Goal: Task Accomplishment & Management: Manage account settings

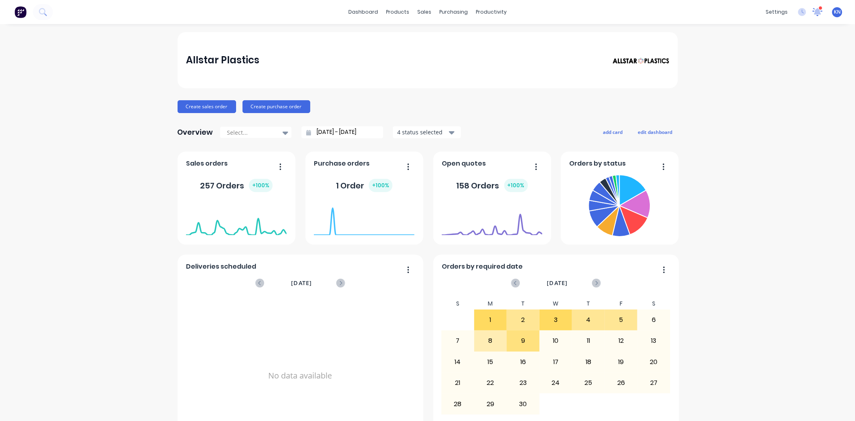
click at [814, 13] on icon at bounding box center [817, 11] width 7 height 6
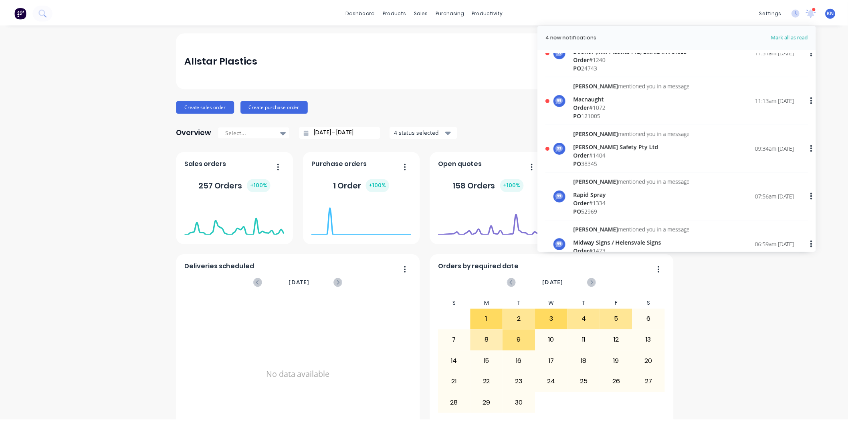
scroll to position [89, 0]
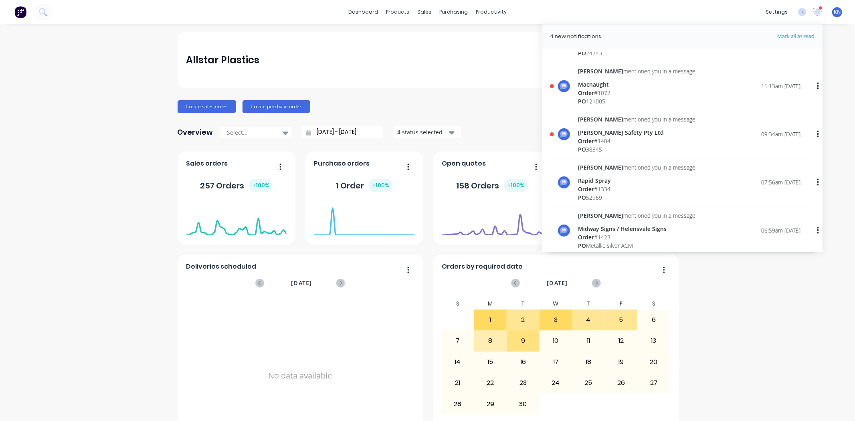
click at [591, 140] on div "Order # 1404" at bounding box center [636, 141] width 117 height 8
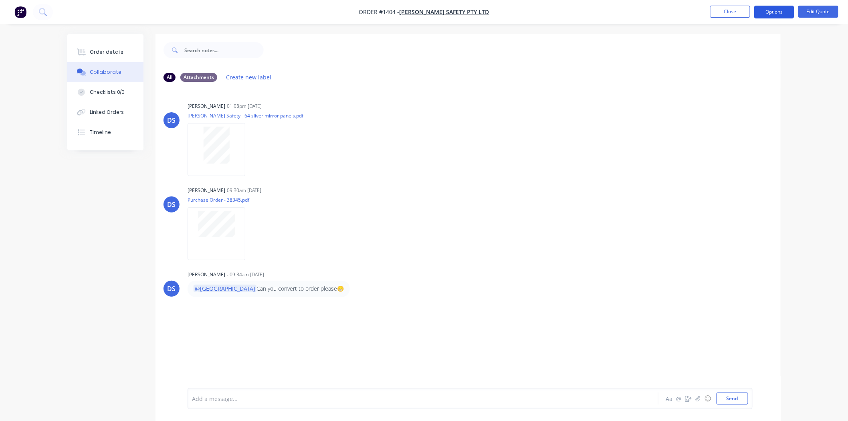
click at [783, 11] on button "Options" at bounding box center [775, 12] width 40 height 13
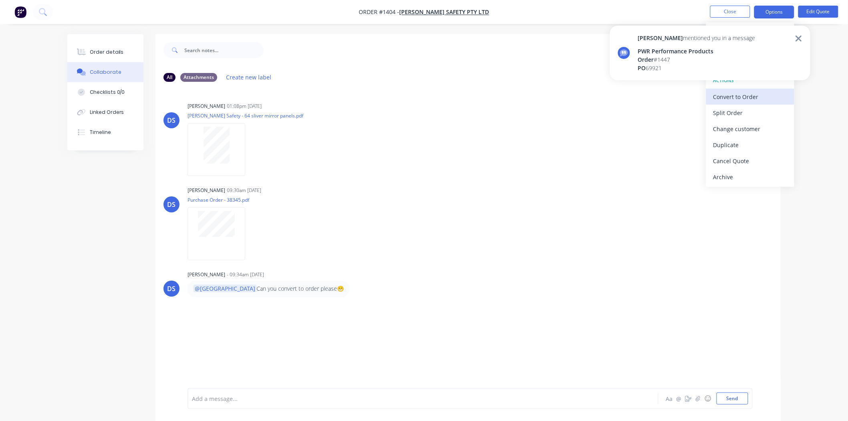
click at [748, 95] on div "Convert to Order" at bounding box center [751, 97] width 74 height 12
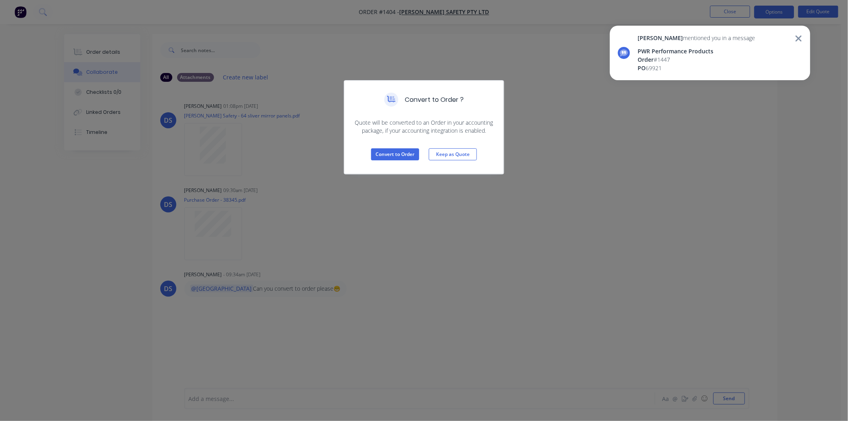
click at [800, 40] on icon at bounding box center [799, 39] width 7 height 10
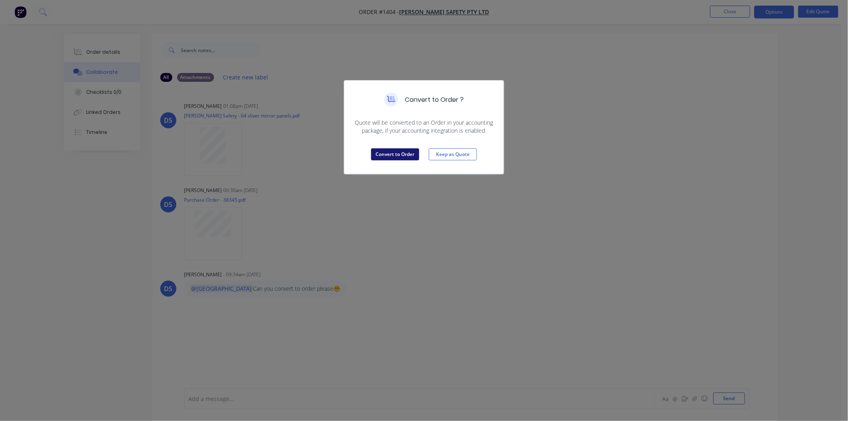
click at [397, 153] on button "Convert to Order" at bounding box center [395, 154] width 48 height 12
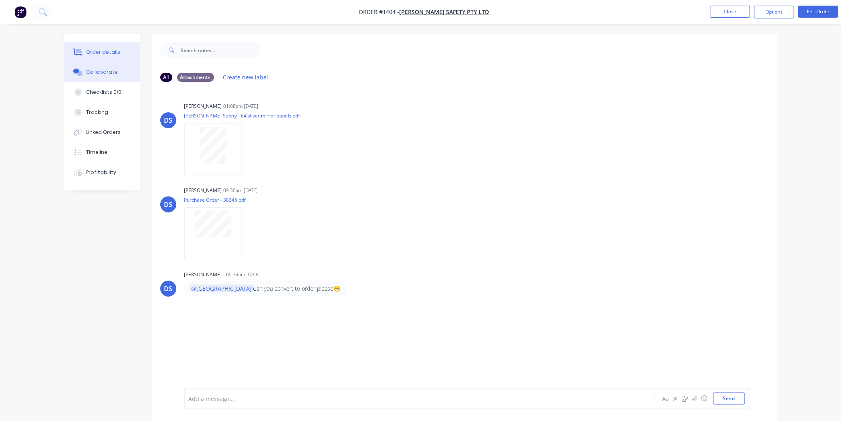
click at [103, 53] on div "Order details" at bounding box center [103, 52] width 34 height 7
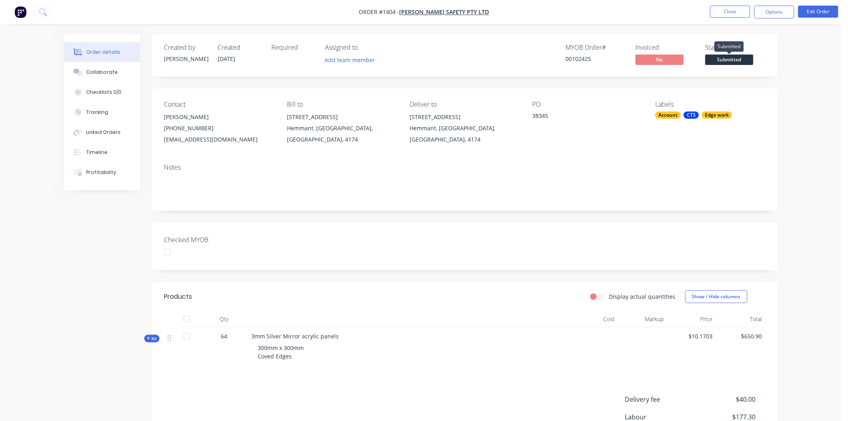
click at [728, 61] on span "Submitted" at bounding box center [730, 60] width 48 height 10
click at [447, 244] on div "Checked MYOB" at bounding box center [465, 246] width 626 height 47
click at [150, 339] on span "Kit" at bounding box center [152, 339] width 10 height 6
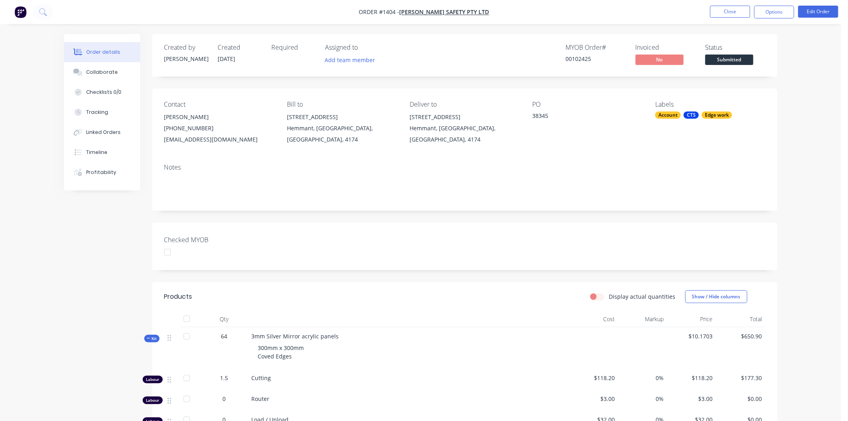
click at [147, 340] on icon at bounding box center [149, 338] width 4 height 4
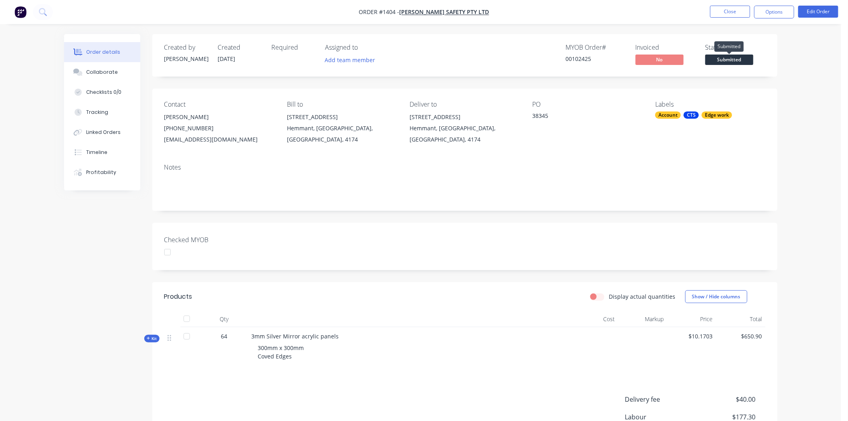
click at [724, 59] on span "Submitted" at bounding box center [730, 60] width 48 height 10
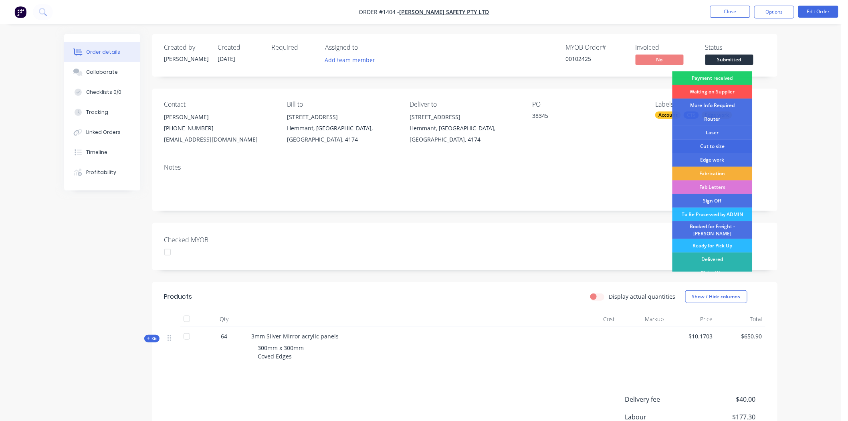
click at [716, 144] on div "Cut to size" at bounding box center [713, 147] width 80 height 14
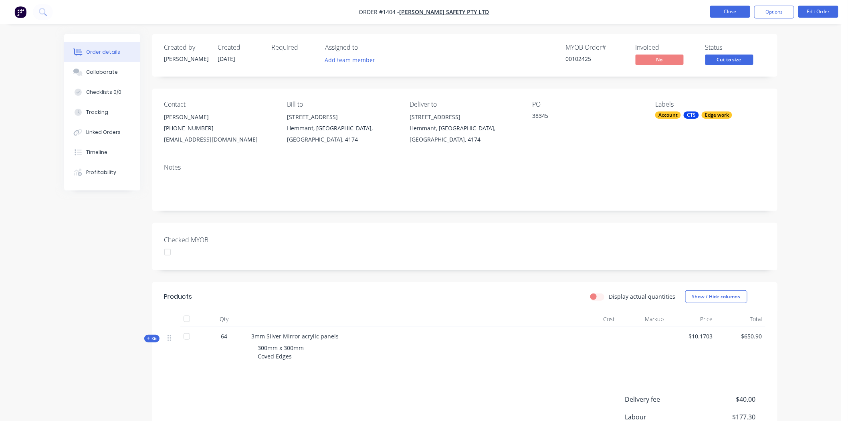
click at [731, 11] on button "Close" at bounding box center [731, 12] width 40 height 12
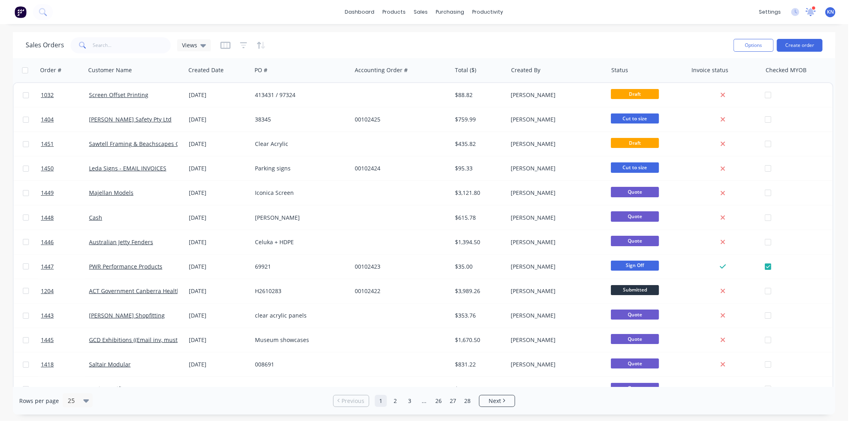
click at [811, 12] on icon at bounding box center [811, 11] width 7 height 6
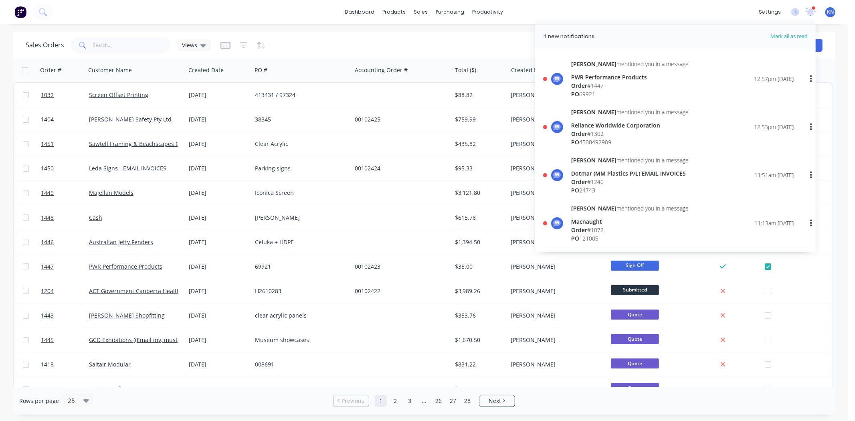
click at [583, 82] on span "Order" at bounding box center [579, 86] width 16 height 8
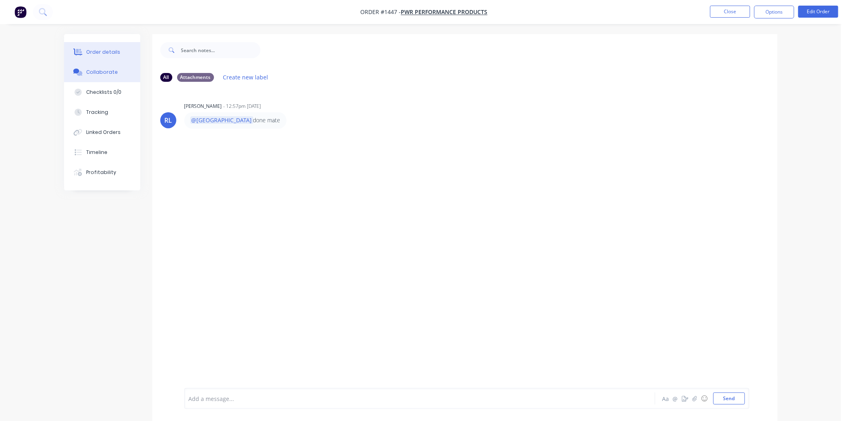
click at [103, 50] on div "Order details" at bounding box center [103, 52] width 34 height 7
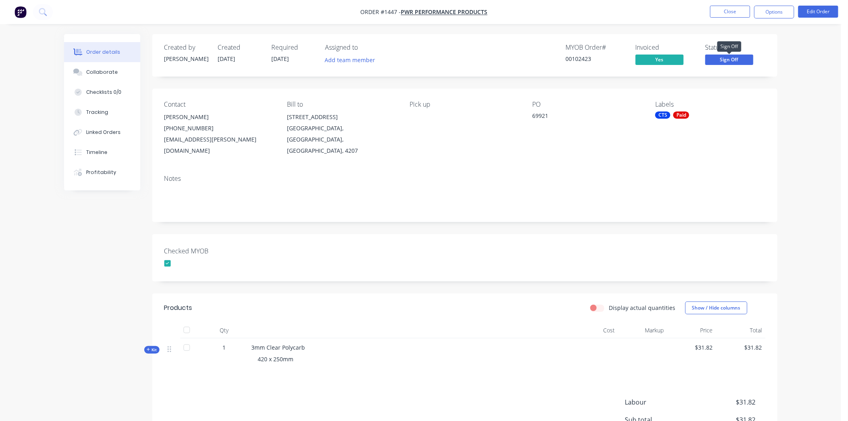
click at [739, 57] on span "Sign Off" at bounding box center [730, 60] width 48 height 10
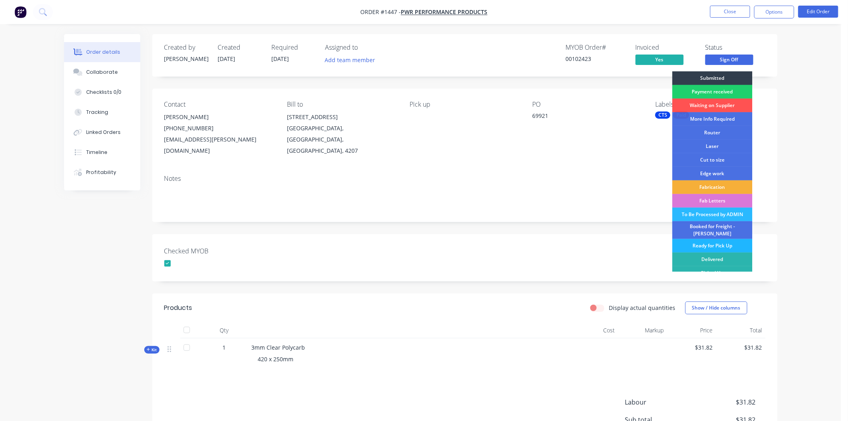
click at [709, 241] on div "Ready for Pick Up" at bounding box center [713, 246] width 80 height 14
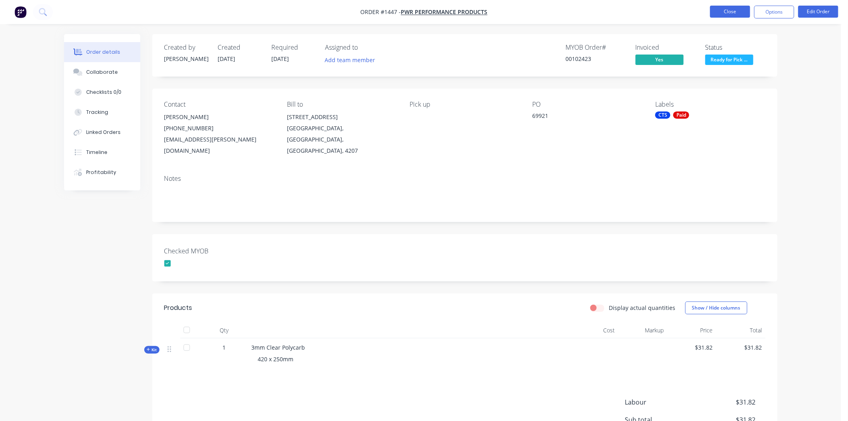
click at [728, 9] on button "Close" at bounding box center [731, 12] width 40 height 12
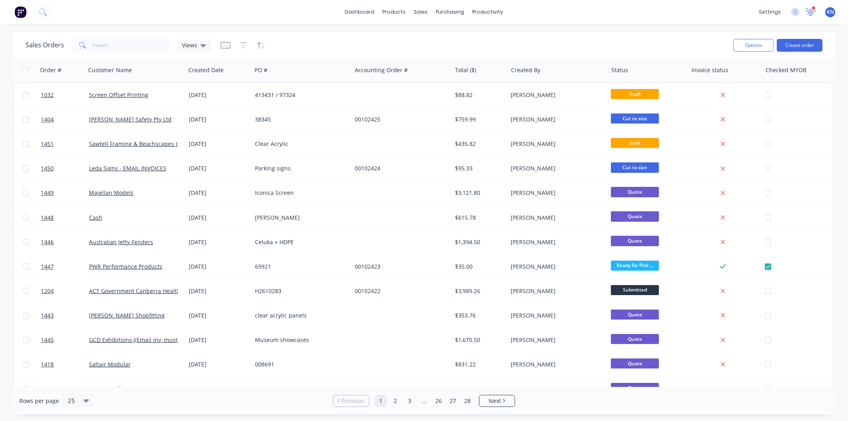
click at [814, 14] on icon at bounding box center [811, 11] width 11 height 9
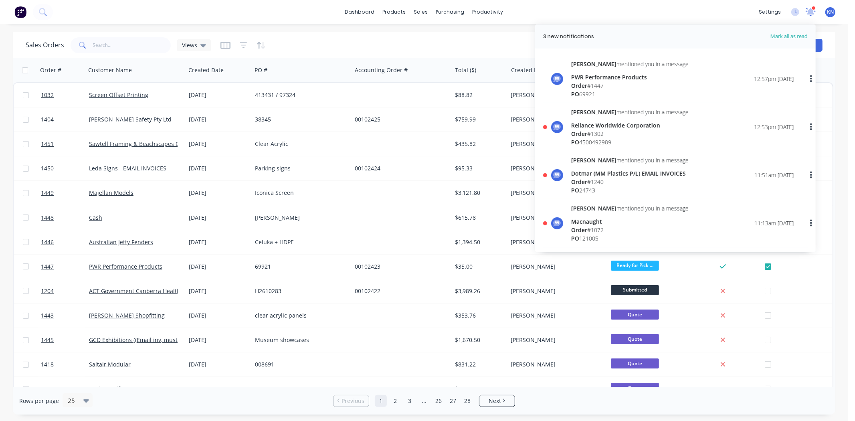
click at [811, 14] on icon at bounding box center [811, 11] width 7 height 6
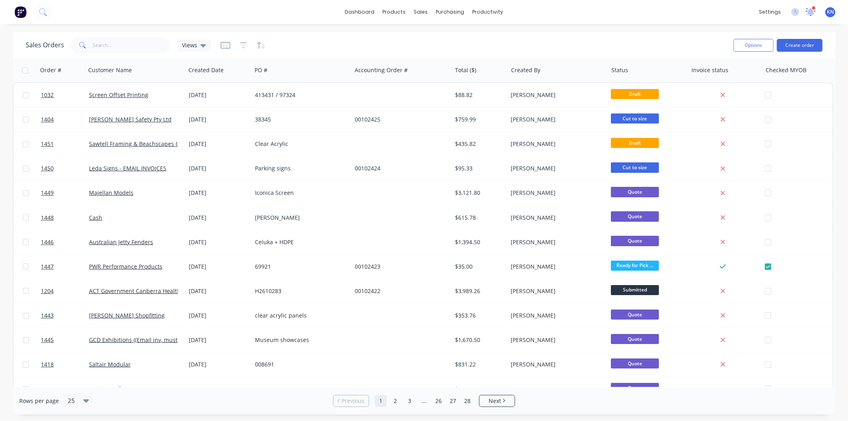
click at [809, 11] on icon at bounding box center [811, 11] width 7 height 6
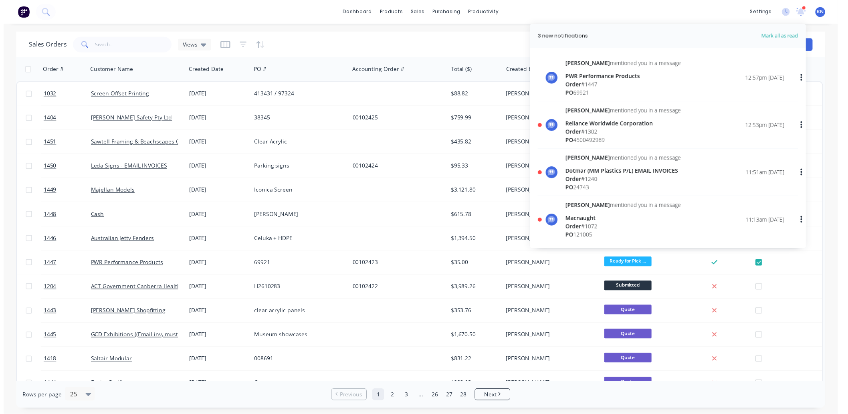
scroll to position [89, 0]
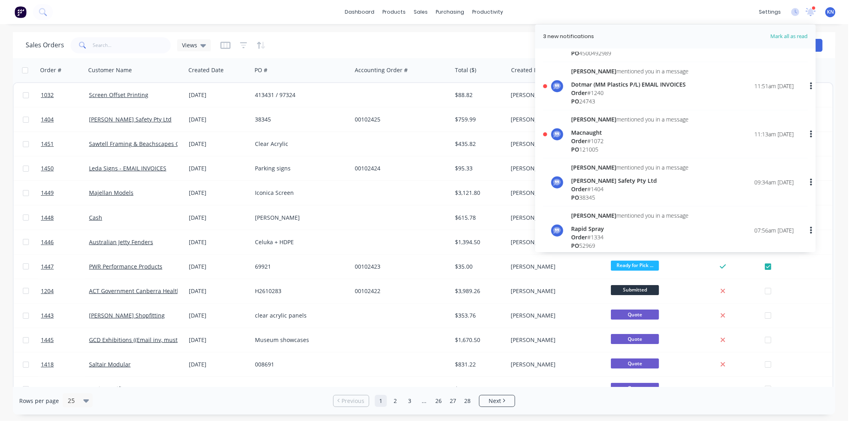
click at [584, 135] on div "Macnaught" at bounding box center [629, 132] width 117 height 8
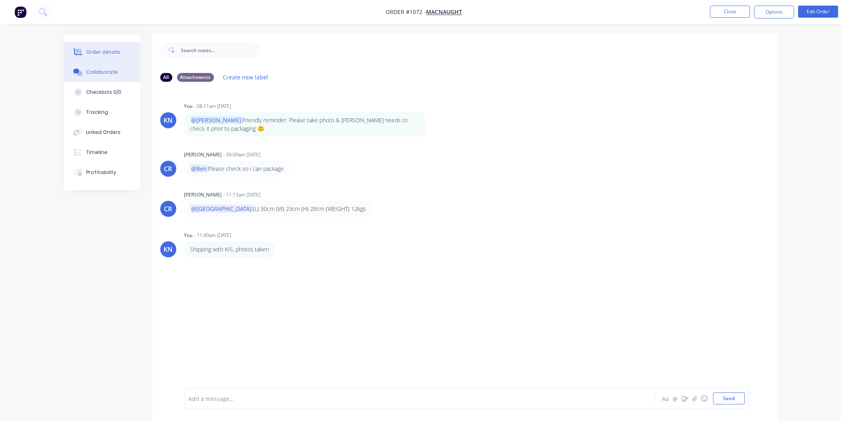
click at [107, 49] on div "Order details" at bounding box center [103, 52] width 34 height 7
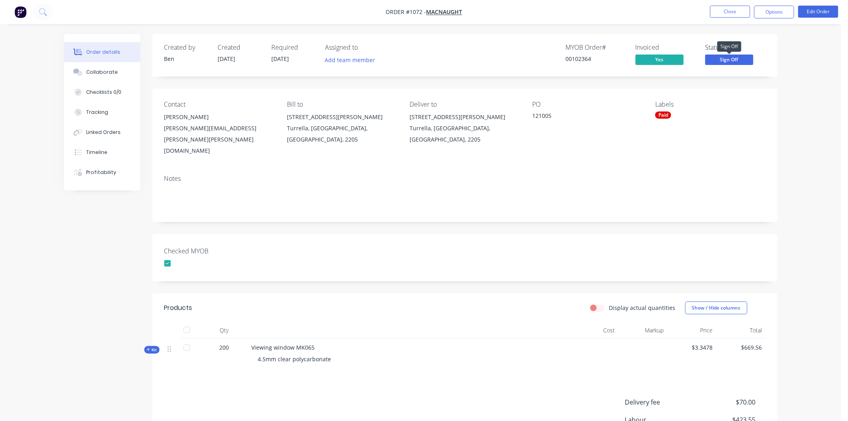
click at [735, 59] on span "Sign Off" at bounding box center [730, 60] width 48 height 10
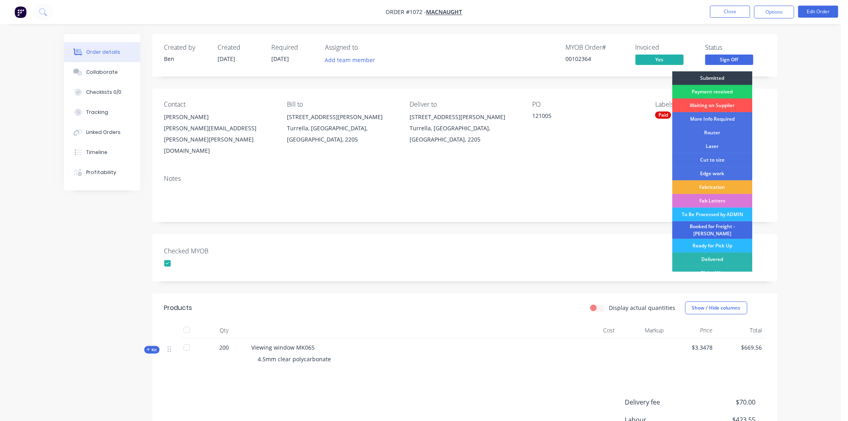
click at [710, 227] on div "Booked for Freight - [PERSON_NAME]" at bounding box center [713, 230] width 80 height 18
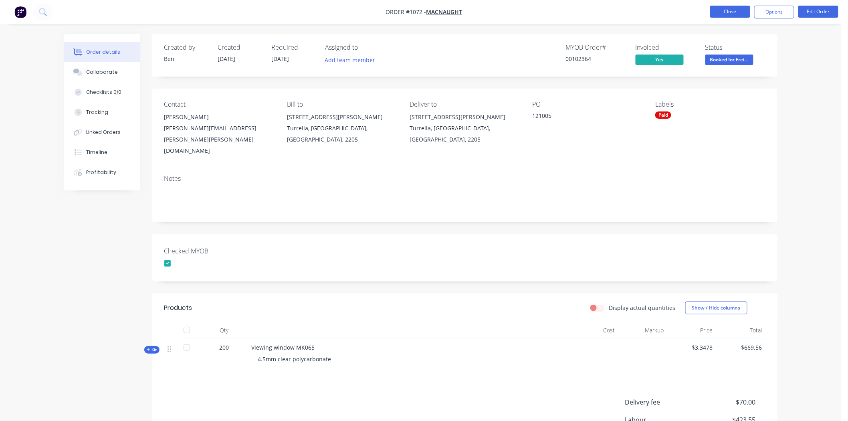
click at [735, 11] on button "Close" at bounding box center [731, 12] width 40 height 12
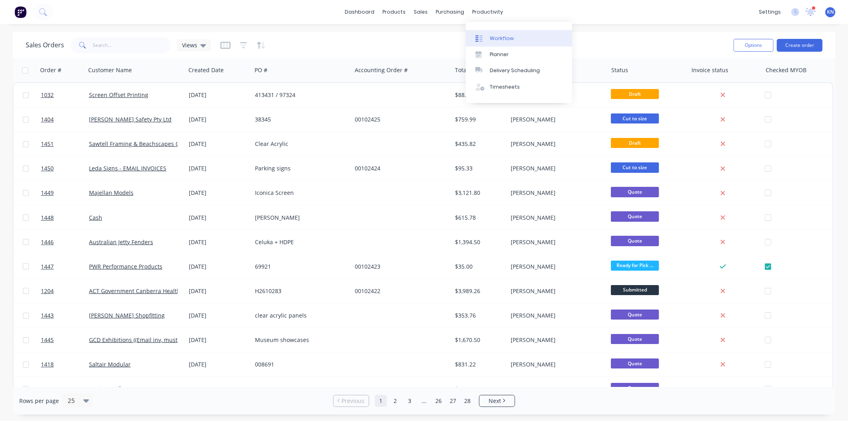
click at [500, 35] on div "Workflow" at bounding box center [502, 38] width 24 height 7
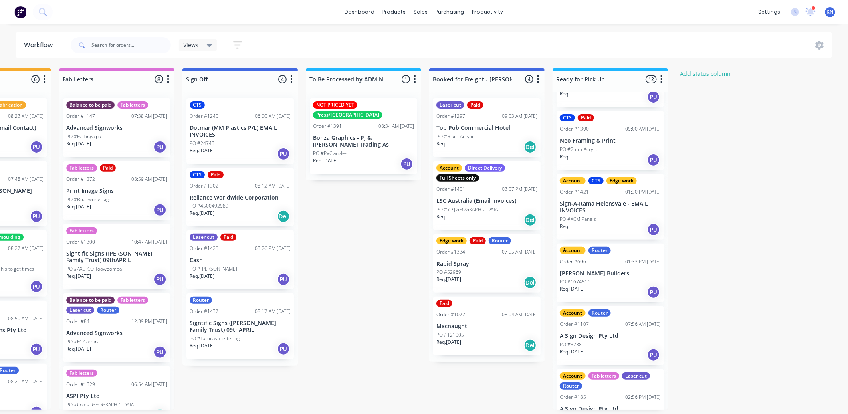
scroll to position [194, 0]
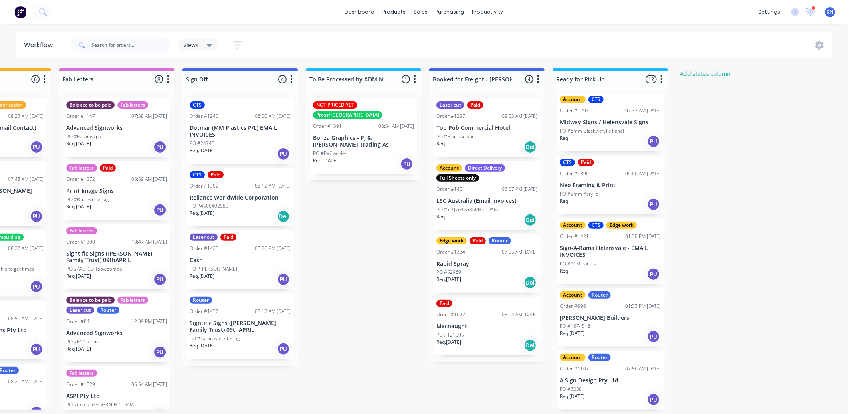
click at [593, 315] on p "[PERSON_NAME] Builders" at bounding box center [610, 318] width 101 height 7
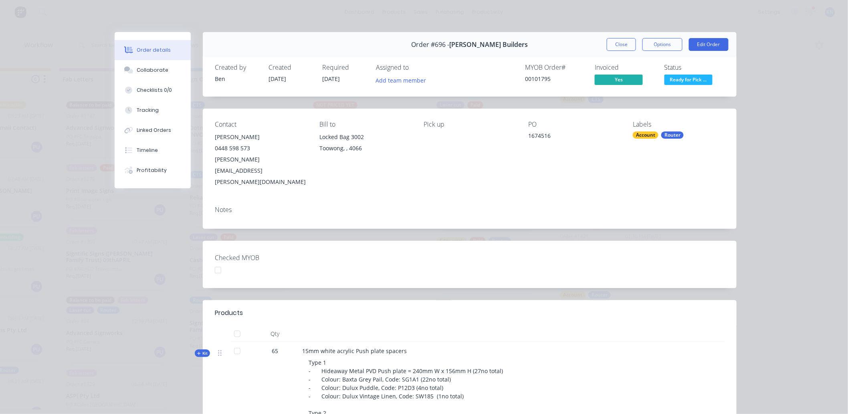
click at [215, 262] on div at bounding box center [218, 270] width 16 height 16
click at [615, 41] on button "Close" at bounding box center [621, 44] width 29 height 13
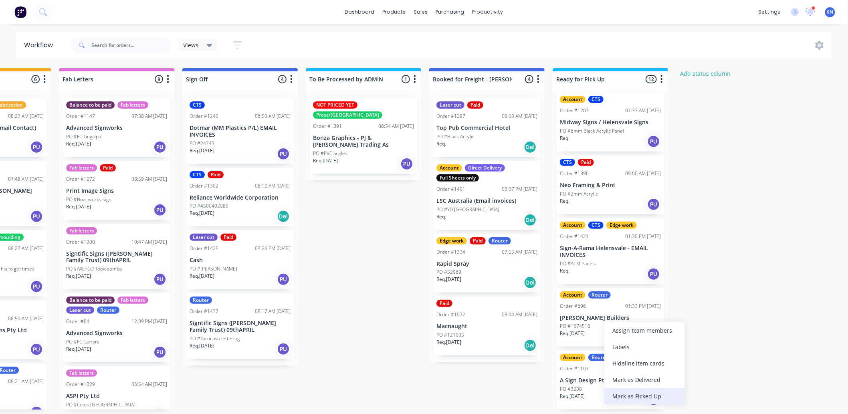
click at [648, 393] on div "Mark as Picked Up" at bounding box center [645, 396] width 81 height 16
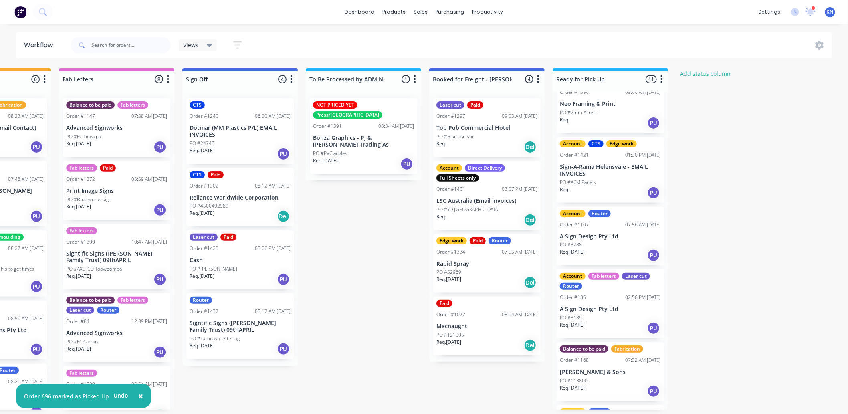
scroll to position [283, 0]
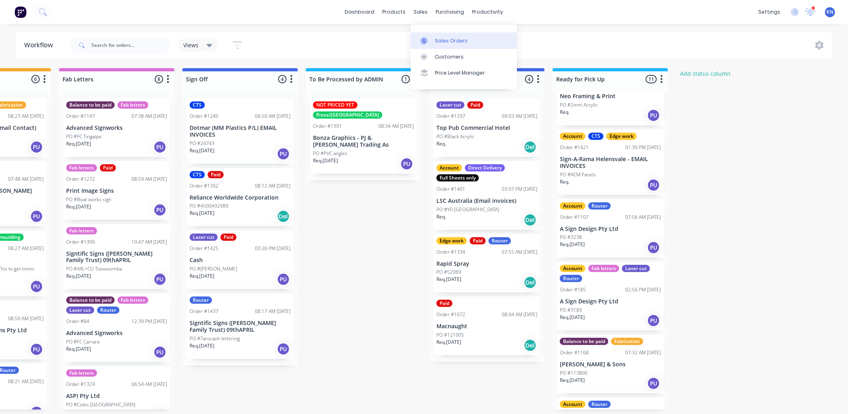
click at [458, 37] on div "Sales Orders" at bounding box center [451, 40] width 33 height 7
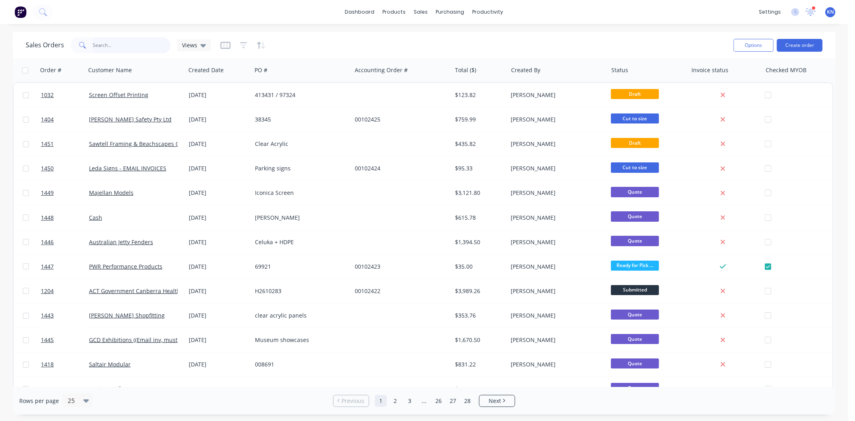
click at [104, 49] on input "text" at bounding box center [132, 45] width 78 height 16
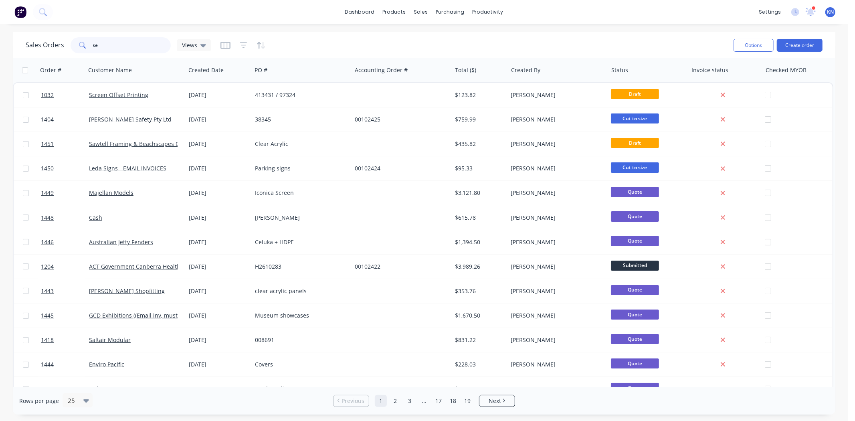
type input "s"
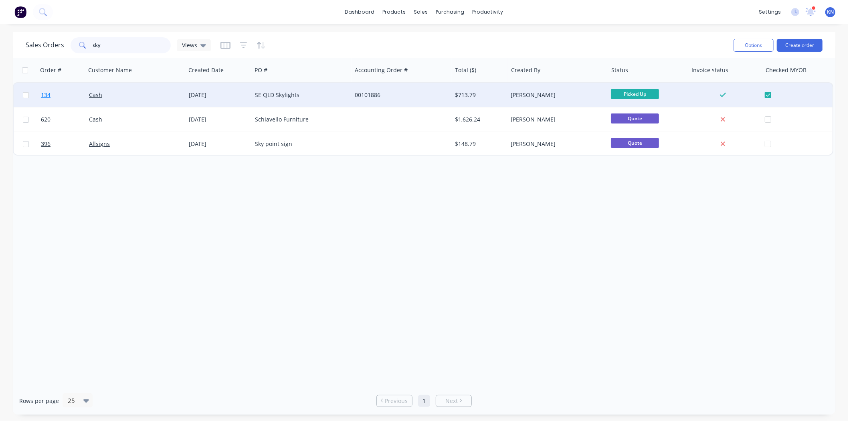
type input "sky"
click at [68, 95] on link "134" at bounding box center [65, 95] width 48 height 24
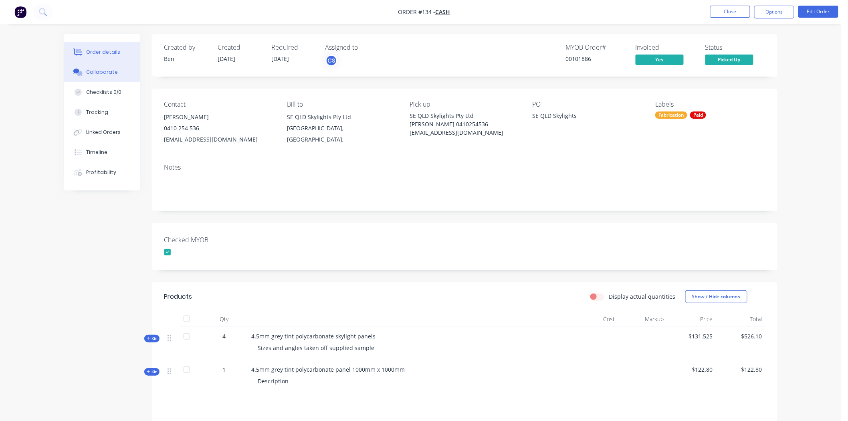
click at [93, 71] on div "Collaborate" at bounding box center [102, 72] width 32 height 7
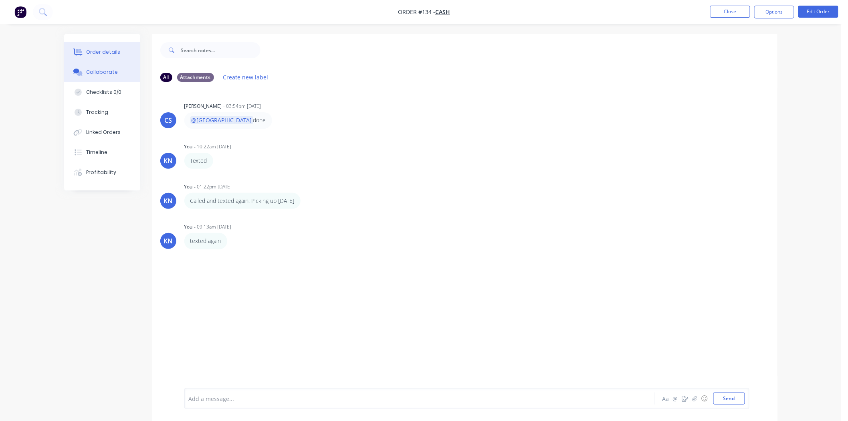
click at [104, 49] on div "Order details" at bounding box center [103, 52] width 34 height 7
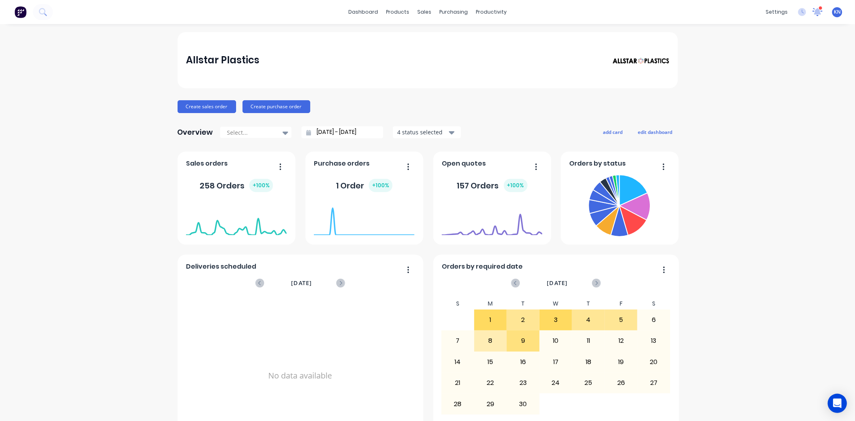
click at [814, 10] on icon at bounding box center [818, 11] width 8 height 7
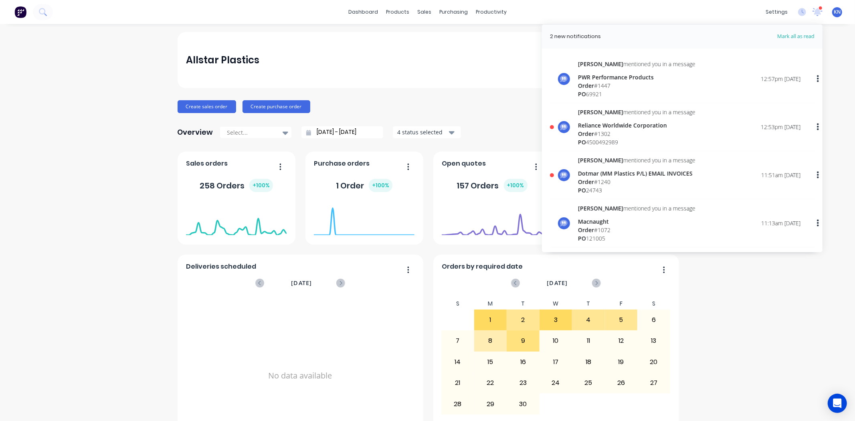
click at [595, 131] on div "Order # 1302" at bounding box center [636, 134] width 117 height 8
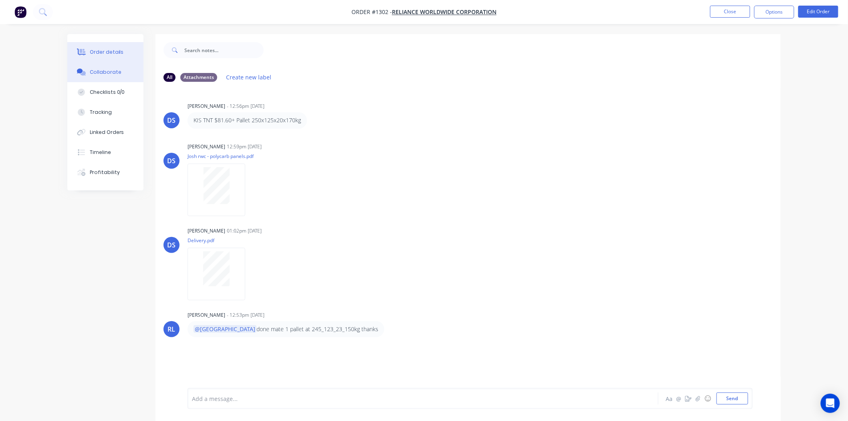
click at [117, 51] on div "Order details" at bounding box center [107, 52] width 34 height 7
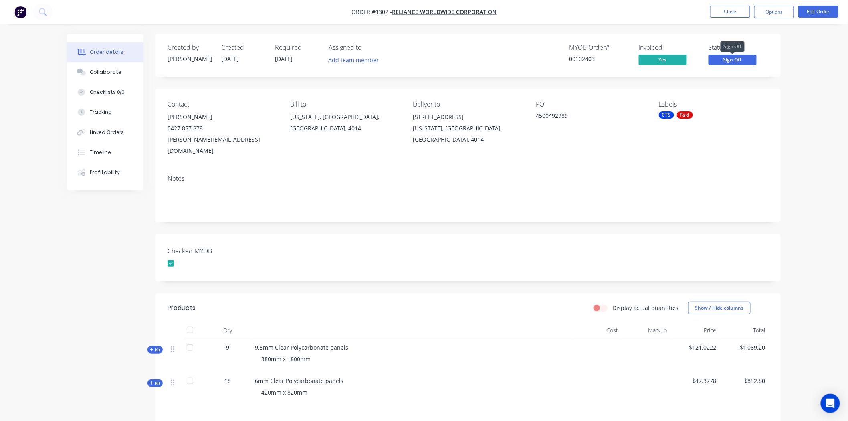
click at [736, 57] on span "Sign Off" at bounding box center [733, 60] width 48 height 10
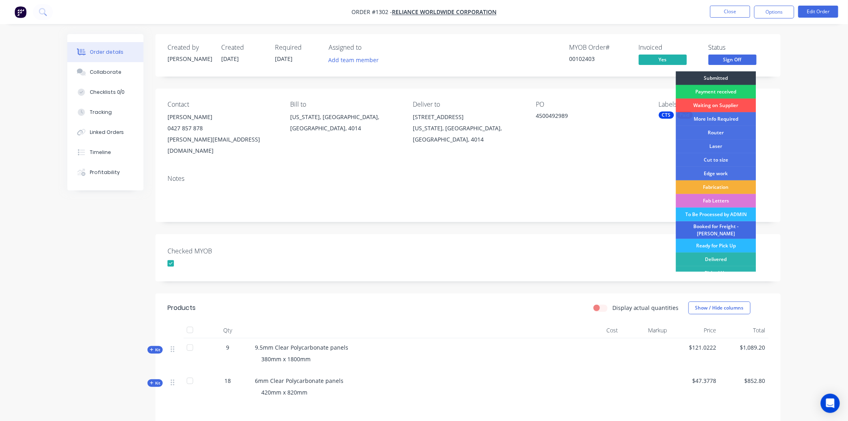
click at [716, 229] on div "Booked for Freight - [PERSON_NAME]" at bounding box center [716, 230] width 80 height 18
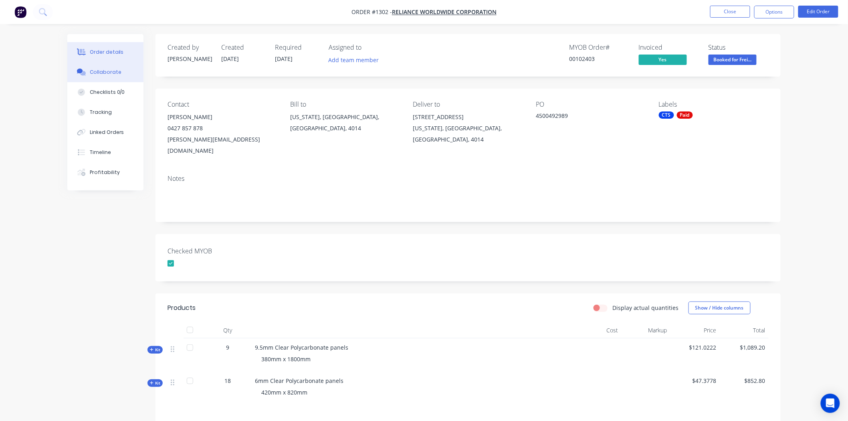
click at [106, 70] on div "Collaborate" at bounding box center [106, 72] width 32 height 7
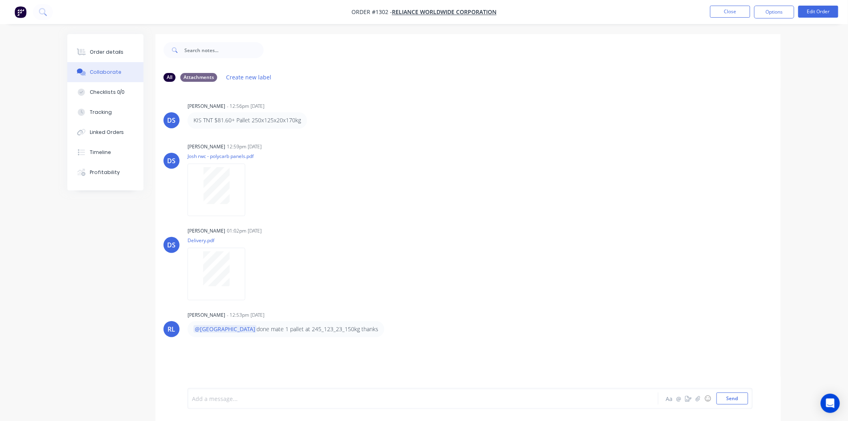
click at [229, 398] on div at bounding box center [400, 399] width 417 height 8
click at [735, 400] on button "Send" at bounding box center [733, 399] width 32 height 12
click at [103, 50] on div "Order details" at bounding box center [107, 52] width 34 height 7
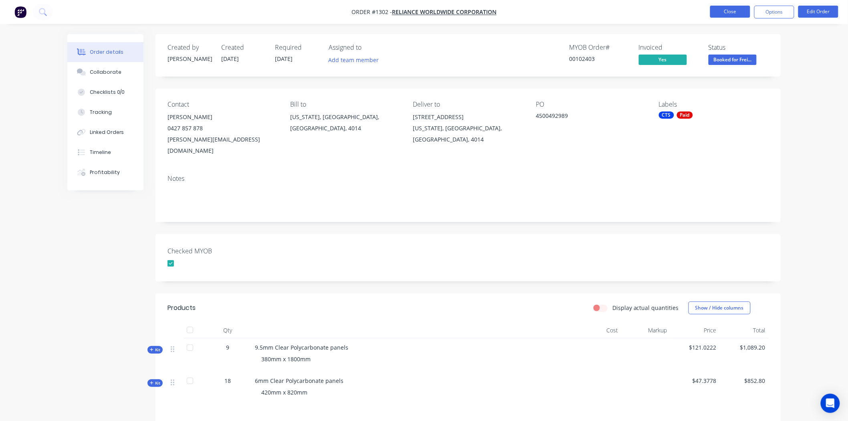
click at [731, 11] on button "Close" at bounding box center [731, 12] width 40 height 12
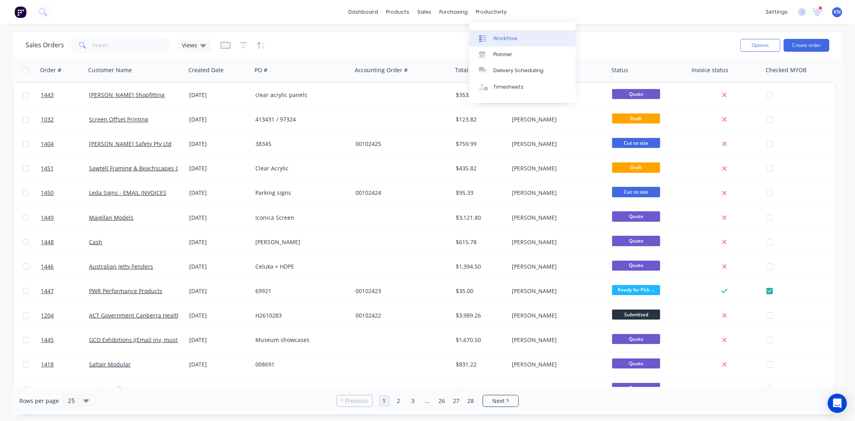
click at [496, 36] on div "Workflow" at bounding box center [506, 38] width 24 height 7
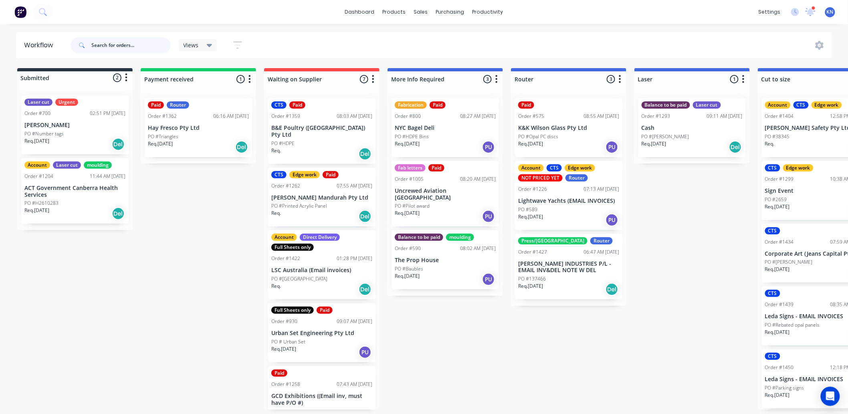
click at [130, 43] on input "text" at bounding box center [130, 45] width 79 height 16
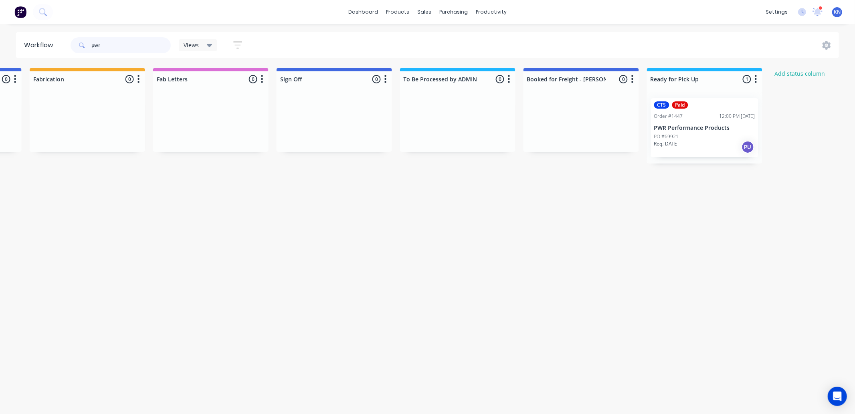
scroll to position [0, 1063]
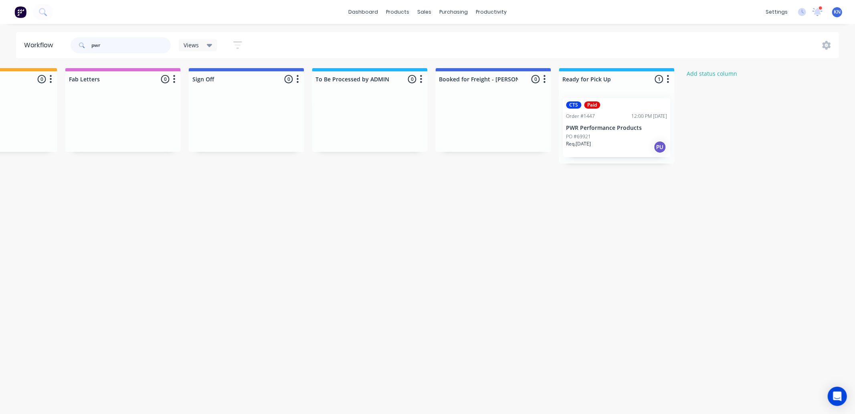
type input "pwr"
click at [606, 126] on p "PWR Performance Products" at bounding box center [617, 128] width 101 height 7
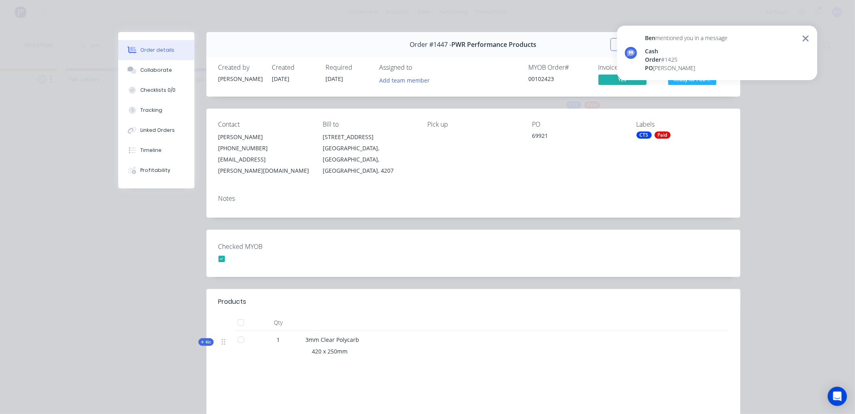
click at [717, 215] on div "Order #1447 - PWR Performance Products Close Options Edit Order Created by Kimb…" at bounding box center [429, 269] width 622 height 475
click at [809, 39] on icon at bounding box center [805, 39] width 7 height 10
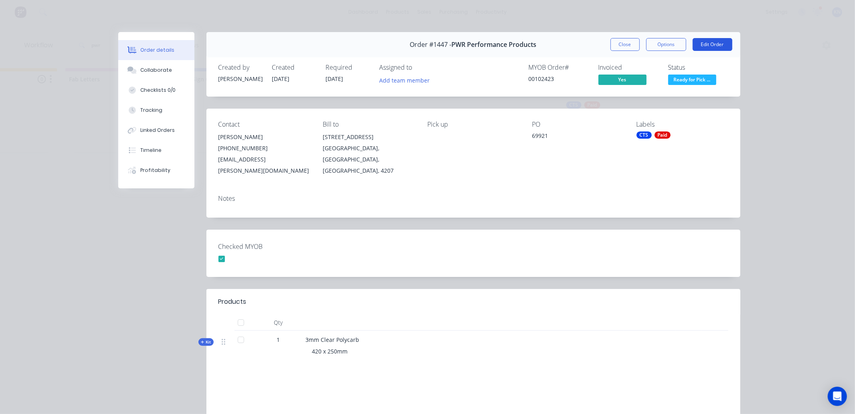
click at [703, 42] on button "Edit Order" at bounding box center [713, 44] width 40 height 13
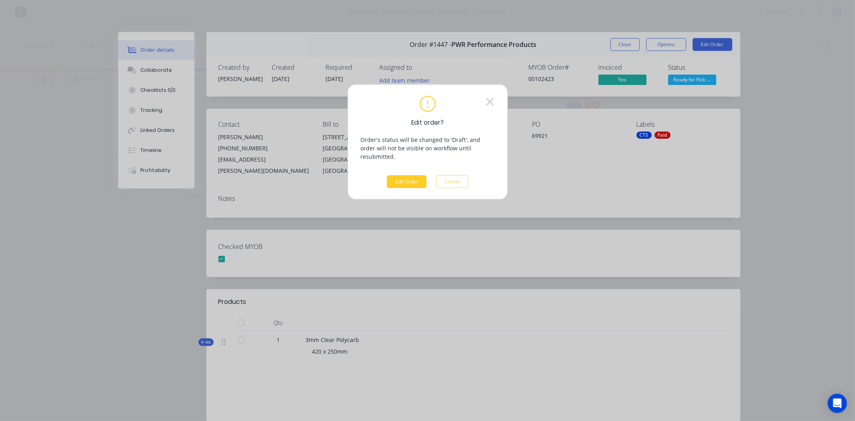
click at [411, 175] on button "Edit Order" at bounding box center [407, 181] width 40 height 13
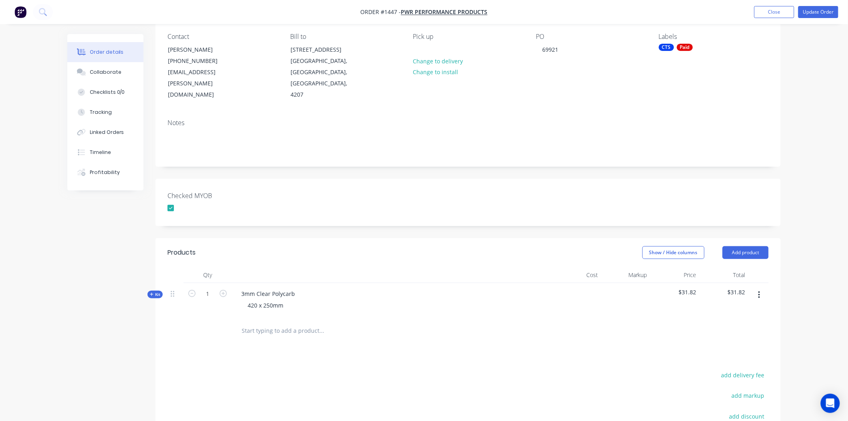
scroll to position [173, 0]
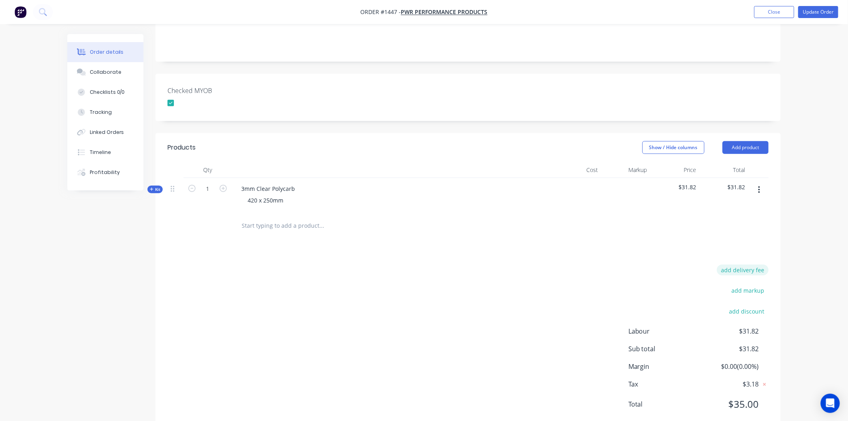
click at [733, 265] on button "add delivery fee" at bounding box center [743, 270] width 52 height 11
type input "22.73"
click at [821, 11] on button "Update Order" at bounding box center [819, 12] width 40 height 12
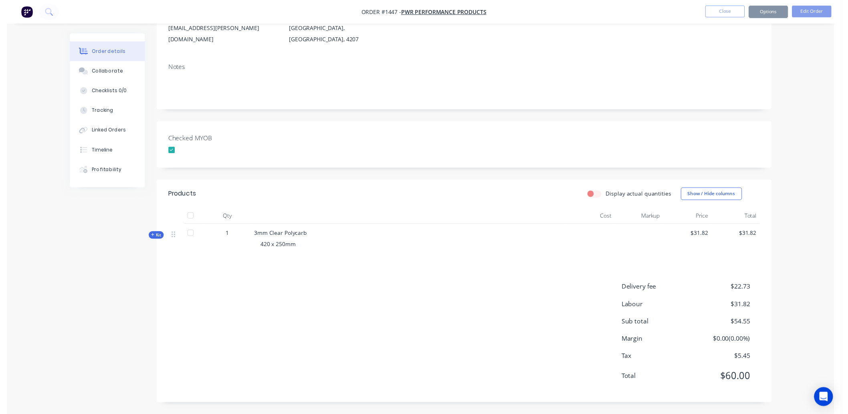
scroll to position [0, 0]
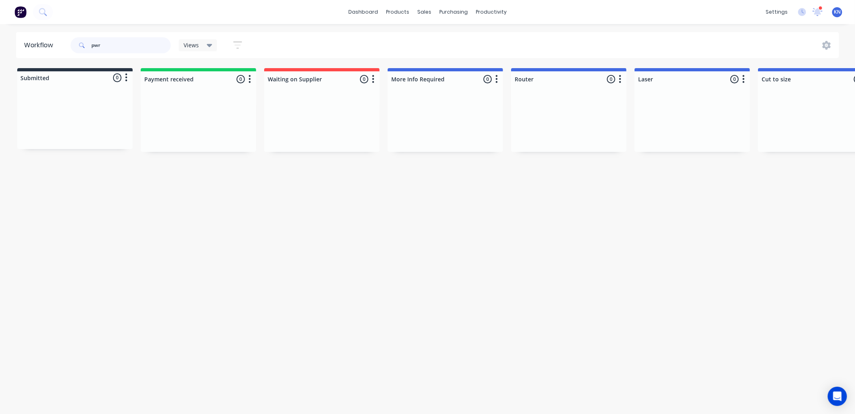
click at [131, 45] on input "pwr" at bounding box center [130, 45] width 79 height 16
type input "p"
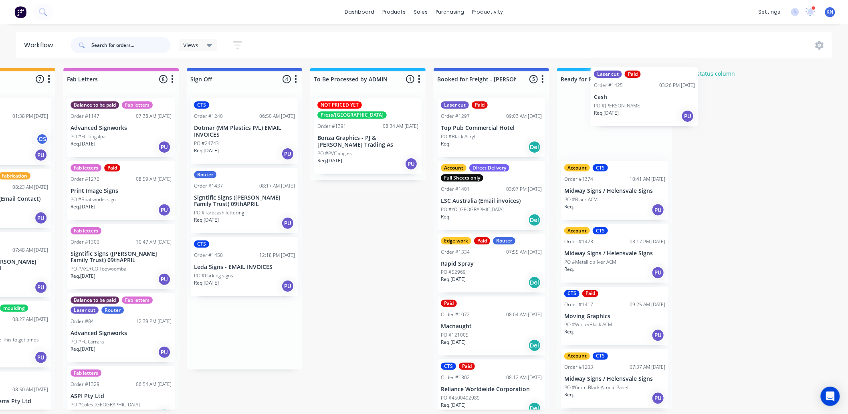
scroll to position [0, 1067]
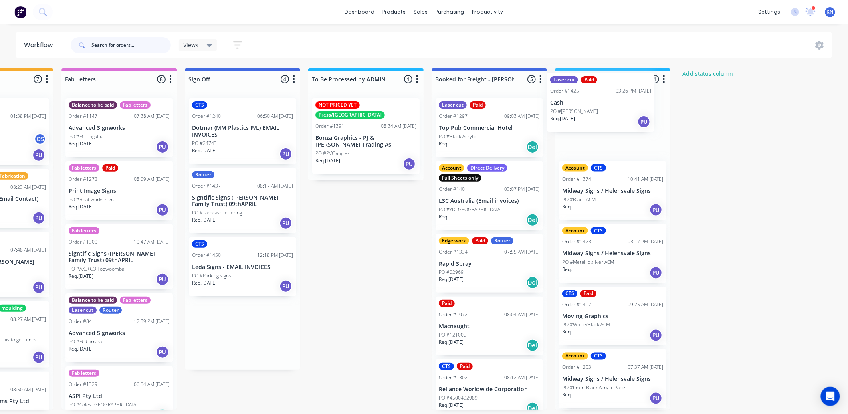
drag, startPoint x: 247, startPoint y: 201, endPoint x: 598, endPoint y: 106, distance: 363.9
click at [423, 10] on div "sales" at bounding box center [421, 12] width 22 height 12
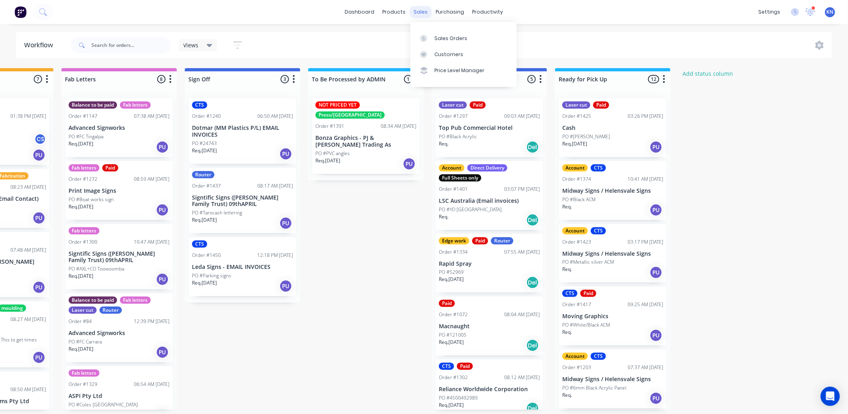
click at [420, 9] on div "sales" at bounding box center [421, 12] width 22 height 12
click at [447, 35] on div "Sales Orders" at bounding box center [451, 38] width 33 height 7
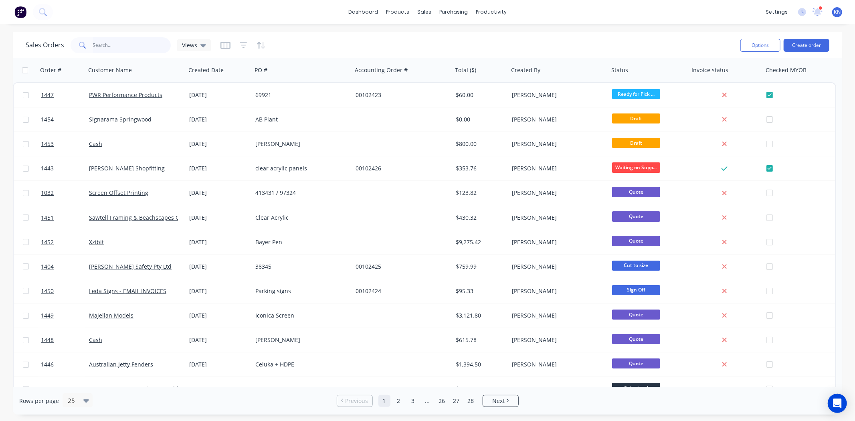
click at [97, 46] on input "text" at bounding box center [132, 45] width 78 height 16
type input "chad"
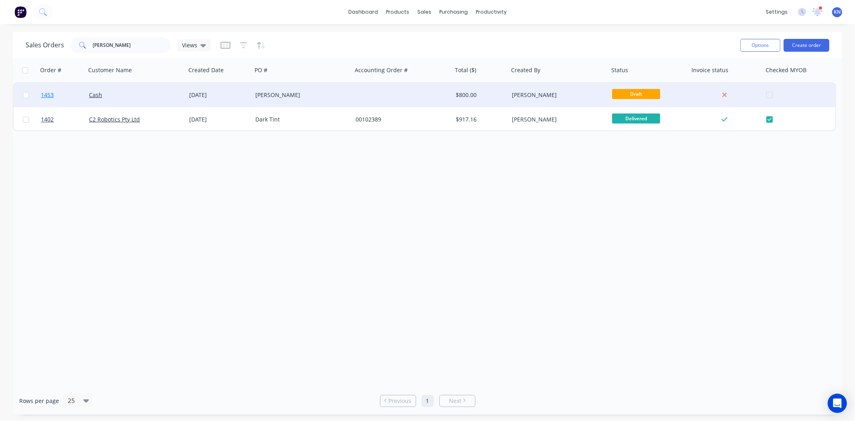
click at [49, 92] on span "1453" at bounding box center [47, 95] width 13 height 8
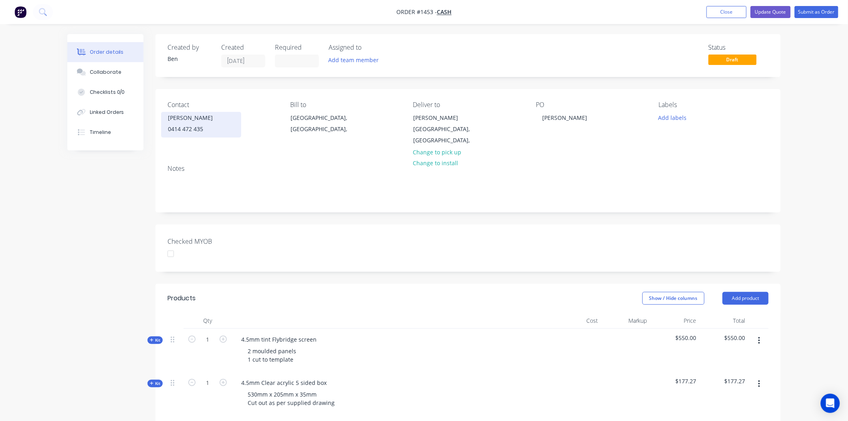
click at [180, 121] on div "[PERSON_NAME]" at bounding box center [201, 117] width 67 height 11
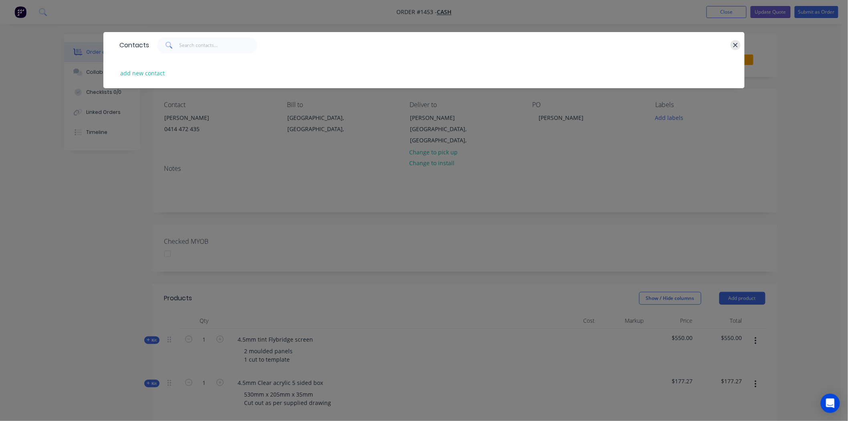
click at [736, 44] on icon "button" at bounding box center [735, 45] width 5 height 7
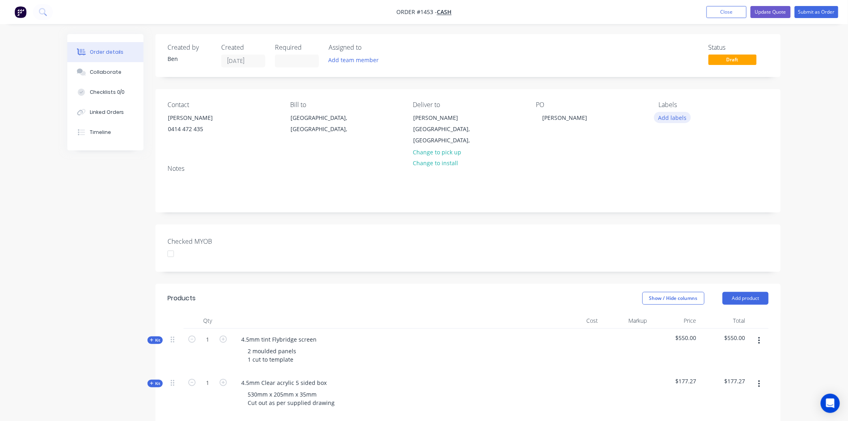
click at [681, 116] on button "Add labels" at bounding box center [672, 117] width 37 height 11
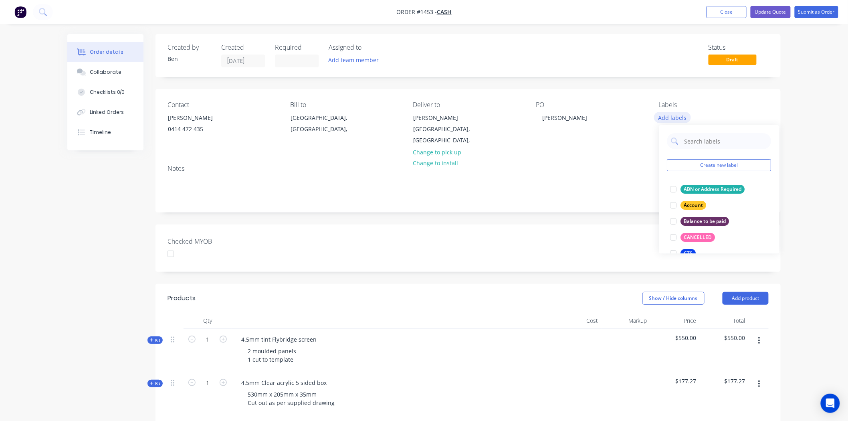
click at [681, 116] on button "Add labels" at bounding box center [672, 117] width 37 height 11
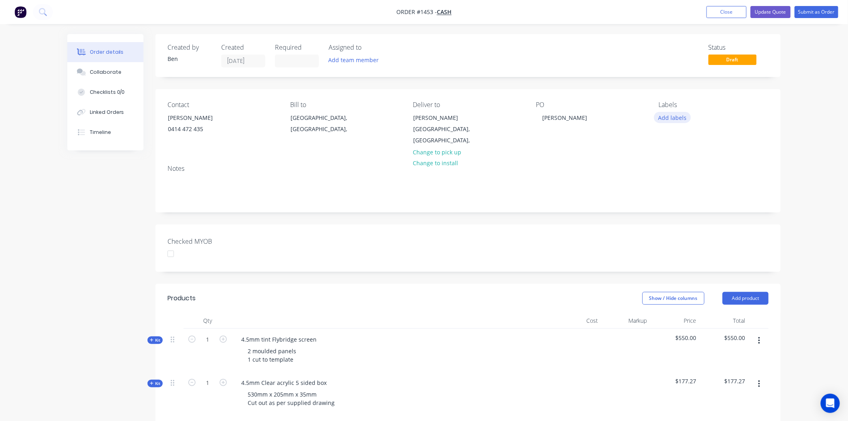
click at [672, 117] on button "Add labels" at bounding box center [672, 117] width 37 height 11
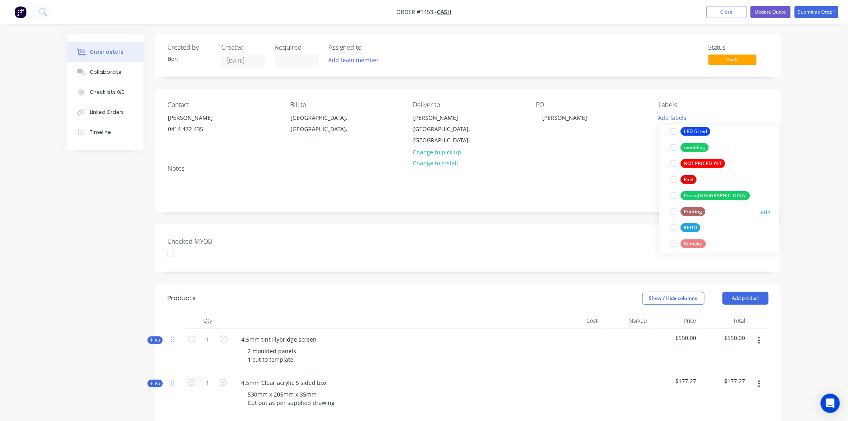
scroll to position [267, 0]
click at [673, 180] on div at bounding box center [674, 179] width 16 height 16
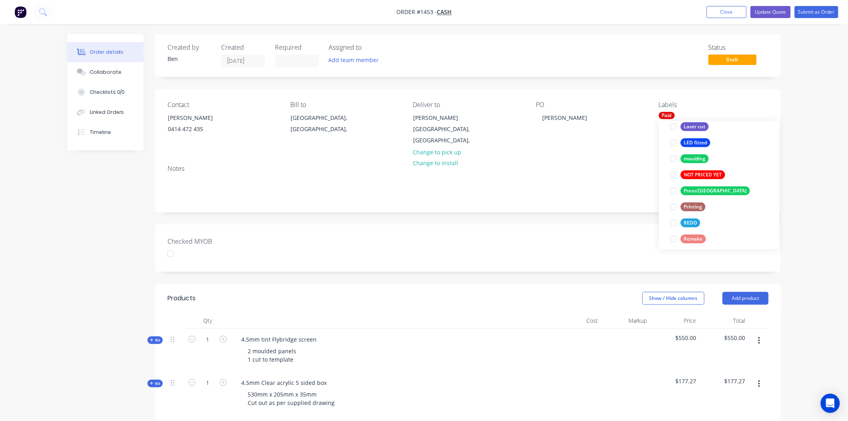
scroll to position [10, 0]
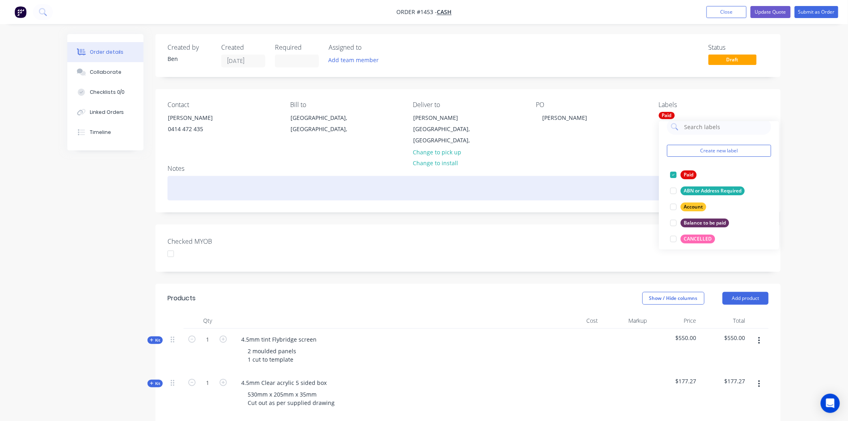
click at [623, 176] on div at bounding box center [468, 188] width 601 height 24
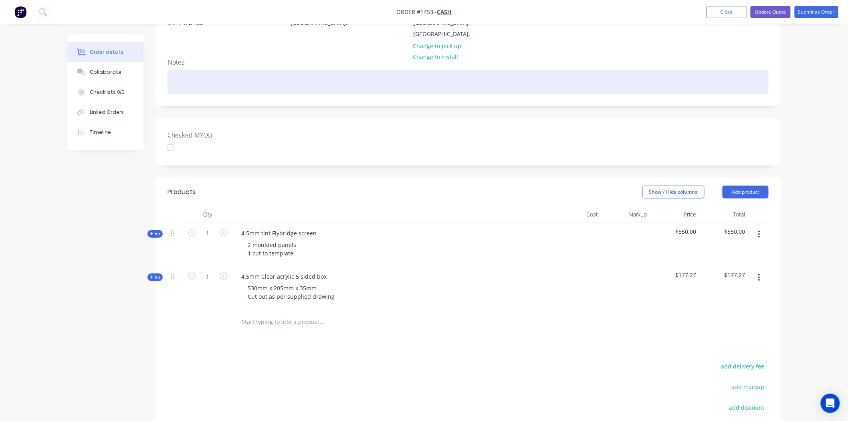
scroll to position [0, 0]
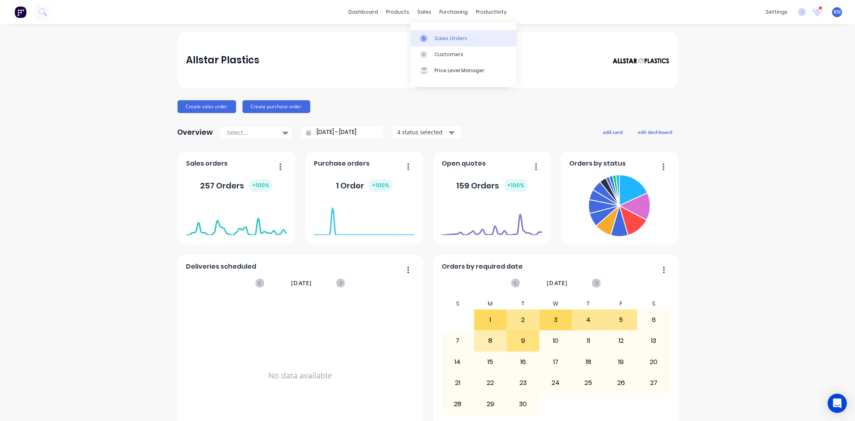
click at [450, 36] on div "Sales Orders" at bounding box center [451, 38] width 33 height 7
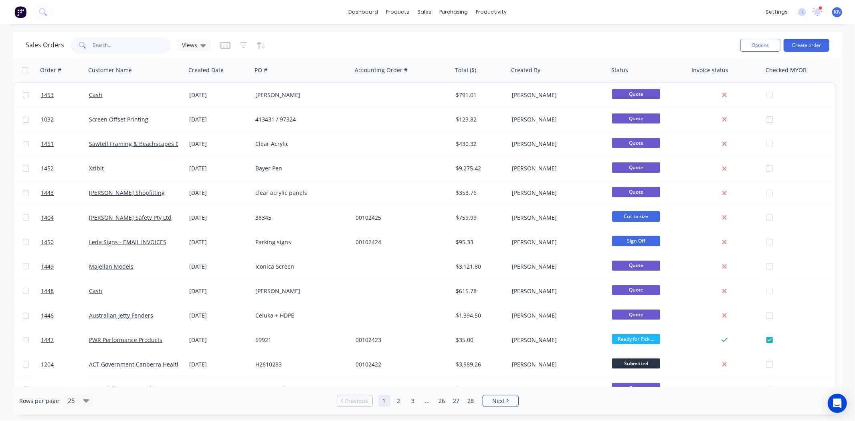
click at [102, 46] on input "text" at bounding box center [132, 45] width 78 height 16
type input "ses"
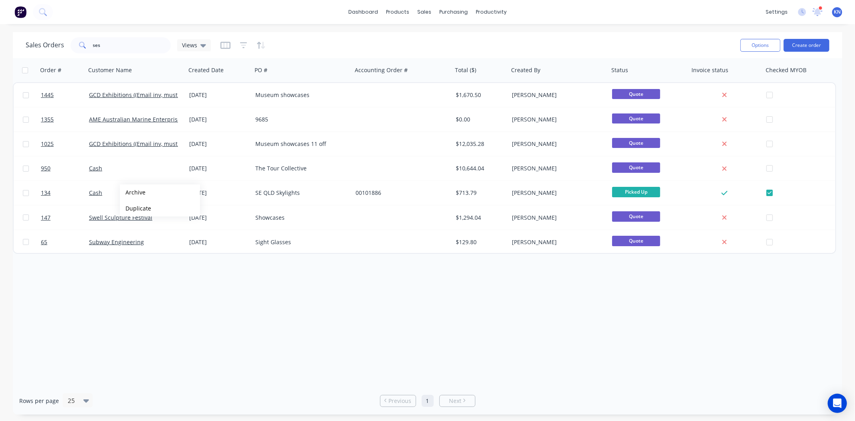
click at [176, 306] on div "Order # Customer Name Created Date PO # Accounting Order # Total ($) Created By…" at bounding box center [428, 222] width 830 height 329
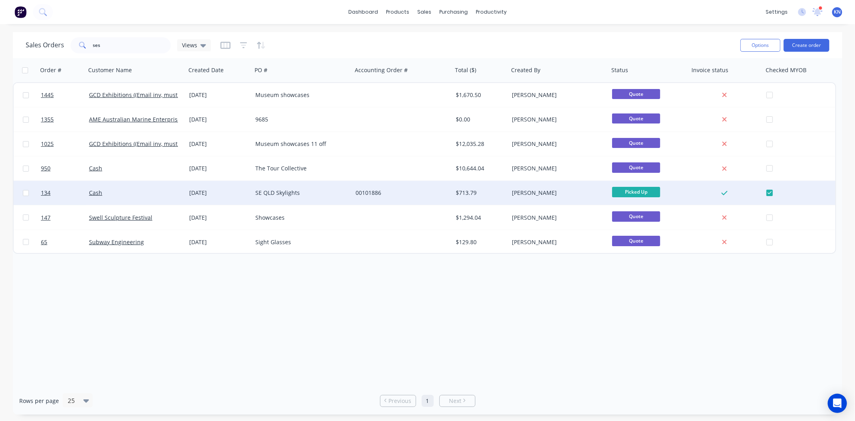
click at [313, 191] on div "SE QLD Skylights" at bounding box center [299, 193] width 89 height 8
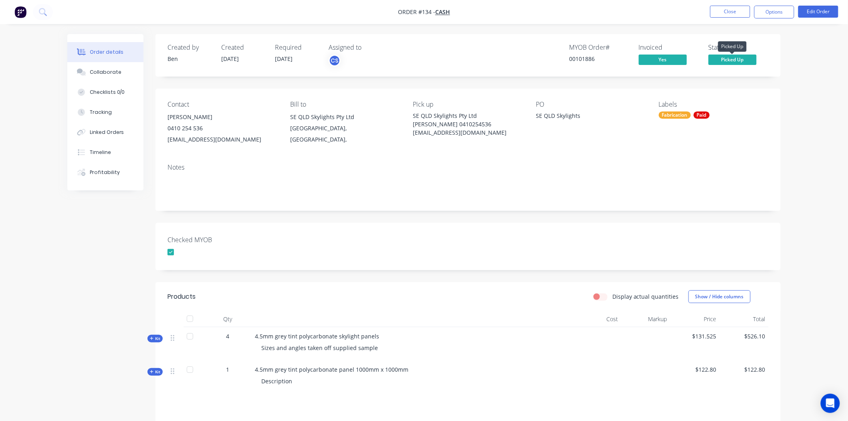
click at [754, 57] on span "Picked Up" at bounding box center [733, 60] width 48 height 10
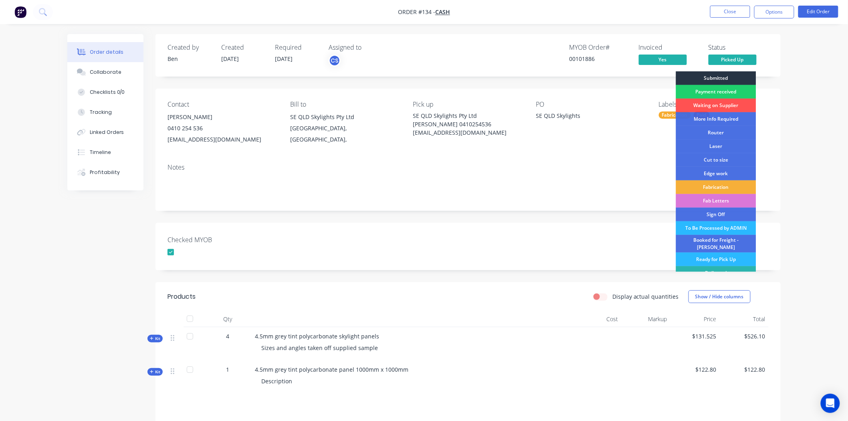
click at [723, 75] on div "Submitted" at bounding box center [716, 78] width 80 height 14
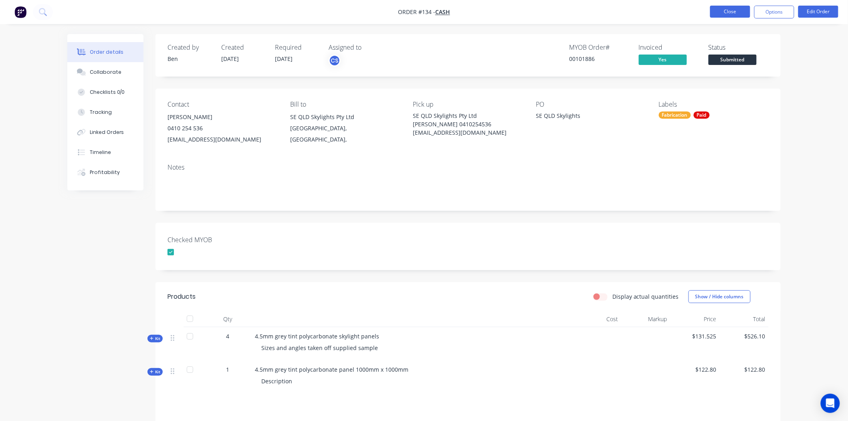
click at [735, 11] on button "Close" at bounding box center [731, 12] width 40 height 12
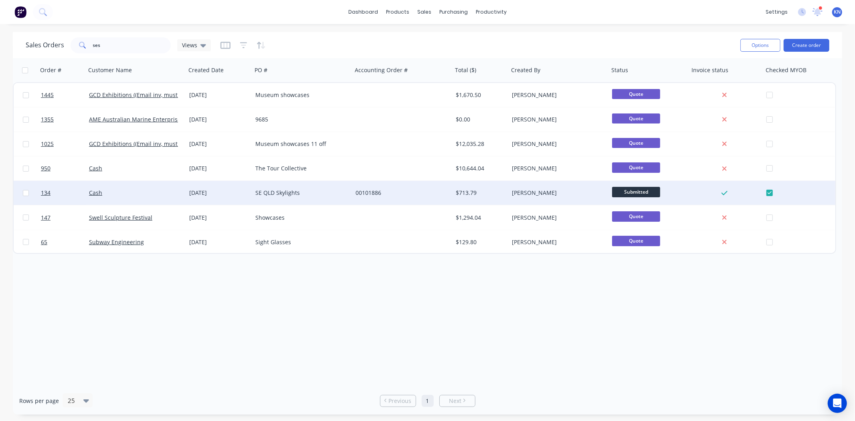
click at [111, 190] on div "Cash" at bounding box center [133, 193] width 89 height 8
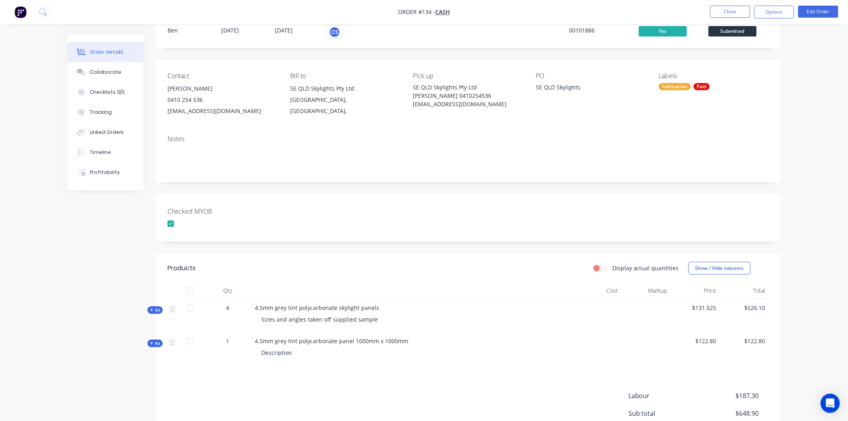
scroll to position [116, 0]
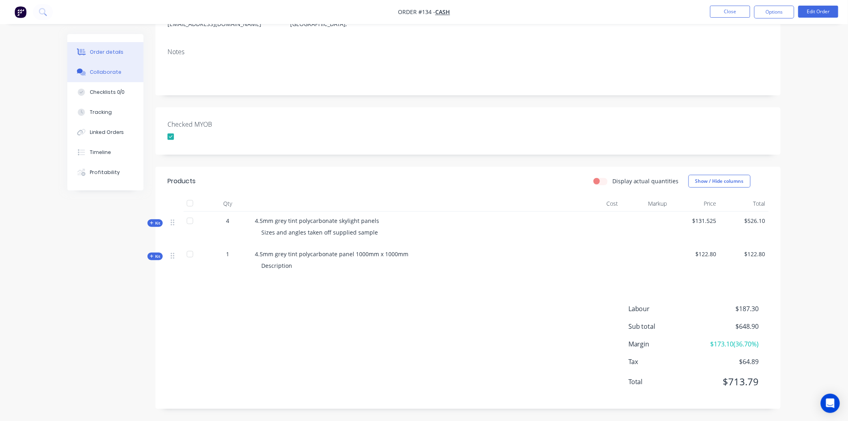
click at [113, 69] on div "Collaborate" at bounding box center [106, 72] width 32 height 7
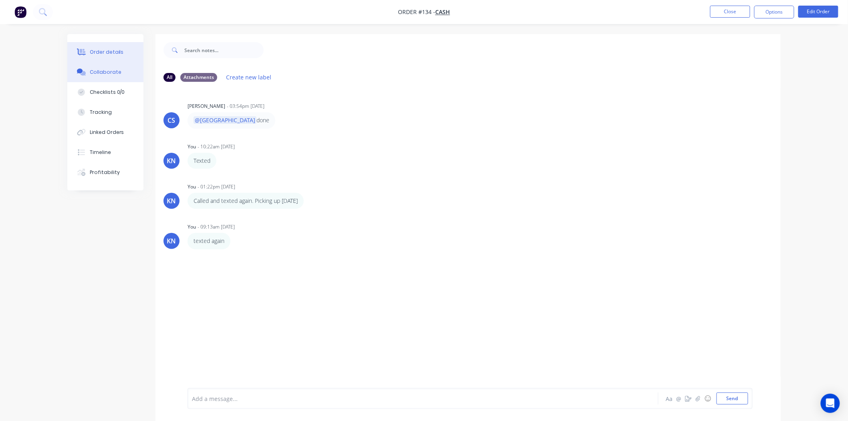
click at [105, 53] on div "Order details" at bounding box center [107, 52] width 34 height 7
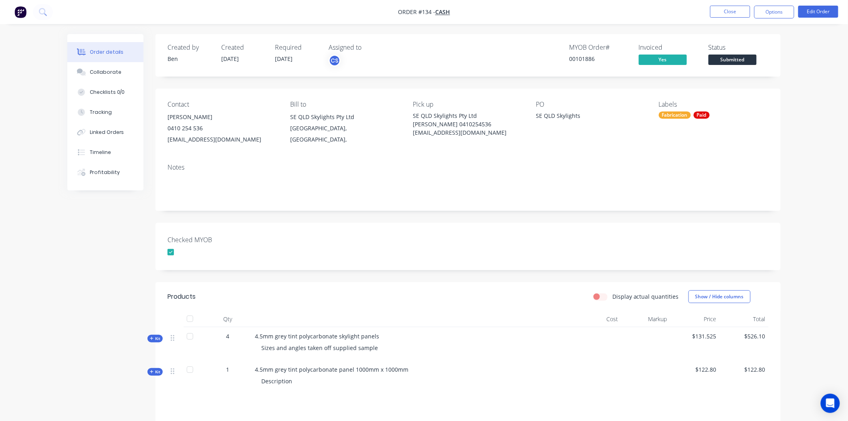
click at [725, 59] on span "Submitted" at bounding box center [733, 60] width 48 height 10
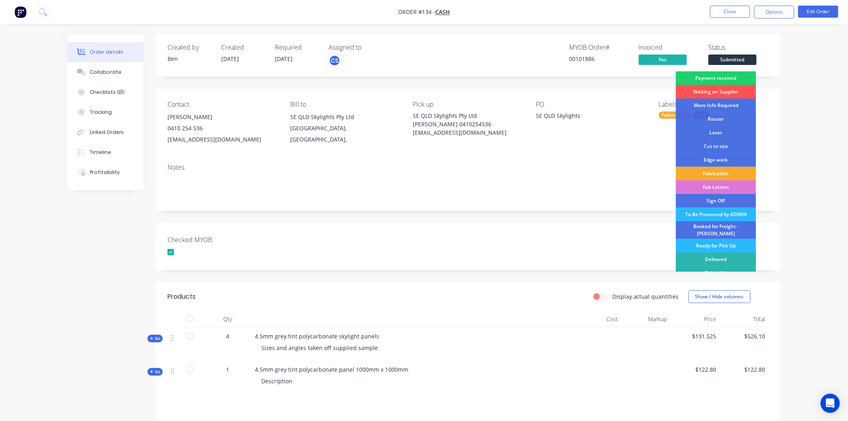
click at [714, 170] on div "Fabrication" at bounding box center [716, 174] width 80 height 14
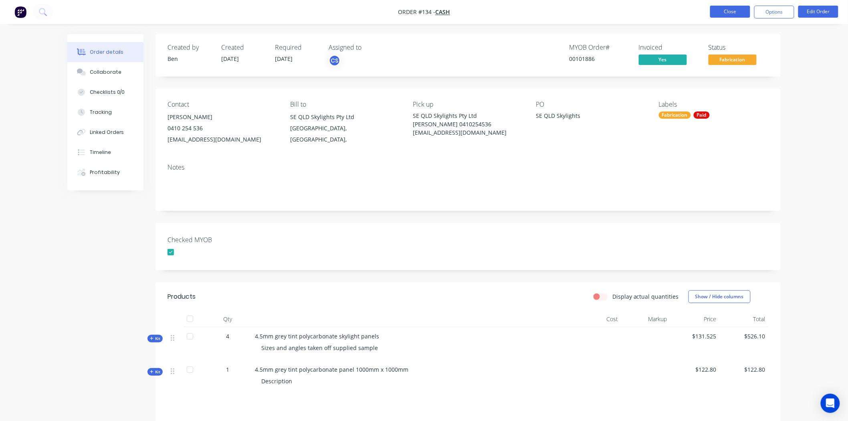
click at [731, 13] on button "Close" at bounding box center [731, 12] width 40 height 12
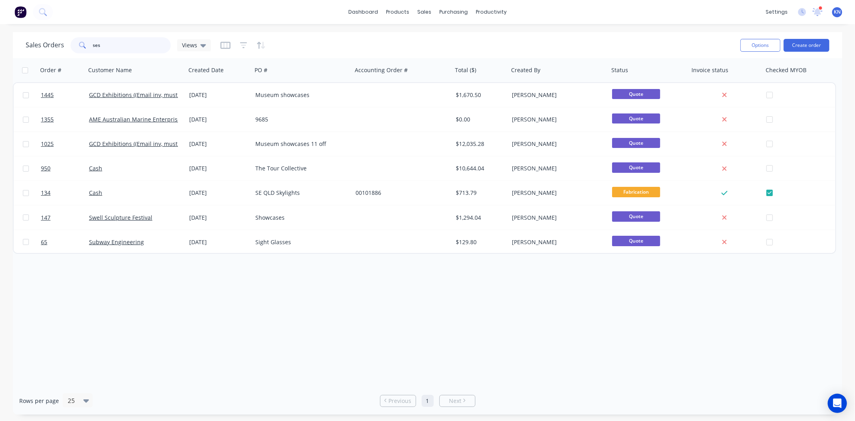
click at [111, 45] on input "ses" at bounding box center [132, 45] width 78 height 16
type input "s"
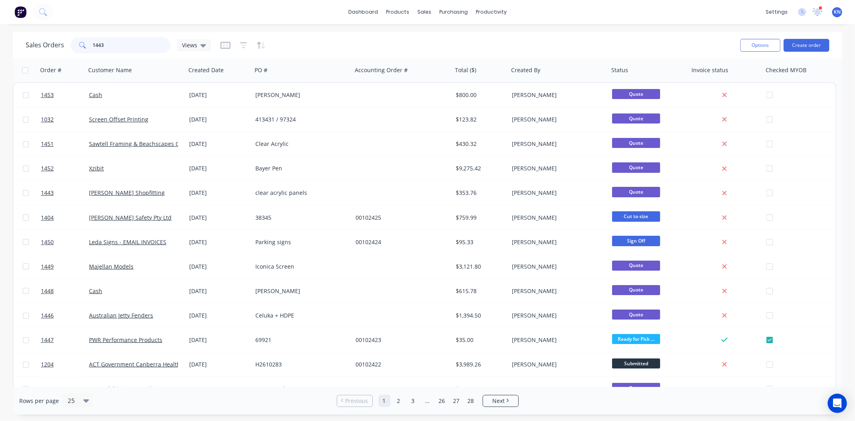
type input "1443"
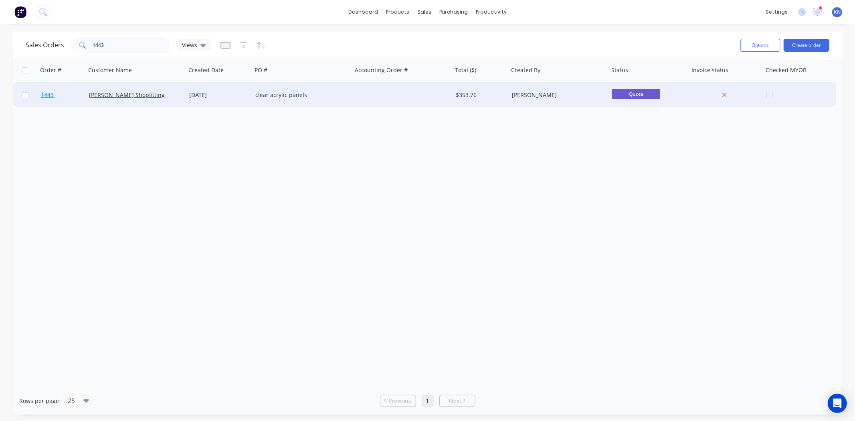
click at [47, 93] on span "1443" at bounding box center [47, 95] width 13 height 8
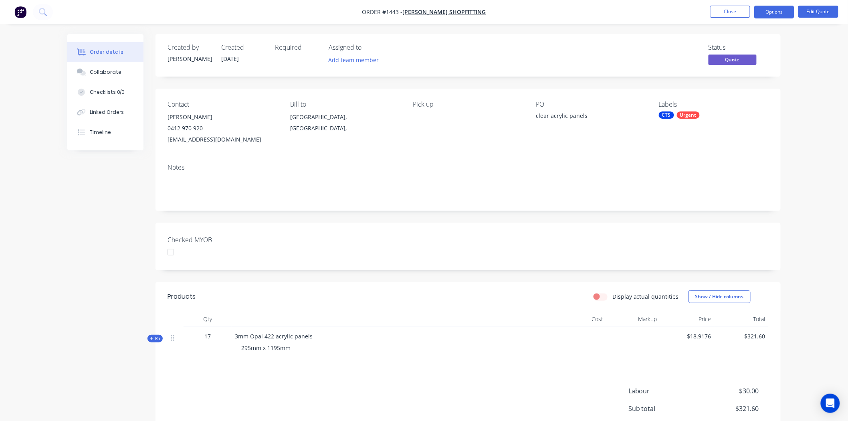
click at [172, 255] on div at bounding box center [171, 252] width 16 height 16
click at [772, 12] on button "Options" at bounding box center [775, 12] width 40 height 13
click at [755, 95] on div "Convert to Order" at bounding box center [751, 97] width 74 height 12
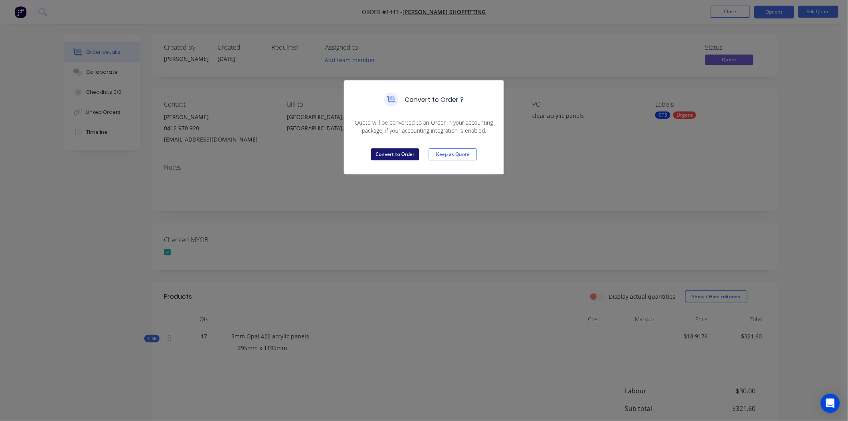
click at [391, 153] on button "Convert to Order" at bounding box center [395, 154] width 48 height 12
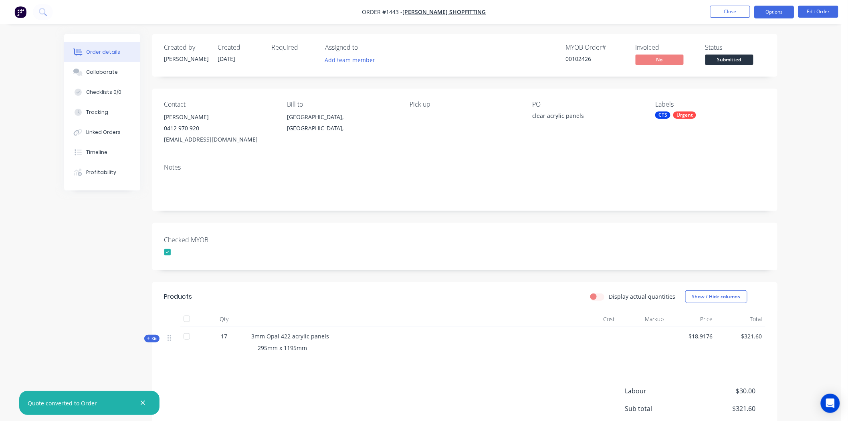
click at [773, 10] on button "Options" at bounding box center [775, 12] width 40 height 13
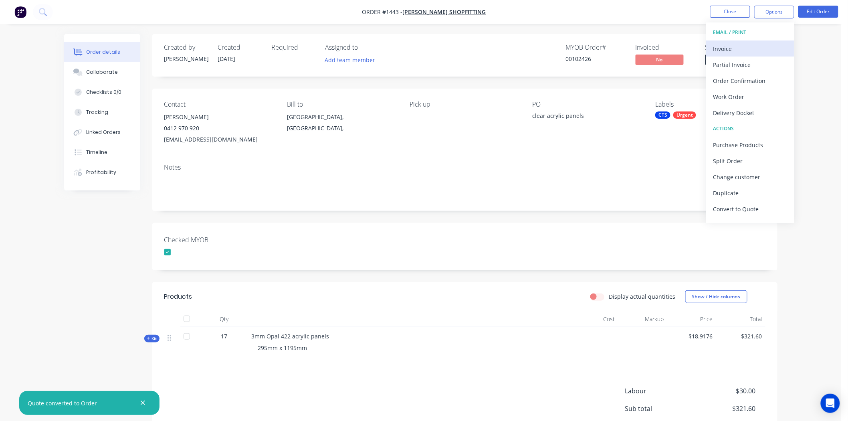
click at [724, 46] on div "Invoice" at bounding box center [751, 49] width 74 height 12
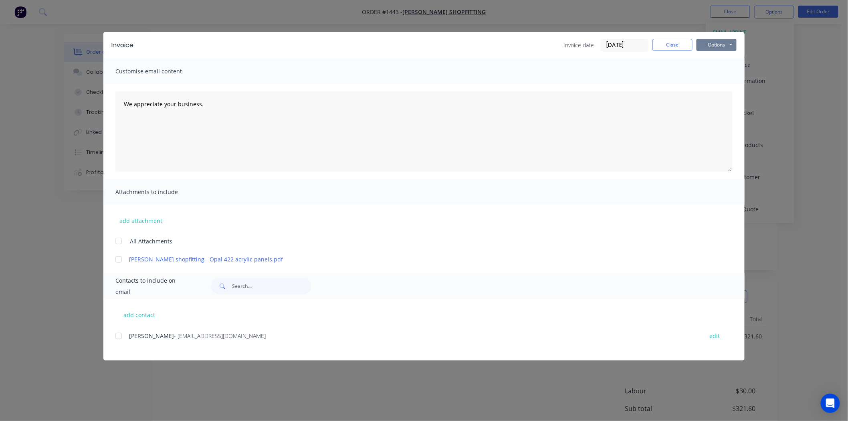
click at [726, 45] on button "Options" at bounding box center [717, 45] width 40 height 12
click at [719, 72] on button "Print" at bounding box center [722, 72] width 51 height 13
click at [686, 43] on button "Close" at bounding box center [673, 45] width 40 height 12
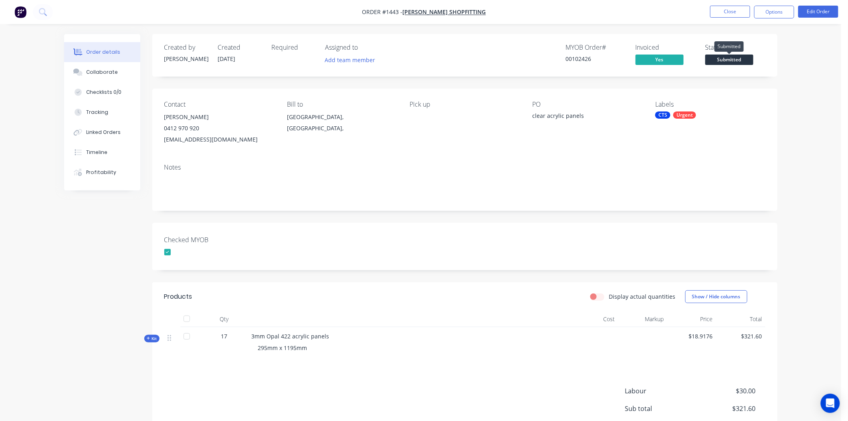
click at [735, 59] on span "Submitted" at bounding box center [730, 60] width 48 height 10
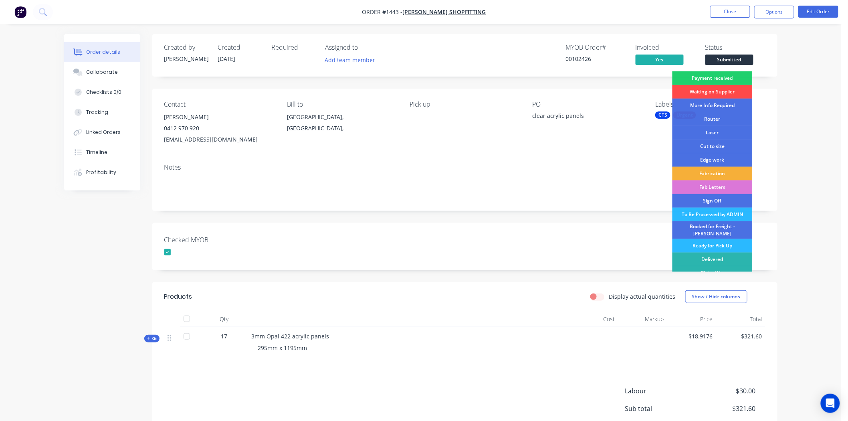
click at [723, 91] on div "Waiting on Supplier" at bounding box center [713, 92] width 80 height 14
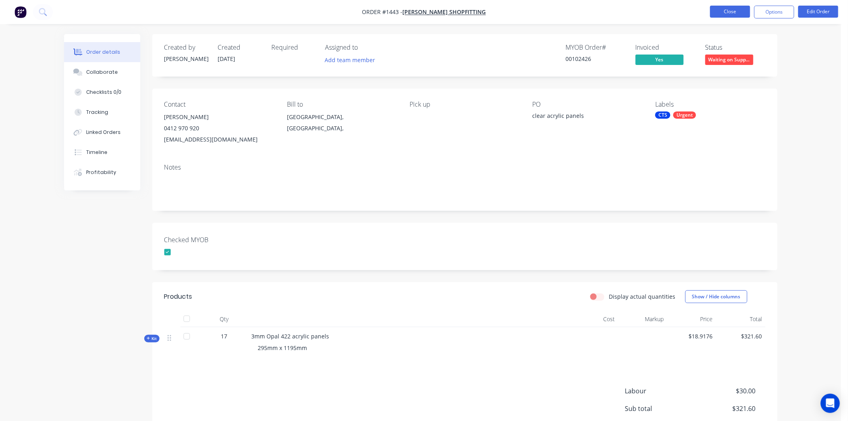
click at [735, 10] on button "Close" at bounding box center [731, 12] width 40 height 12
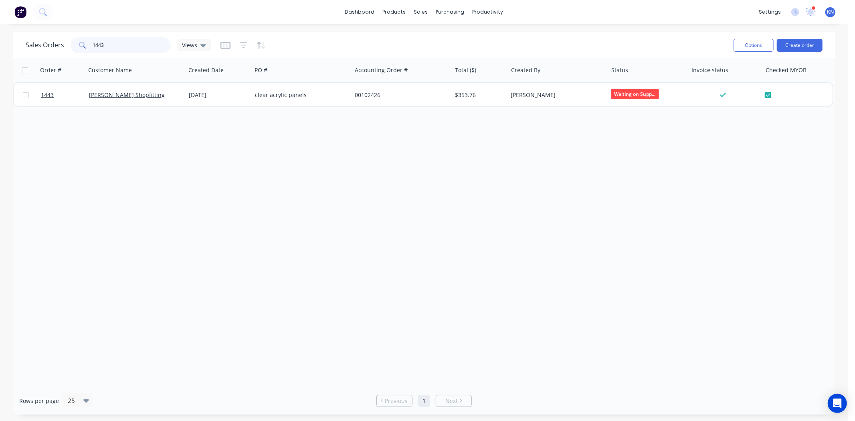
click at [120, 43] on input "1443" at bounding box center [132, 45] width 78 height 16
type input "1"
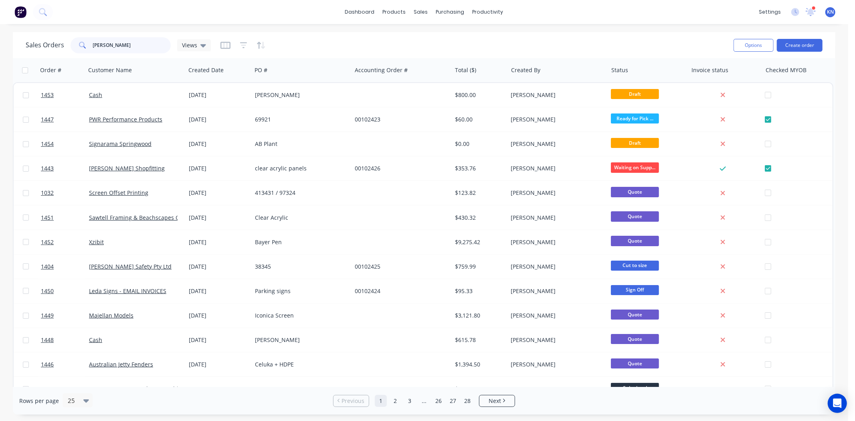
type input "[PERSON_NAME]"
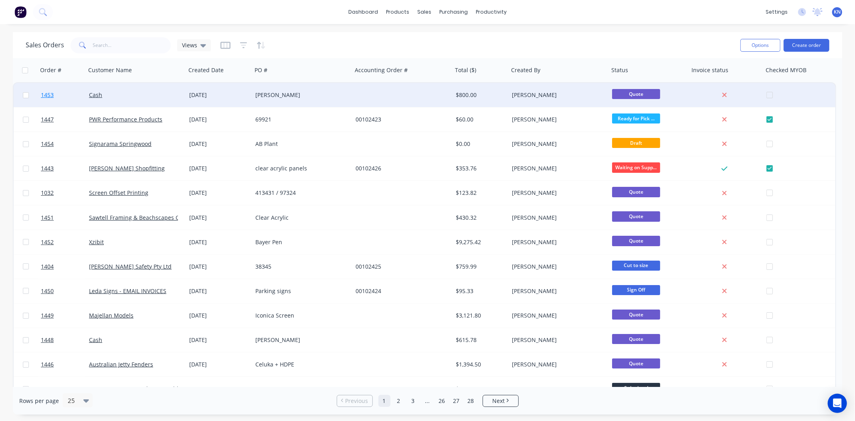
click at [46, 93] on span "1453" at bounding box center [47, 95] width 13 height 8
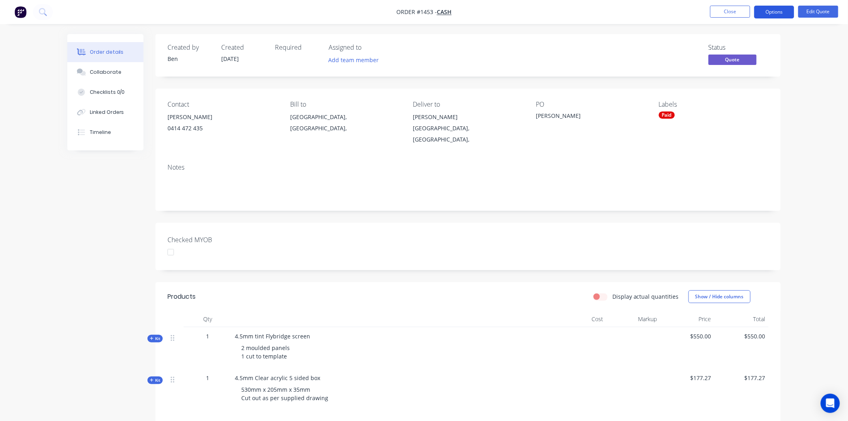
click at [779, 10] on button "Options" at bounding box center [775, 12] width 40 height 13
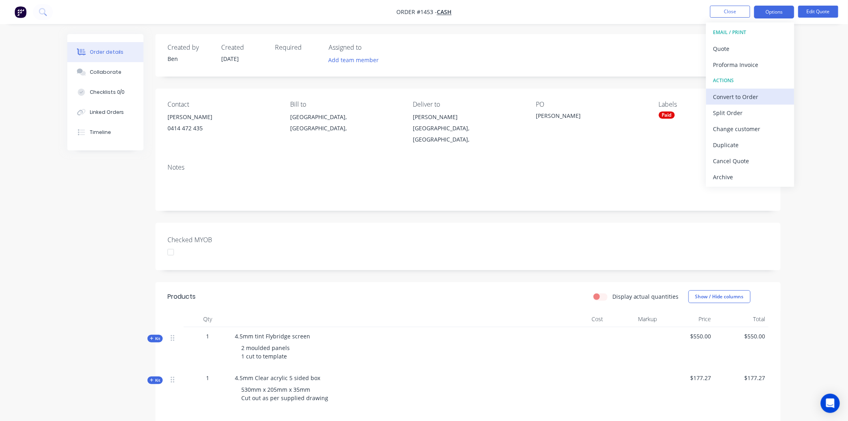
click at [756, 93] on div "Convert to Order" at bounding box center [751, 97] width 74 height 12
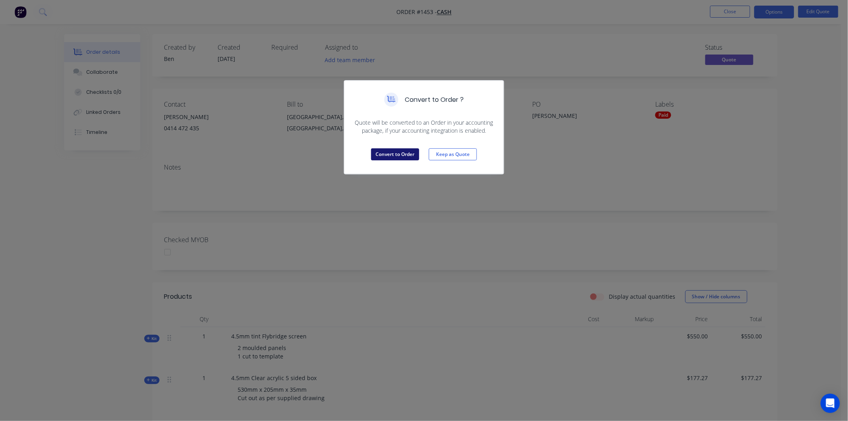
click at [391, 152] on button "Convert to Order" at bounding box center [395, 154] width 48 height 12
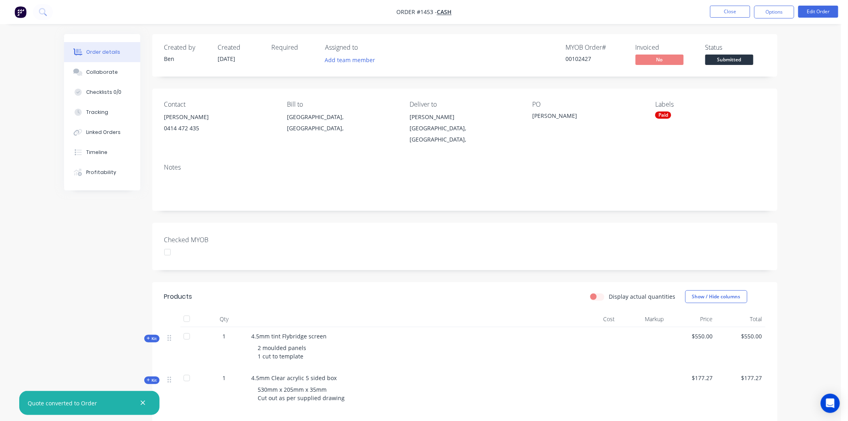
click at [433, 116] on div "[PERSON_NAME]" at bounding box center [465, 116] width 110 height 11
click at [421, 117] on div "[PERSON_NAME]" at bounding box center [465, 116] width 110 height 11
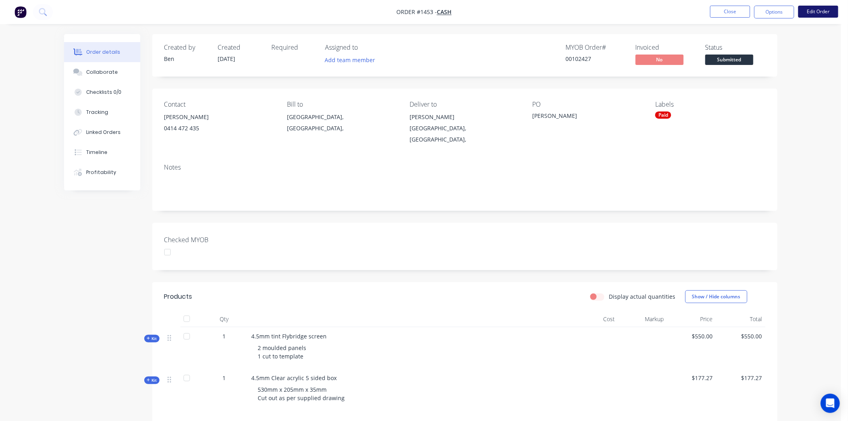
click at [829, 10] on button "Edit Order" at bounding box center [819, 12] width 40 height 12
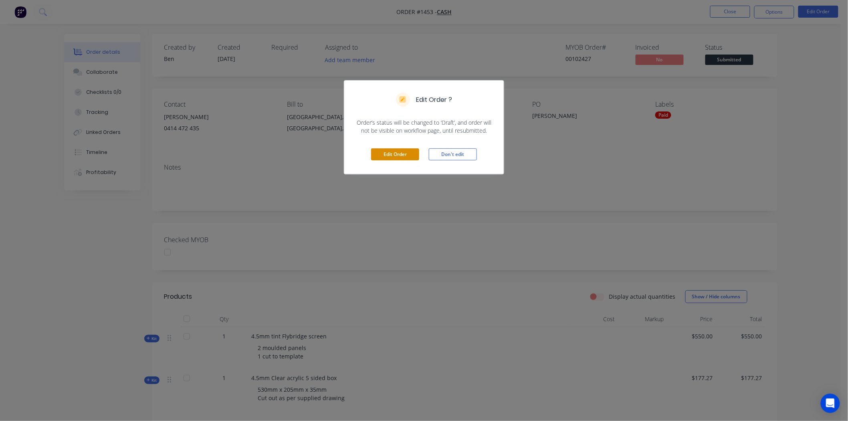
click at [397, 156] on button "Edit Order" at bounding box center [395, 154] width 48 height 12
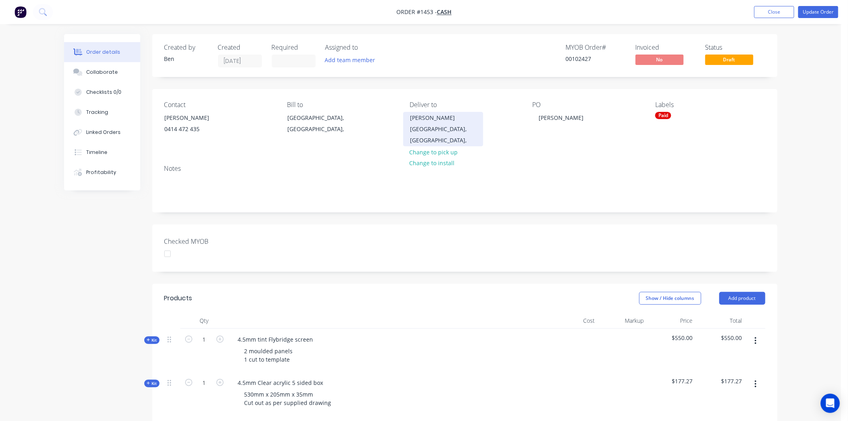
click at [442, 118] on div "[PERSON_NAME]" at bounding box center [443, 117] width 67 height 11
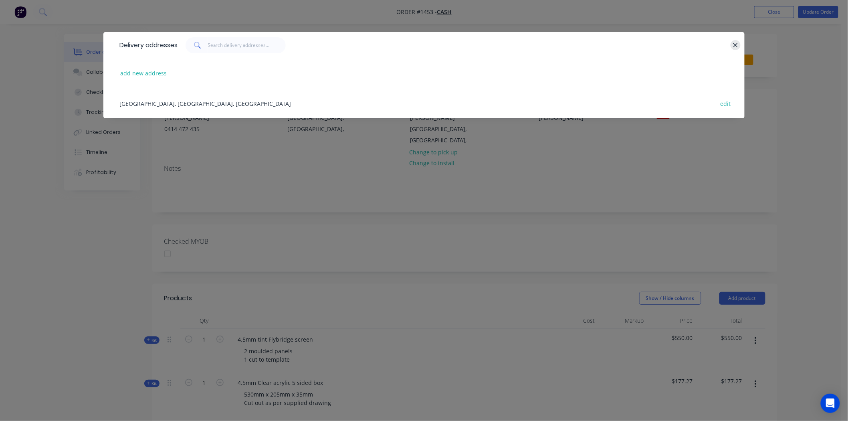
click at [738, 46] on icon "button" at bounding box center [735, 45] width 5 height 7
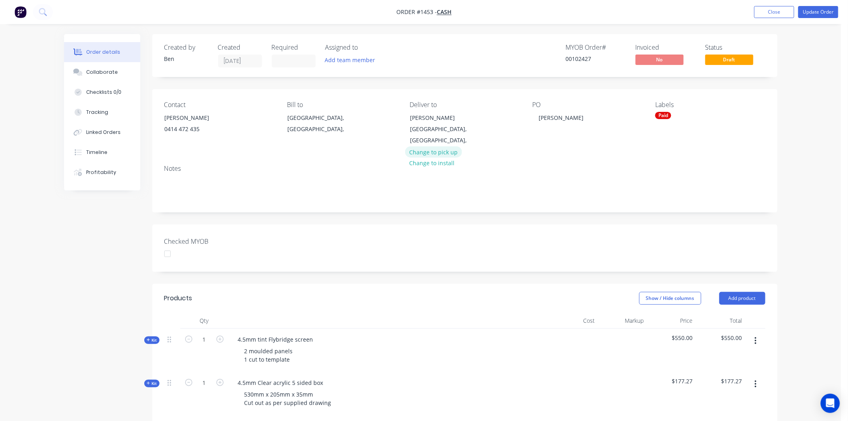
click at [432, 146] on button "Change to pick up" at bounding box center [433, 151] width 57 height 11
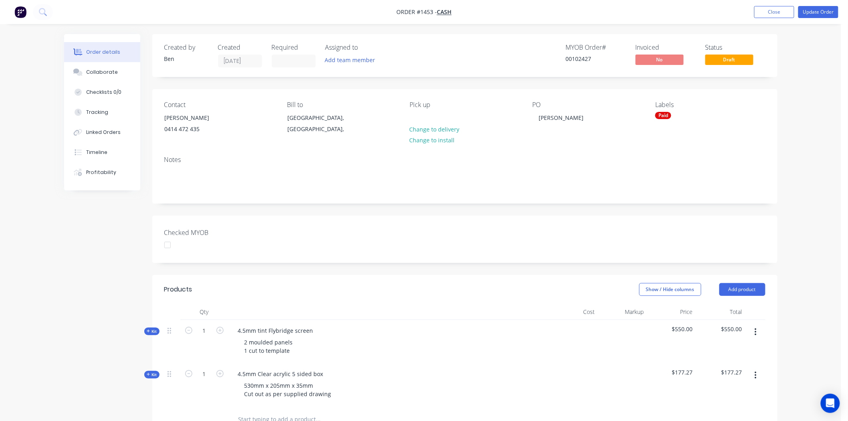
click at [426, 112] on div "Pick up Change to delivery Change to install" at bounding box center [465, 119] width 110 height 36
click at [427, 117] on div "Pick up Change to delivery Change to install" at bounding box center [465, 119] width 110 height 36
click at [420, 118] on div at bounding box center [416, 118] width 13 height 12
click at [498, 147] on div "Contact [PERSON_NAME] [PHONE_NUMBER] Bill to [GEOGRAPHIC_DATA], [GEOGRAPHIC_DAT…" at bounding box center [465, 119] width 626 height 61
click at [169, 242] on div at bounding box center [168, 245] width 16 height 16
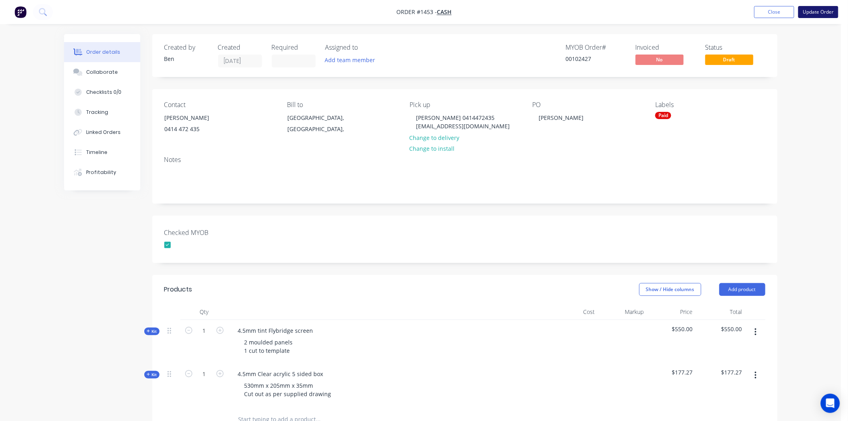
click at [830, 11] on button "Update Order" at bounding box center [819, 12] width 40 height 12
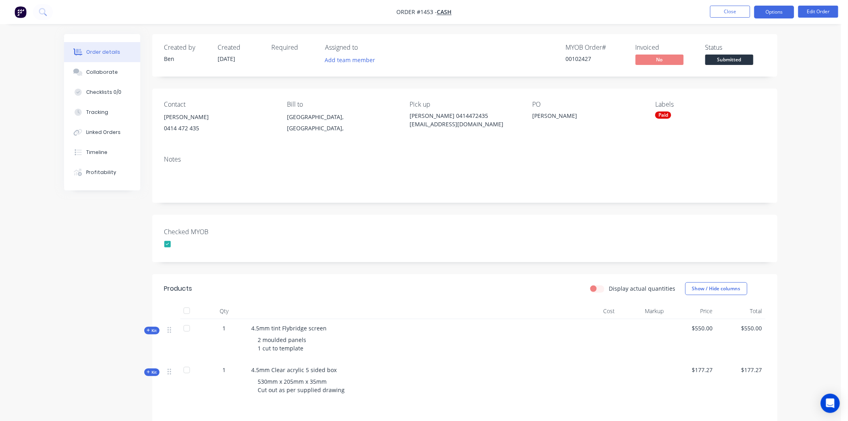
click at [777, 11] on button "Options" at bounding box center [775, 12] width 40 height 13
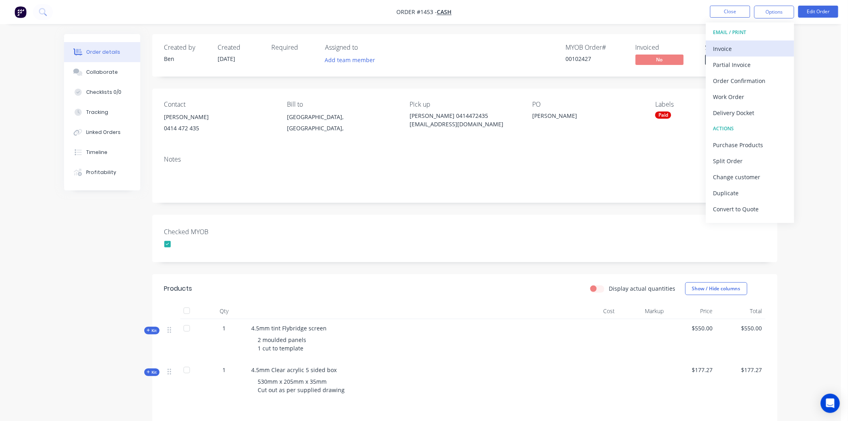
click at [721, 46] on div "Invoice" at bounding box center [751, 49] width 74 height 12
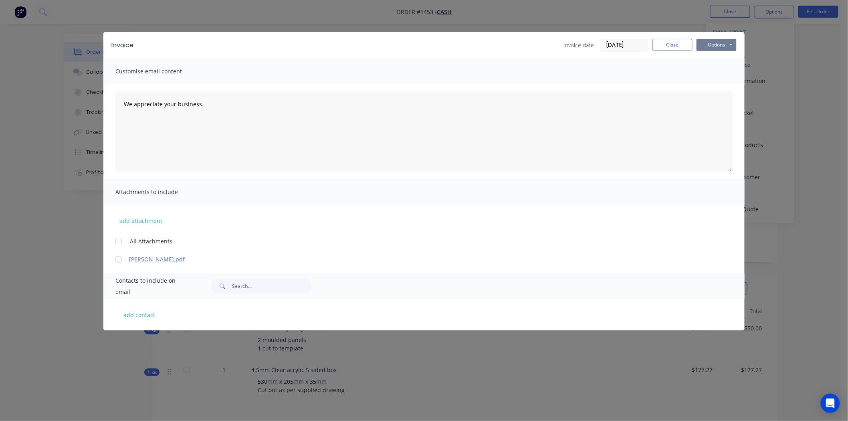
click at [711, 42] on button "Options" at bounding box center [717, 45] width 40 height 12
click at [720, 71] on button "Print" at bounding box center [722, 72] width 51 height 13
click at [675, 43] on button "Close" at bounding box center [673, 45] width 40 height 12
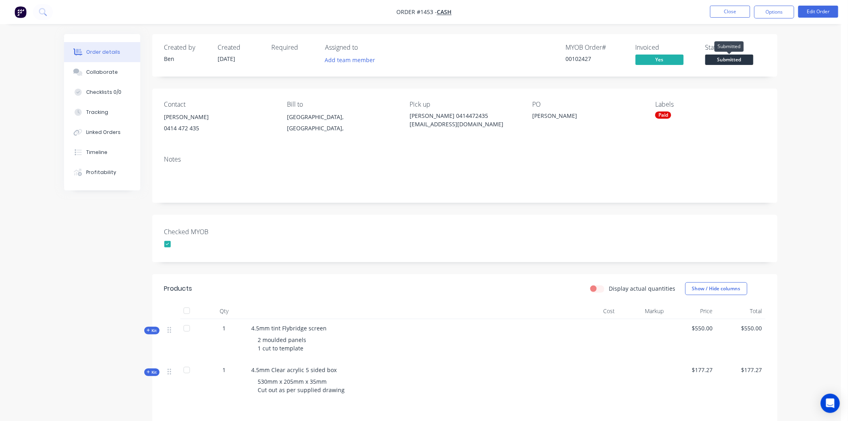
click at [723, 59] on span "Submitted" at bounding box center [730, 60] width 48 height 10
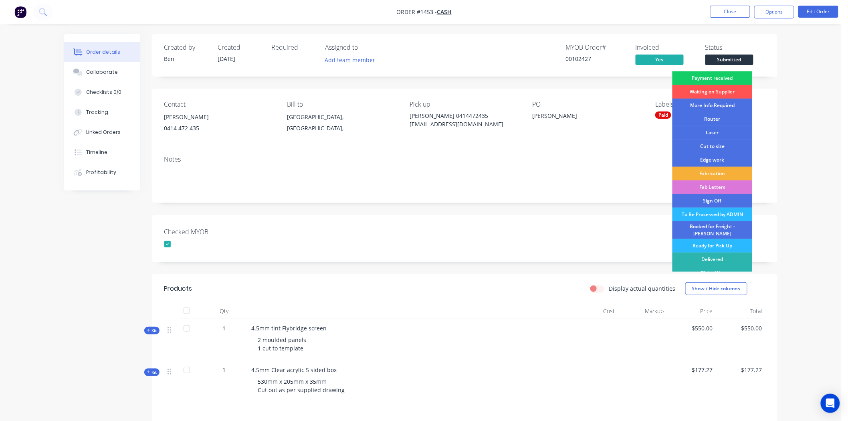
click at [723, 76] on div "Payment received" at bounding box center [713, 78] width 80 height 14
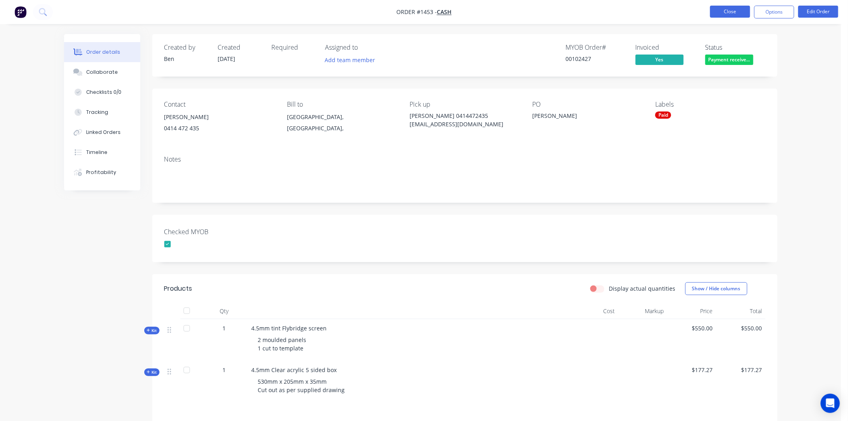
click at [729, 9] on button "Close" at bounding box center [731, 12] width 40 height 12
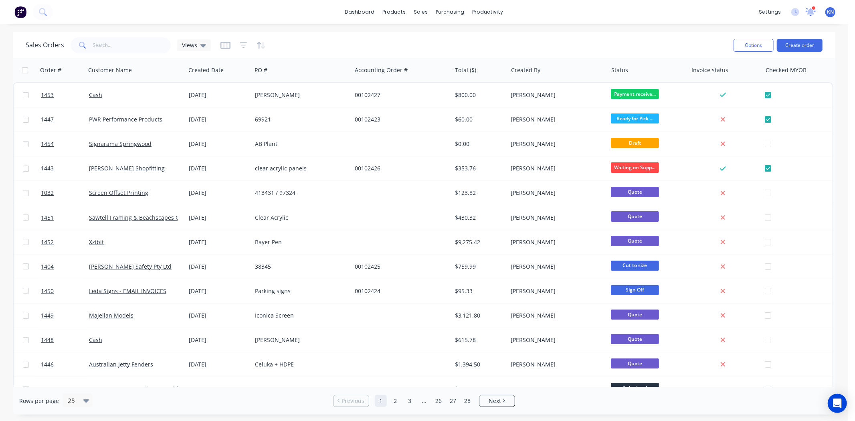
click at [812, 12] on icon at bounding box center [811, 11] width 8 height 7
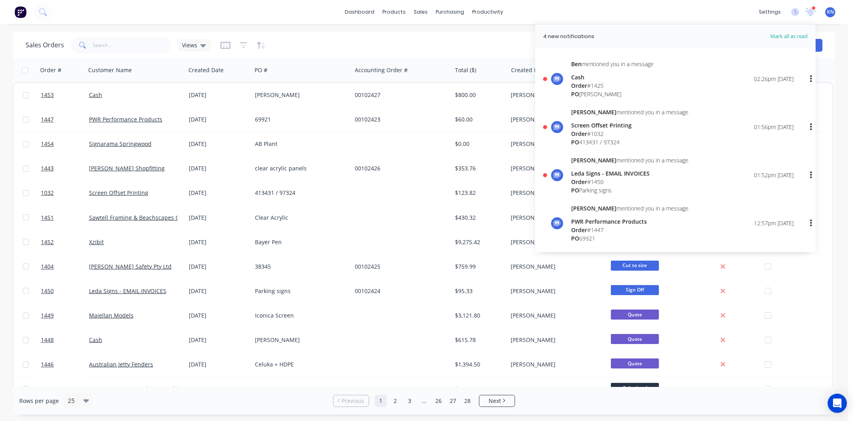
click at [567, 83] on div "[PERSON_NAME] mentioned you in a message Cash Order # 1425 PO [PERSON_NAME] 02:…" at bounding box center [675, 81] width 265 height 43
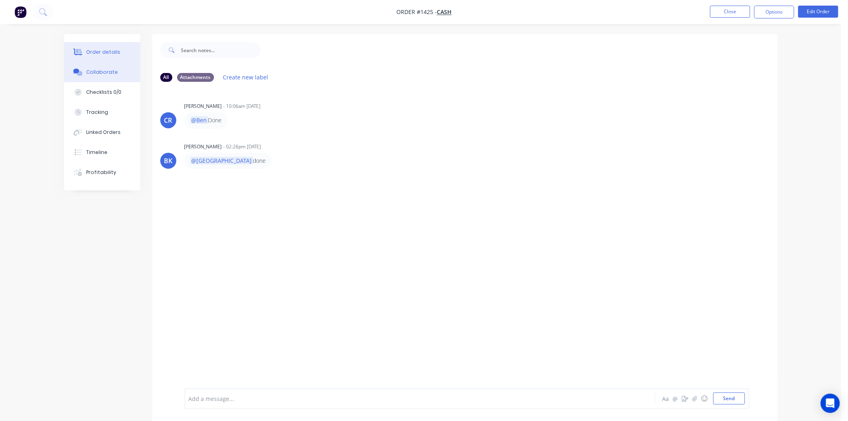
click at [105, 49] on div "Order details" at bounding box center [103, 52] width 34 height 7
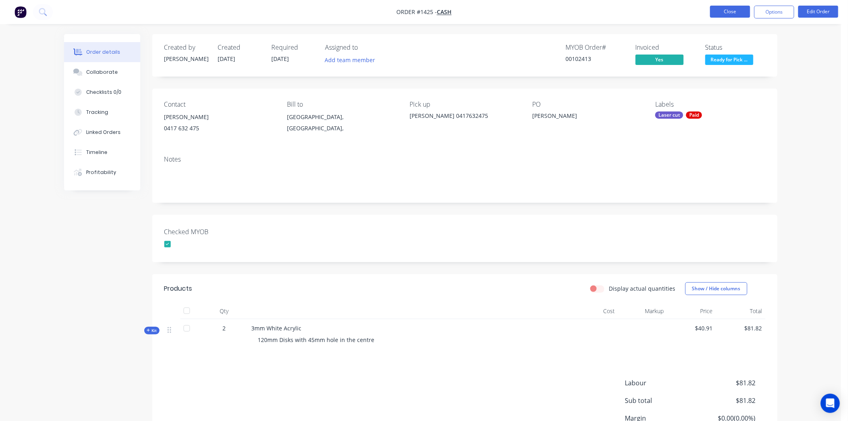
click at [734, 10] on button "Close" at bounding box center [731, 12] width 40 height 12
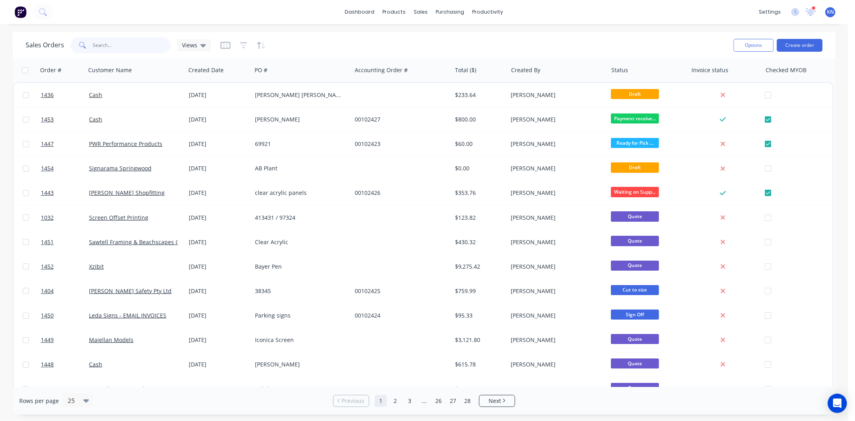
click at [114, 37] on input "text" at bounding box center [132, 45] width 78 height 16
type input "1429"
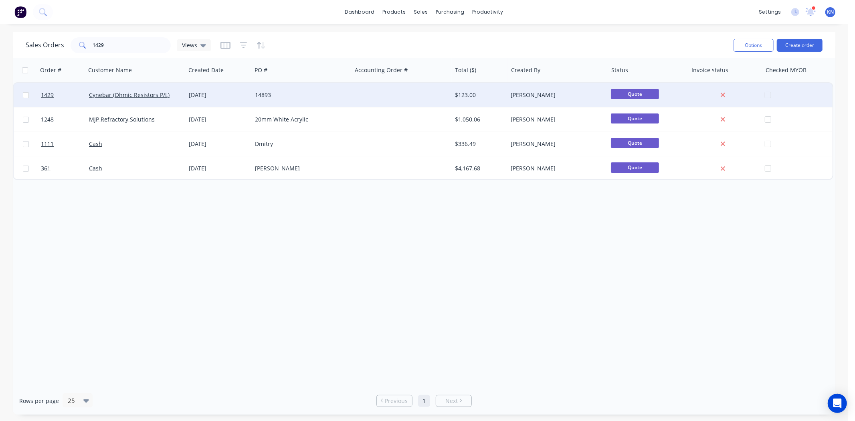
click at [206, 93] on div "[DATE]" at bounding box center [219, 95] width 60 height 8
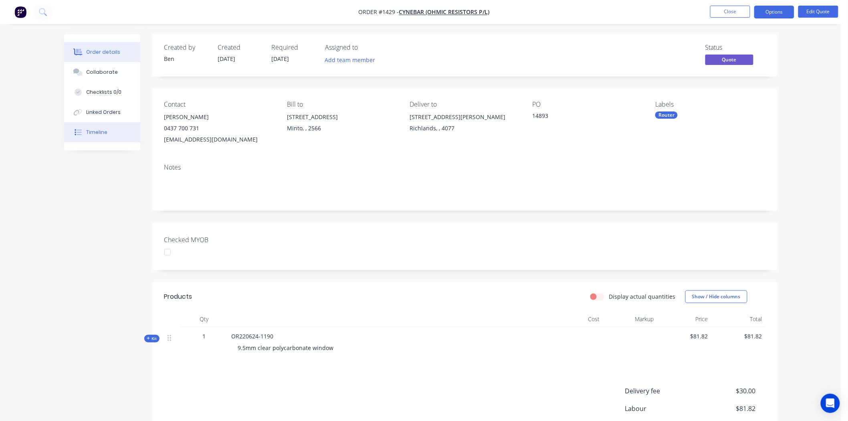
click at [97, 130] on div "Timeline" at bounding box center [96, 132] width 21 height 7
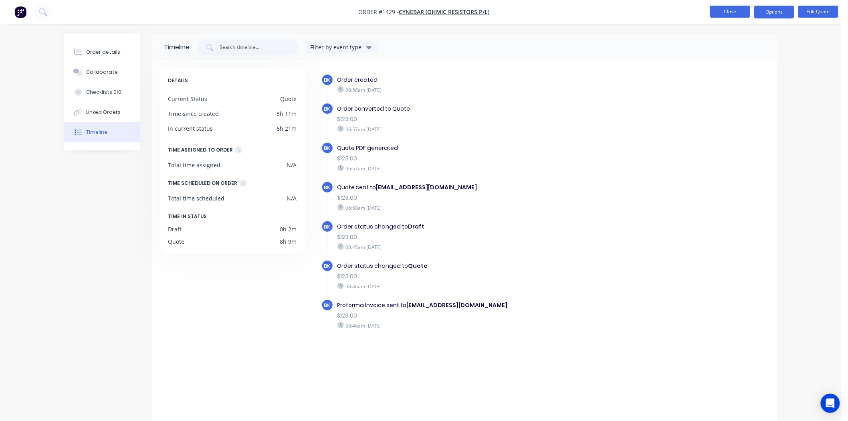
click at [736, 10] on button "Close" at bounding box center [731, 12] width 40 height 12
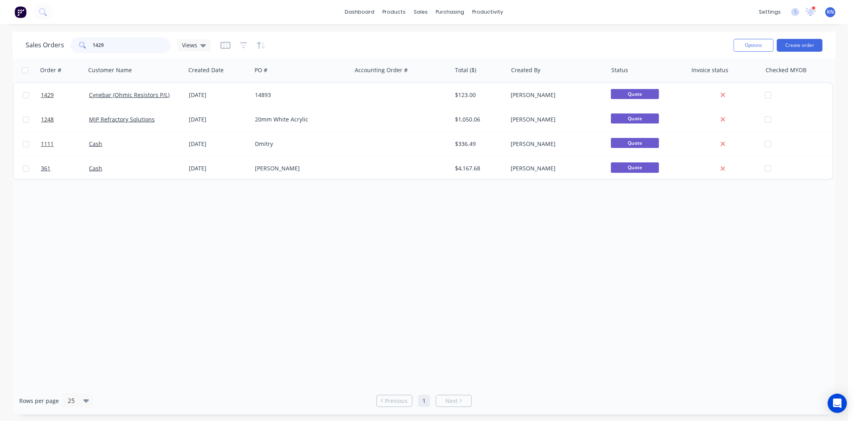
click at [113, 46] on input "1429" at bounding box center [132, 45] width 78 height 16
type input "1"
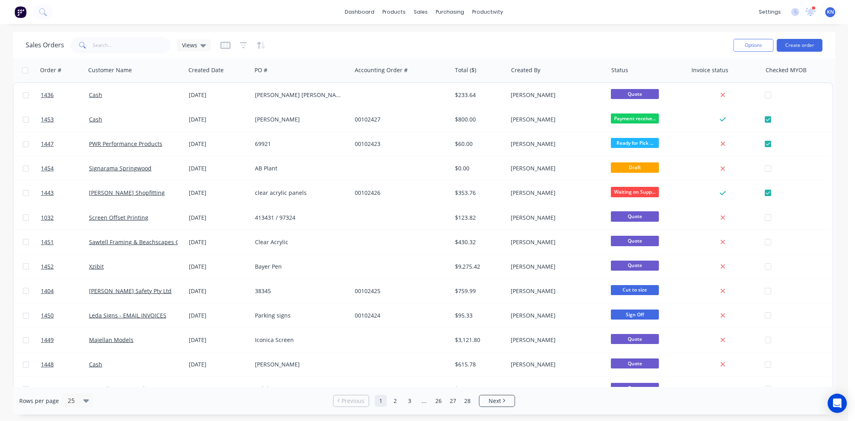
click at [812, 10] on icon at bounding box center [811, 11] width 7 height 6
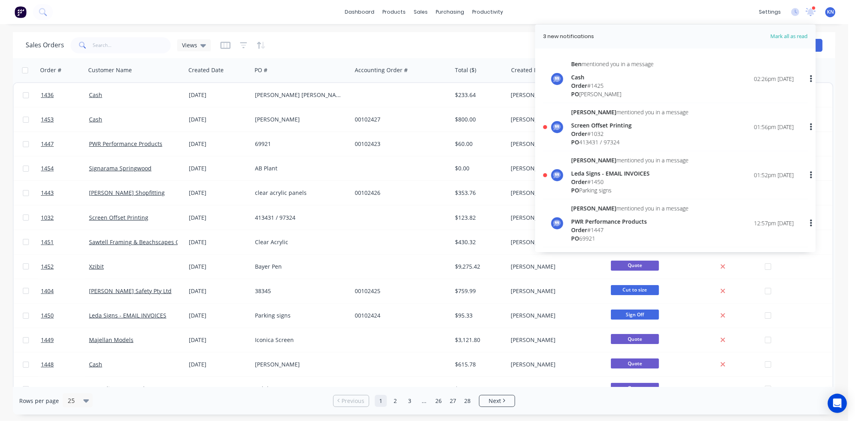
click at [587, 127] on div "Screen Offset Printing" at bounding box center [629, 125] width 117 height 8
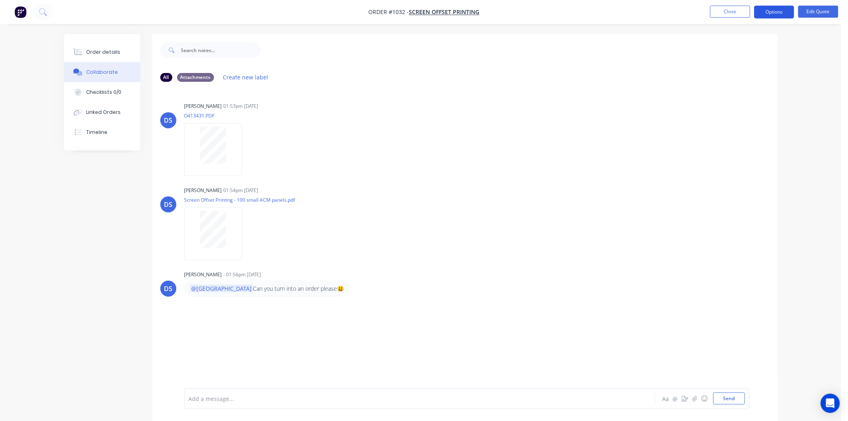
click at [766, 10] on button "Options" at bounding box center [775, 12] width 40 height 13
click at [737, 96] on div "Convert to Order" at bounding box center [751, 97] width 74 height 12
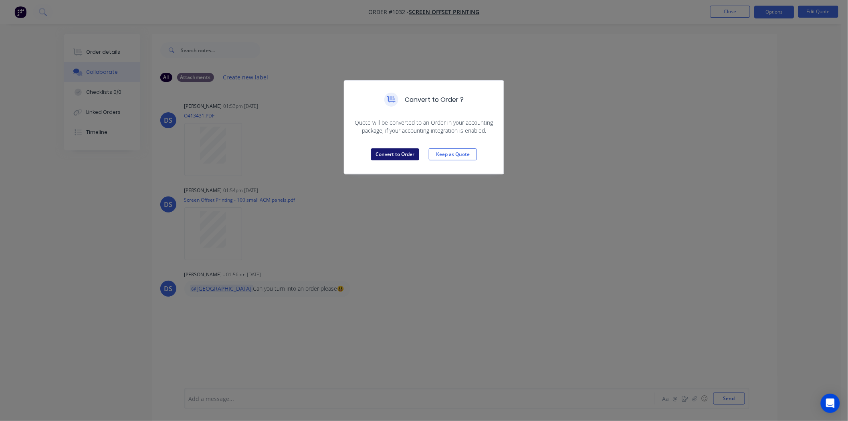
click at [395, 153] on button "Convert to Order" at bounding box center [395, 154] width 48 height 12
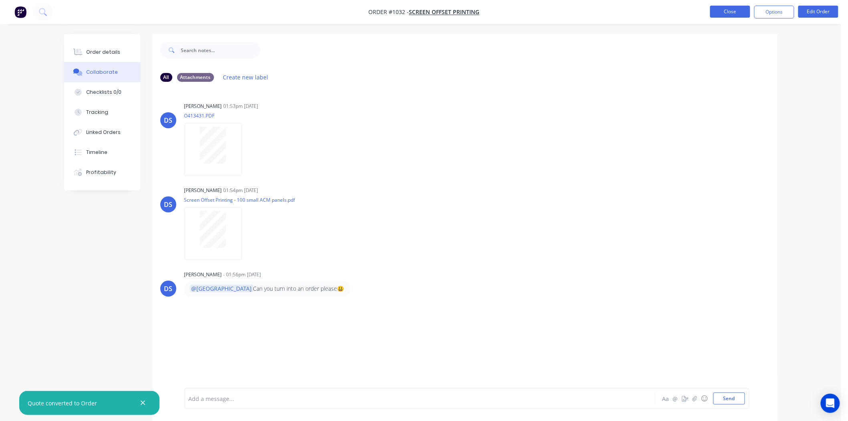
click at [738, 13] on button "Close" at bounding box center [731, 12] width 40 height 12
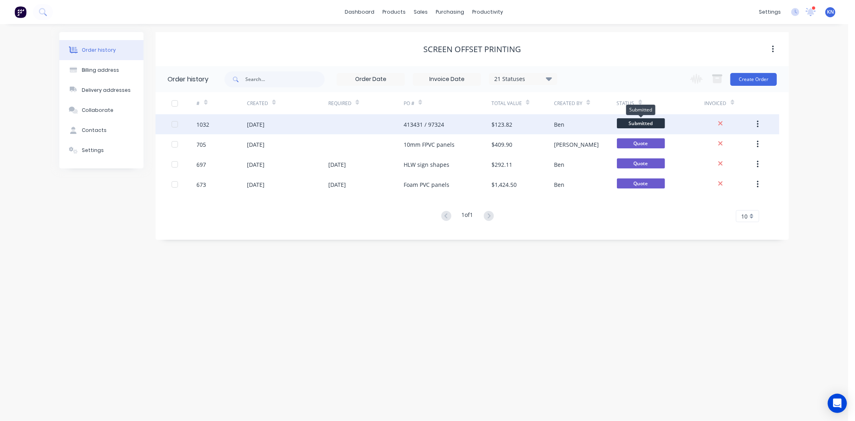
click at [655, 120] on span "Submitted" at bounding box center [641, 123] width 48 height 10
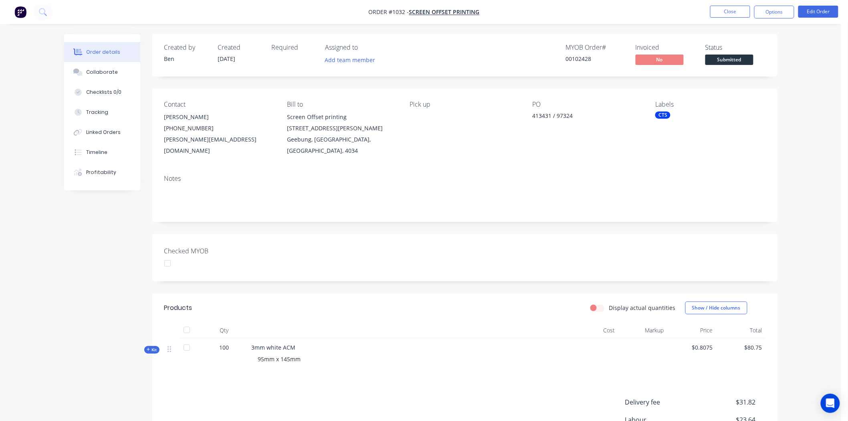
drag, startPoint x: 663, startPoint y: 113, endPoint x: 619, endPoint y: 152, distance: 58.5
click at [603, 155] on div "Contact Kevin Houston (07) 3265 1900 Kevin@screenoffsetprinting.com.au Bill to …" at bounding box center [465, 129] width 626 height 80
click at [665, 117] on div "CTS" at bounding box center [663, 114] width 15 height 7
click at [672, 219] on div at bounding box center [670, 217] width 16 height 16
click at [626, 202] on div "Notes" at bounding box center [465, 195] width 626 height 54
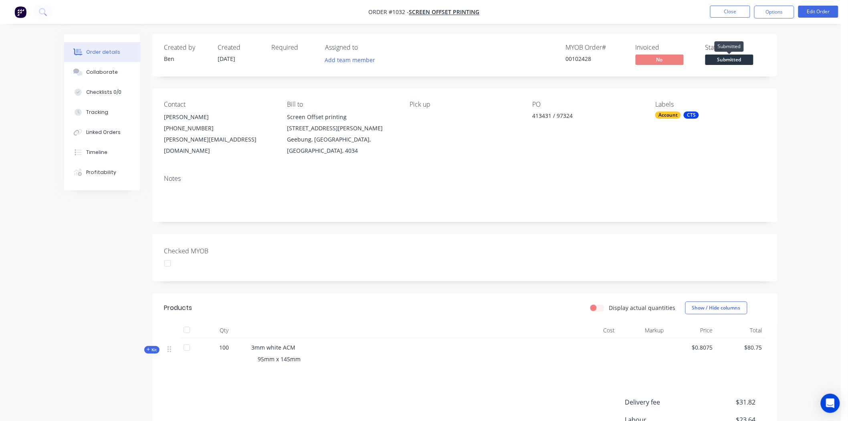
click at [737, 59] on span "Submitted" at bounding box center [730, 60] width 48 height 10
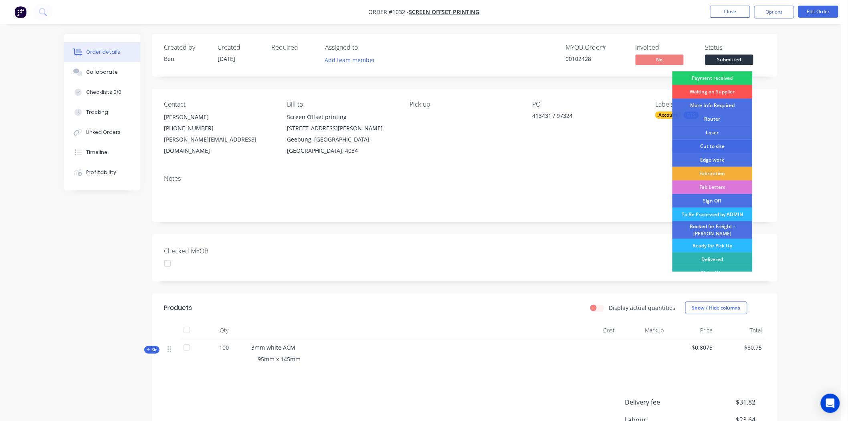
click at [714, 145] on div "Cut to size" at bounding box center [713, 147] width 80 height 14
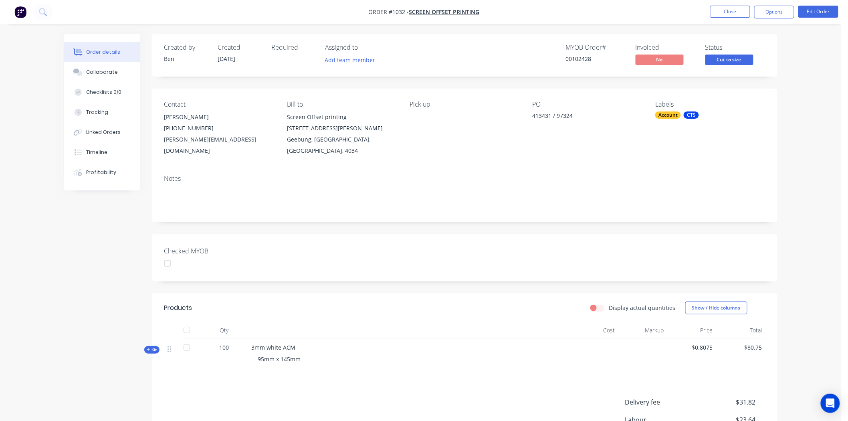
click at [474, 243] on div "Checked MYOB" at bounding box center [465, 257] width 626 height 47
click at [735, 10] on button "Close" at bounding box center [731, 12] width 40 height 12
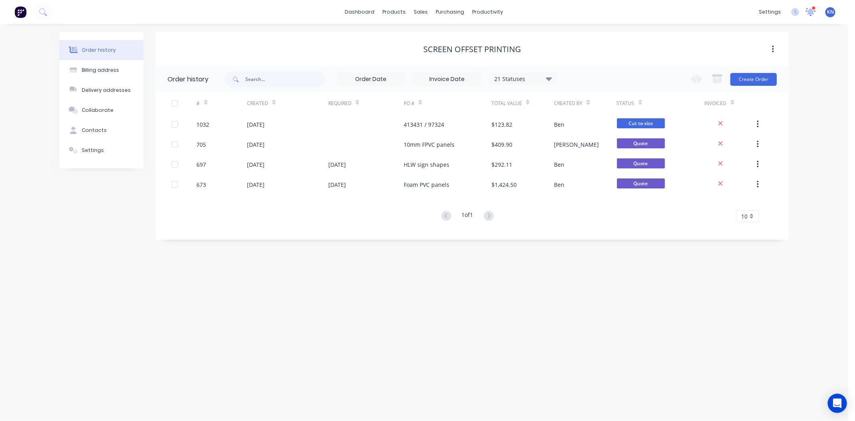
click at [811, 11] on icon at bounding box center [811, 11] width 8 height 7
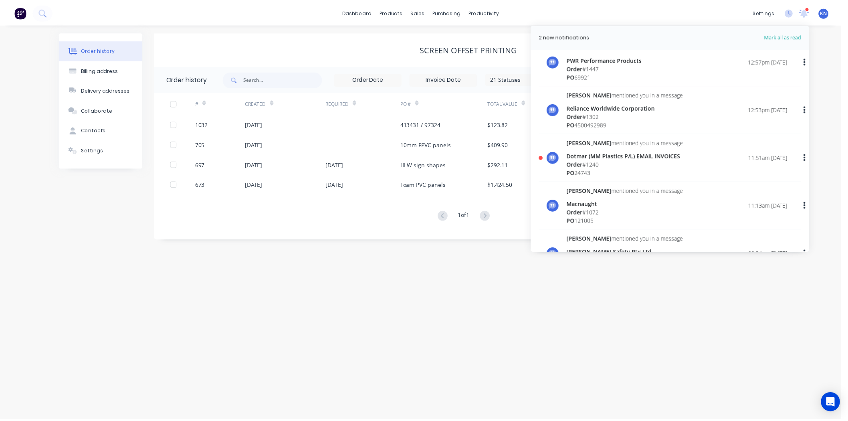
scroll to position [178, 0]
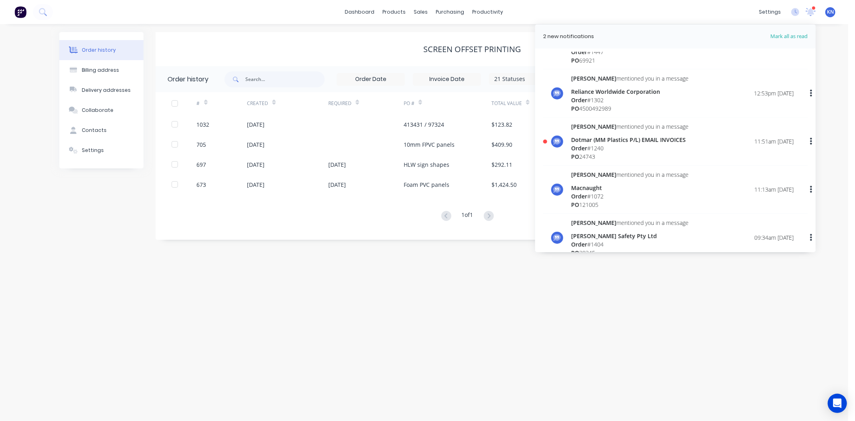
click at [589, 148] on div "Order # 1240" at bounding box center [629, 148] width 117 height 8
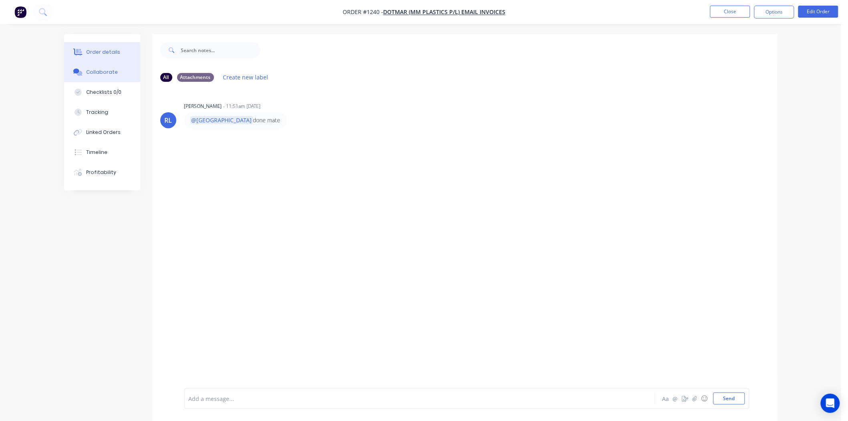
click at [95, 50] on div "Order details" at bounding box center [103, 52] width 34 height 7
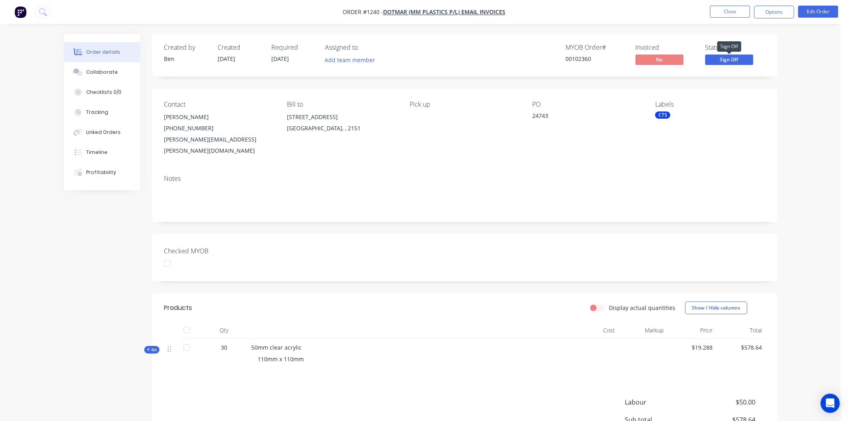
click at [734, 59] on span "Sign Off" at bounding box center [730, 60] width 48 height 10
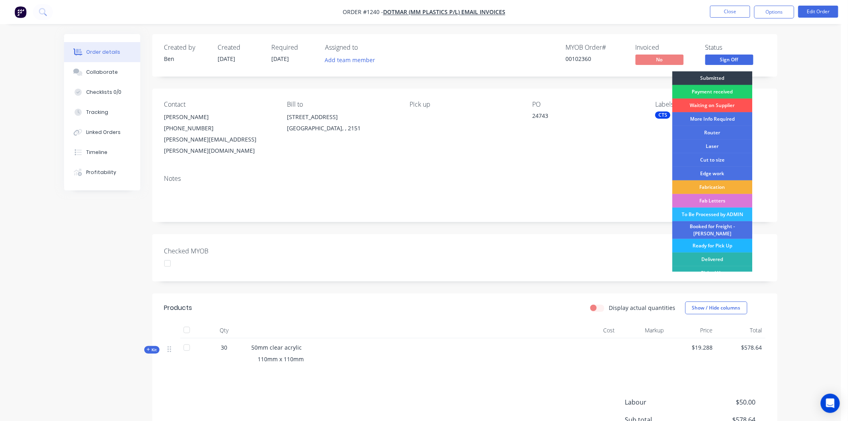
click at [714, 239] on div "Ready for Pick Up" at bounding box center [713, 246] width 80 height 14
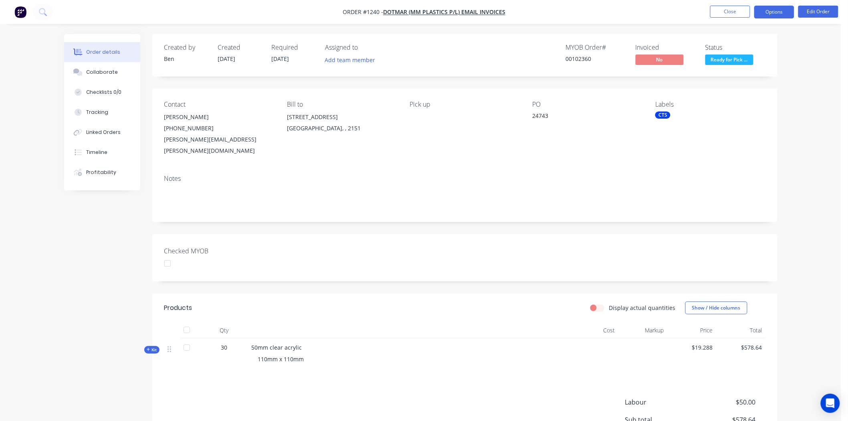
click at [778, 11] on button "Options" at bounding box center [775, 12] width 40 height 13
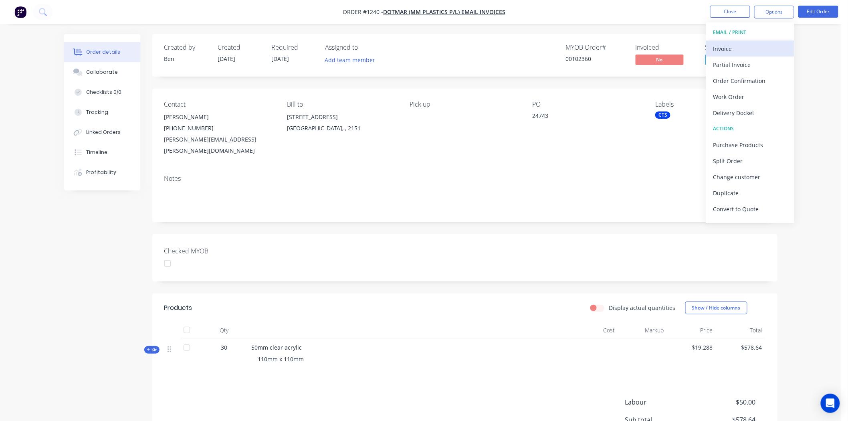
click at [730, 46] on div "Invoice" at bounding box center [751, 49] width 74 height 12
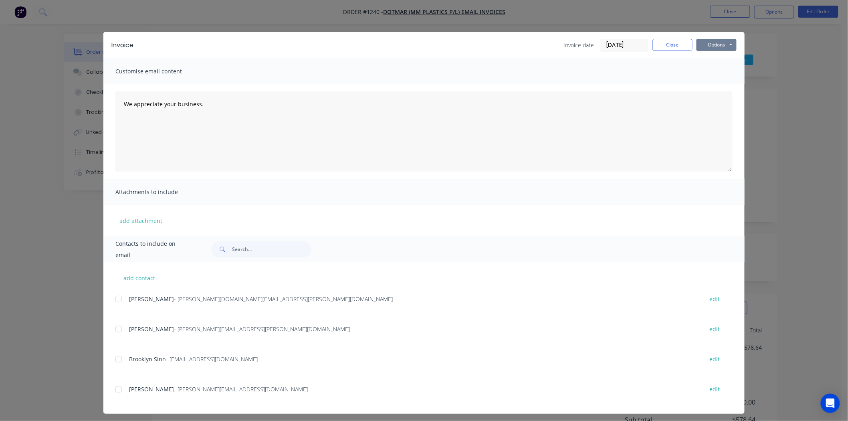
click at [718, 45] on button "Options" at bounding box center [717, 45] width 40 height 12
click at [718, 72] on button "Print" at bounding box center [722, 72] width 51 height 13
click at [668, 42] on button "Close" at bounding box center [673, 45] width 40 height 12
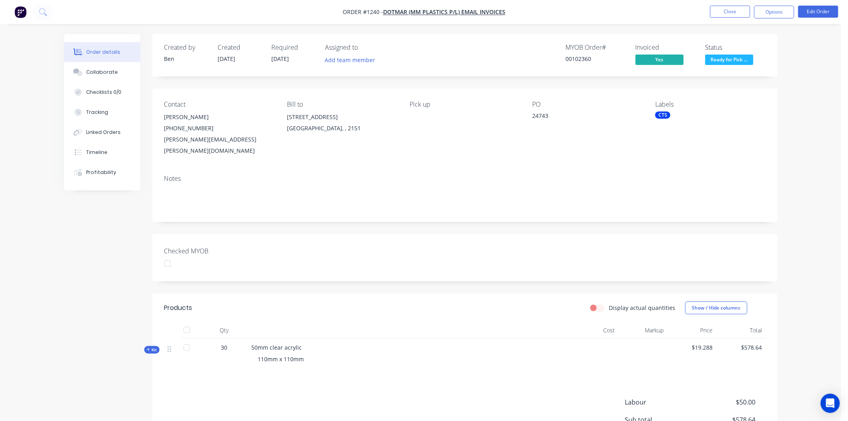
click at [168, 255] on div at bounding box center [168, 263] width 16 height 16
click at [367, 275] on div "Created by Ben Created 03/09/25 Required 21/08/25 Assigned to Add team member M…" at bounding box center [465, 268] width 626 height 468
click at [735, 8] on button "Close" at bounding box center [731, 12] width 40 height 12
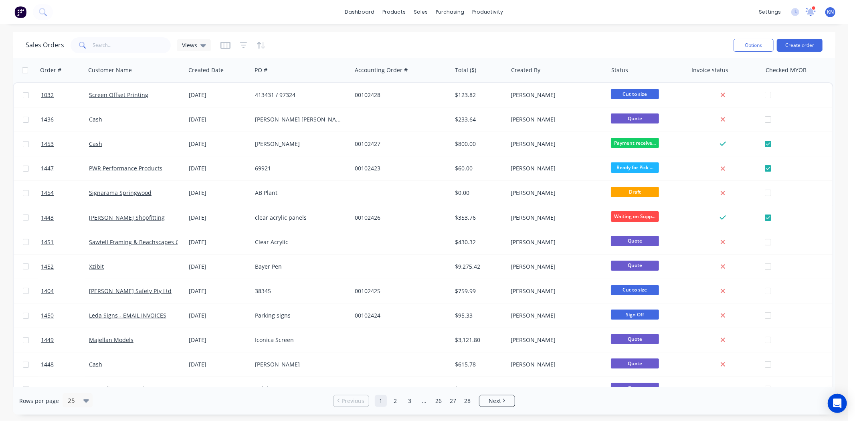
click at [811, 13] on icon at bounding box center [811, 11] width 8 height 7
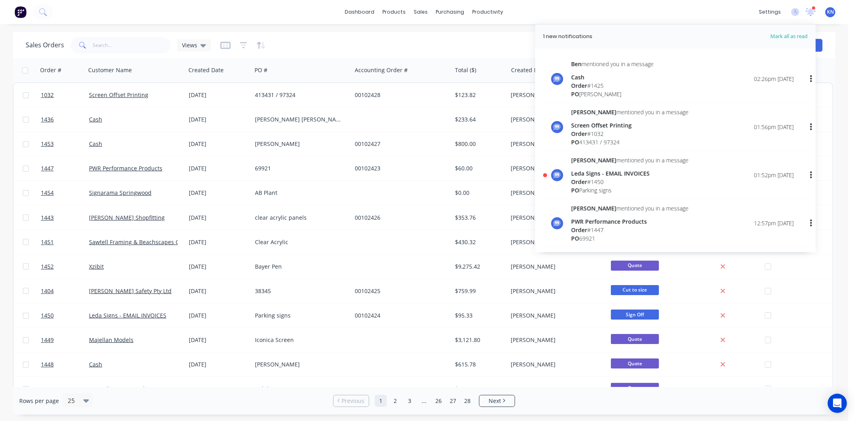
click at [603, 182] on div "Order # 1450" at bounding box center [629, 182] width 117 height 8
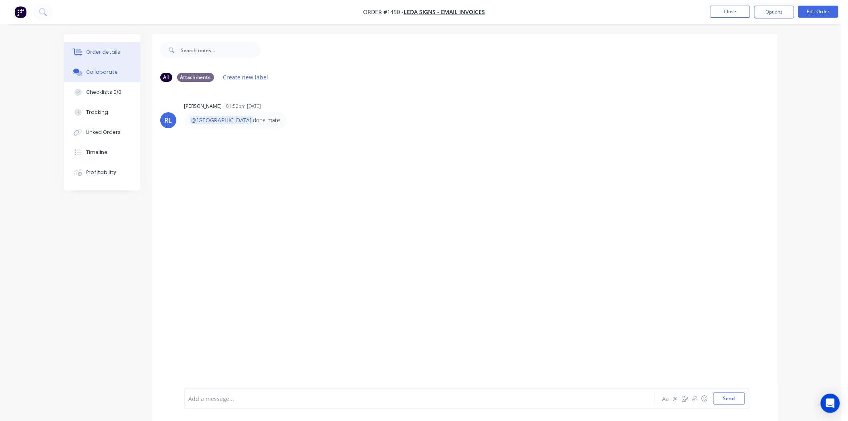
click at [100, 53] on div "Order details" at bounding box center [103, 52] width 34 height 7
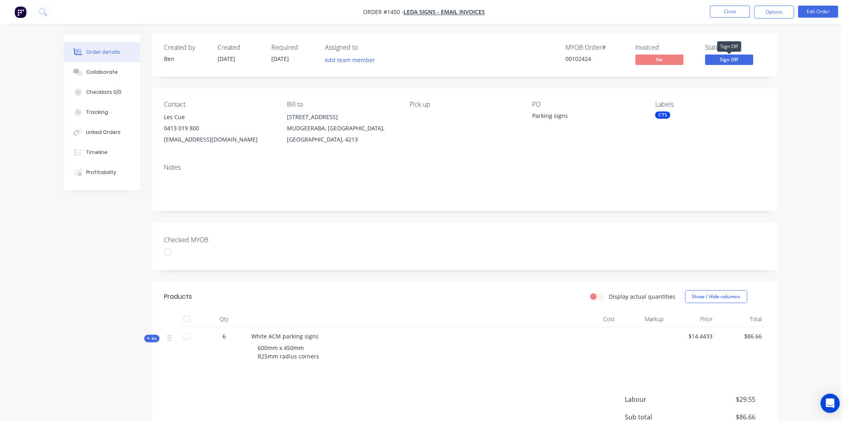
click at [728, 59] on span "Sign Off" at bounding box center [730, 60] width 48 height 10
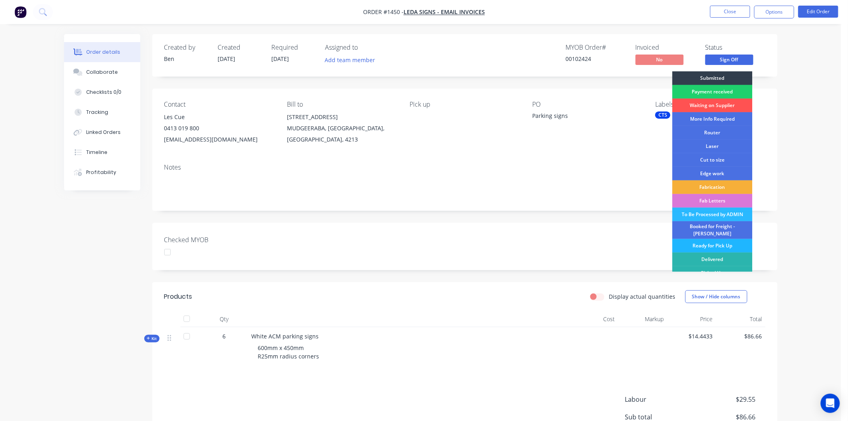
click at [711, 240] on div "Ready for Pick Up" at bounding box center [713, 246] width 80 height 14
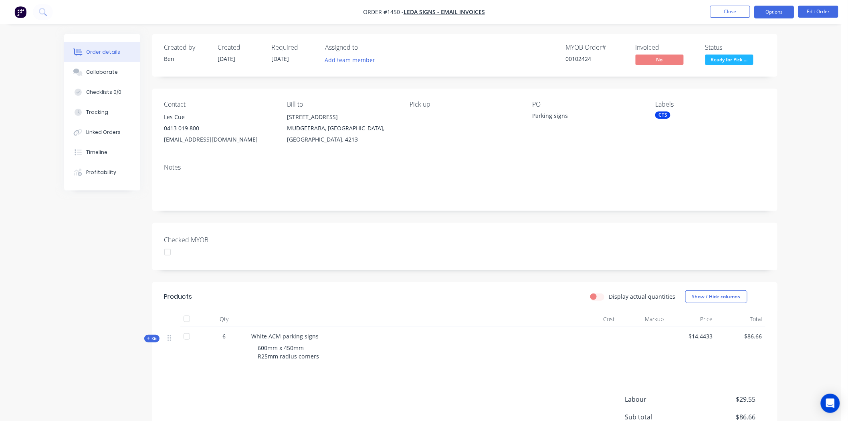
click at [770, 10] on button "Options" at bounding box center [775, 12] width 40 height 13
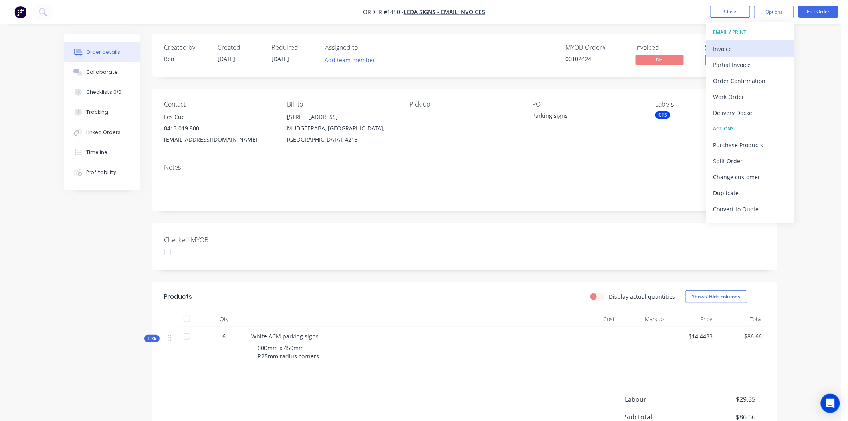
click at [726, 49] on div "Invoice" at bounding box center [751, 49] width 74 height 12
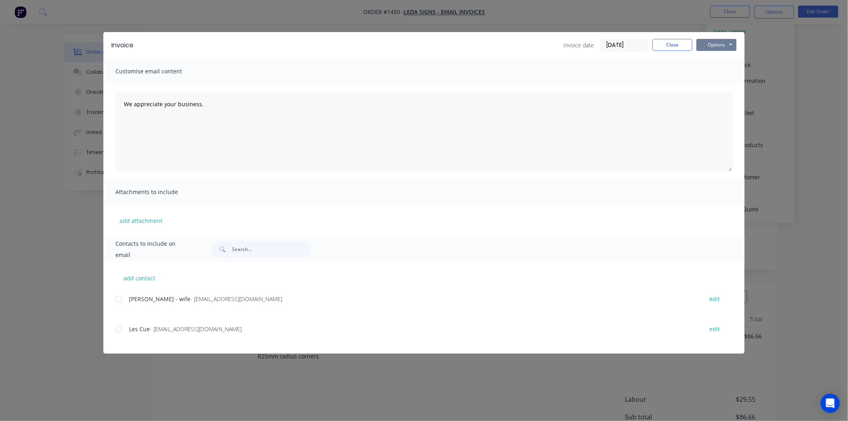
click at [719, 43] on button "Options" at bounding box center [717, 45] width 40 height 12
click at [724, 69] on button "Print" at bounding box center [722, 72] width 51 height 13
click at [683, 43] on button "Close" at bounding box center [673, 45] width 40 height 12
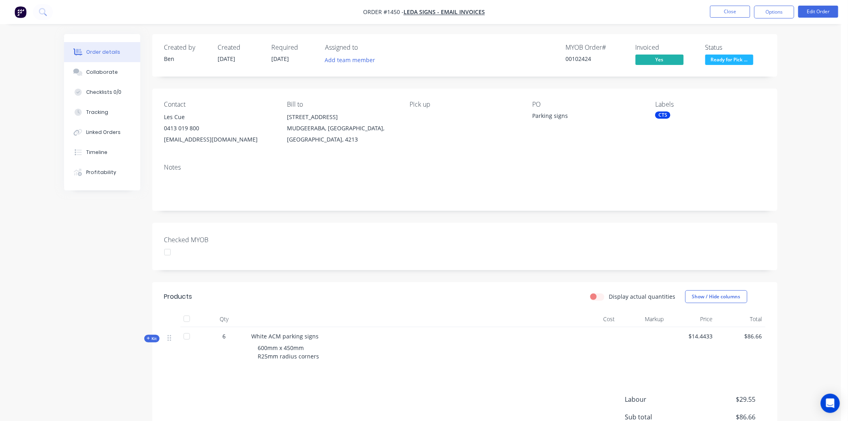
click at [169, 255] on div at bounding box center [168, 252] width 16 height 16
click at [738, 10] on button "Close" at bounding box center [731, 12] width 40 height 12
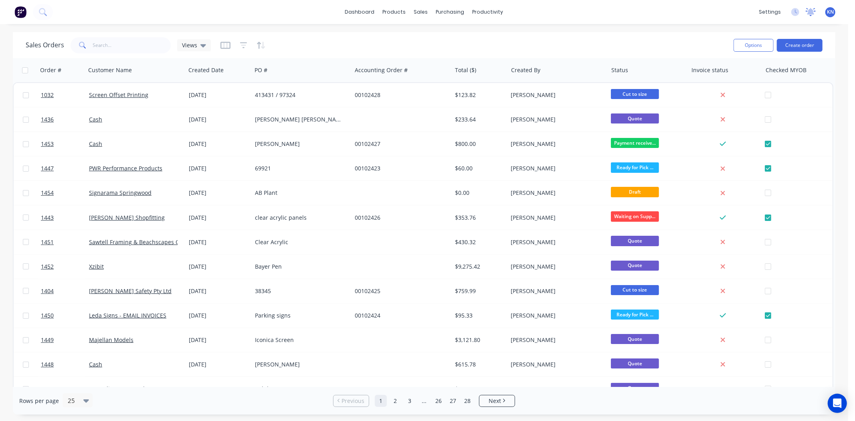
click at [808, 13] on icon at bounding box center [811, 11] width 7 height 6
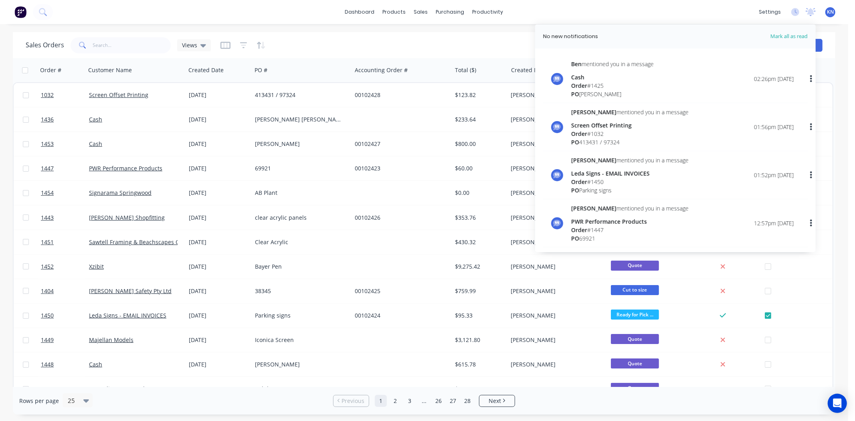
click at [737, 31] on header "No new notifications Mark all as read" at bounding box center [675, 36] width 281 height 24
click at [694, 9] on div "dashboard products sales purchasing productivity dashboard products Product Cat…" at bounding box center [424, 12] width 848 height 24
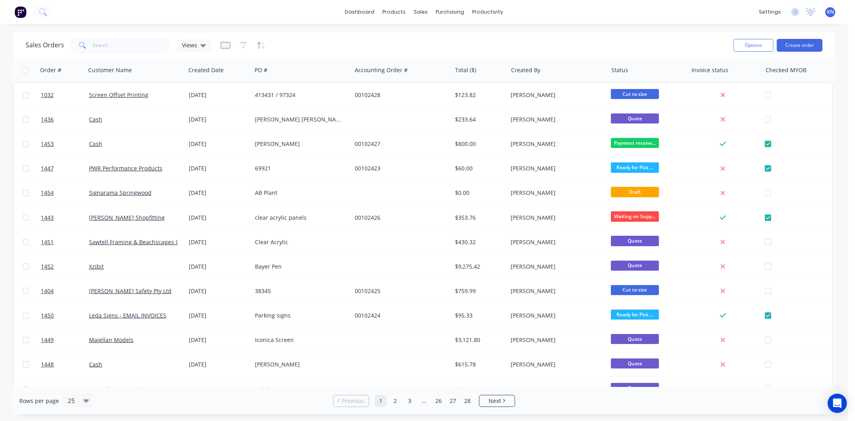
click at [395, 37] on div "Sales Orders Views" at bounding box center [377, 45] width 702 height 20
click at [443, 42] on div "Sales Orders" at bounding box center [451, 38] width 33 height 7
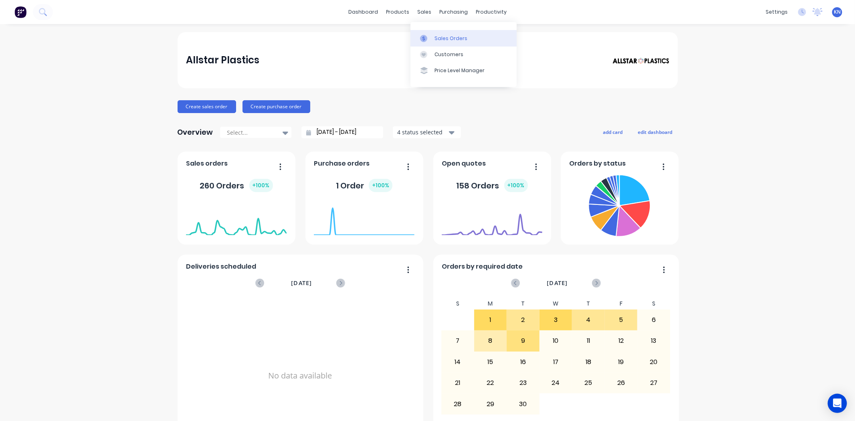
click at [452, 36] on div "Sales Orders" at bounding box center [451, 38] width 33 height 7
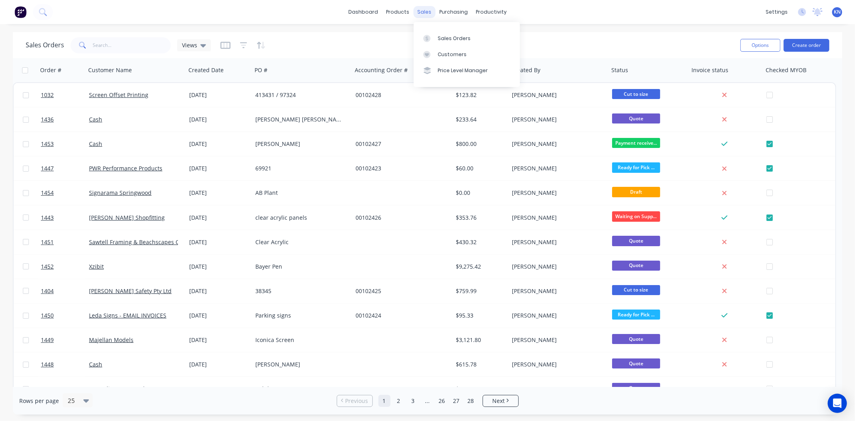
click at [420, 13] on div "sales" at bounding box center [424, 12] width 22 height 12
click at [459, 37] on div "Sales Orders" at bounding box center [454, 38] width 33 height 7
click at [492, 12] on div "productivity" at bounding box center [491, 12] width 39 height 12
click at [500, 38] on div "Workflow" at bounding box center [506, 38] width 24 height 7
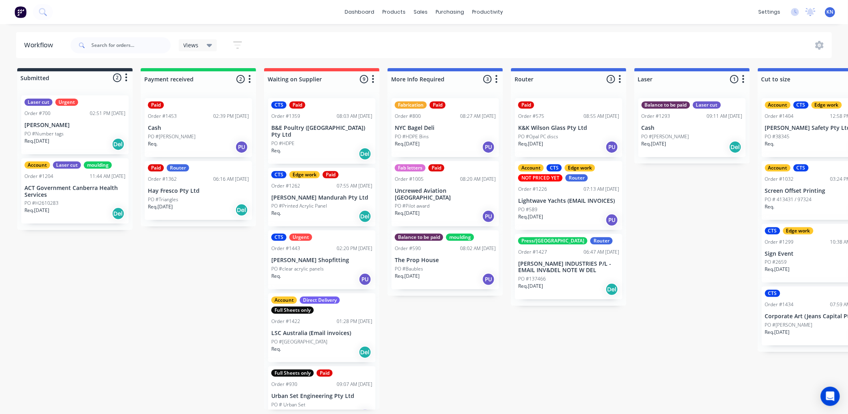
click at [431, 202] on div "PO #Pilot award" at bounding box center [445, 205] width 101 height 7
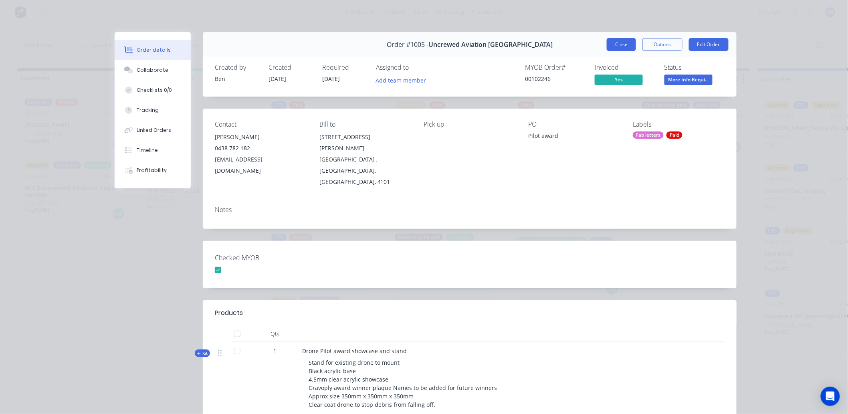
click at [626, 45] on button "Close" at bounding box center [621, 44] width 29 height 13
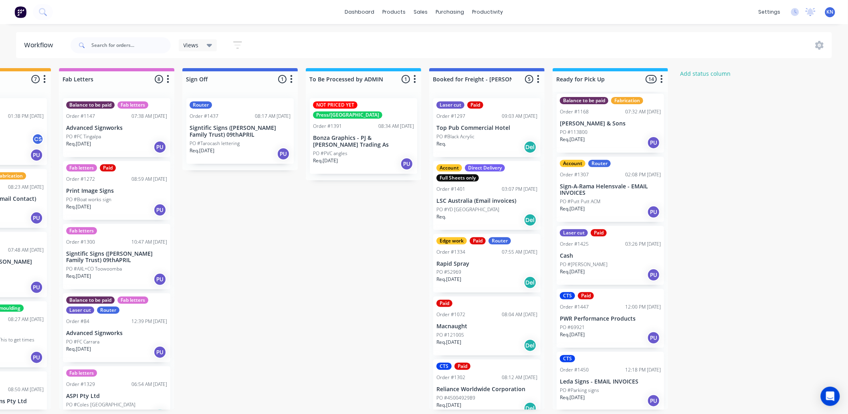
scroll to position [2, 1070]
click at [234, 125] on p "Signtific Signs ([PERSON_NAME] Family Trust) 09thAPRIL" at bounding box center [240, 132] width 101 height 14
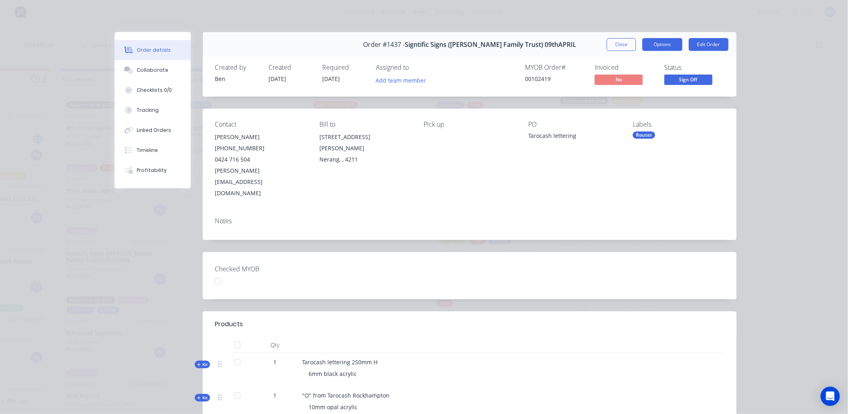
click at [658, 45] on button "Options" at bounding box center [663, 44] width 40 height 13
click at [658, 44] on button "Options" at bounding box center [663, 44] width 40 height 13
click at [619, 46] on button "Close" at bounding box center [621, 44] width 29 height 13
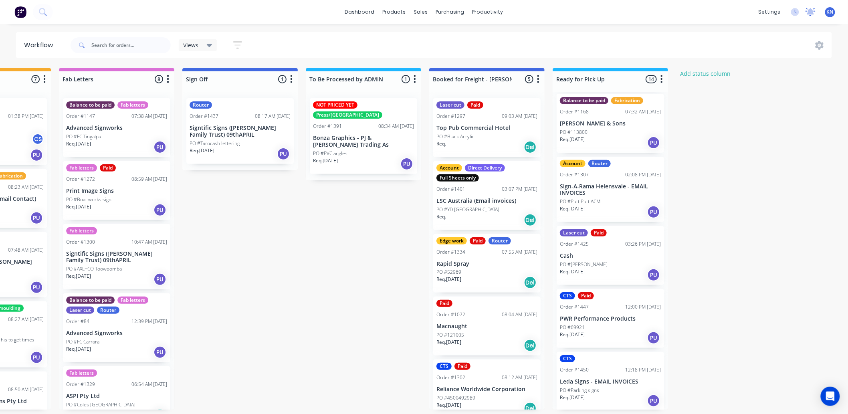
click at [812, 12] on icon at bounding box center [811, 11] width 7 height 6
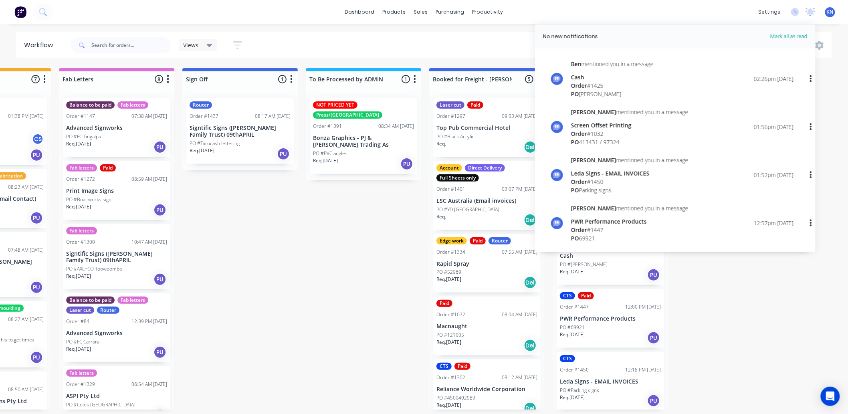
scroll to position [0, 1070]
click at [441, 35] on div "Sales Orders" at bounding box center [451, 38] width 33 height 7
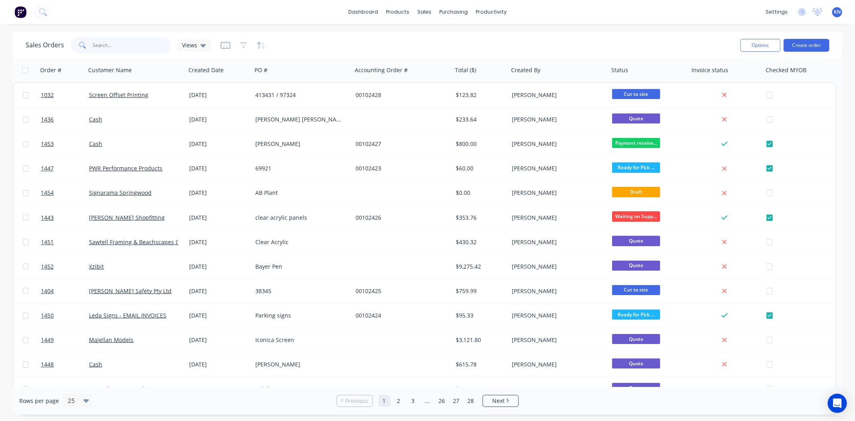
click at [95, 45] on input "text" at bounding box center [132, 45] width 78 height 16
type input "1437"
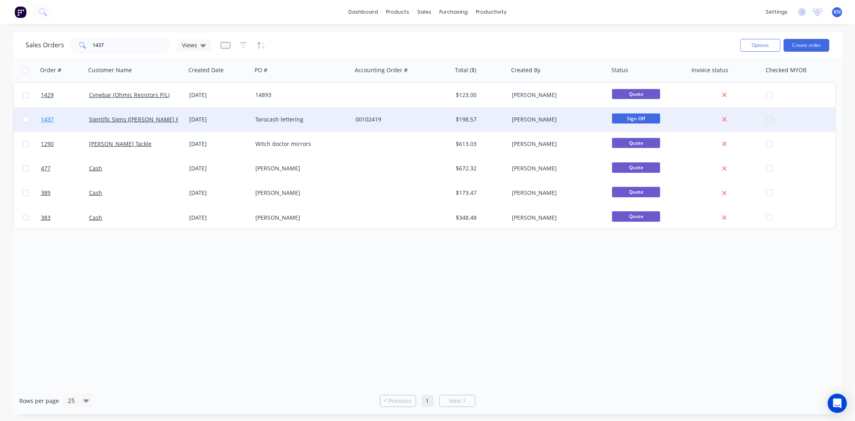
click at [48, 117] on span "1437" at bounding box center [47, 119] width 13 height 8
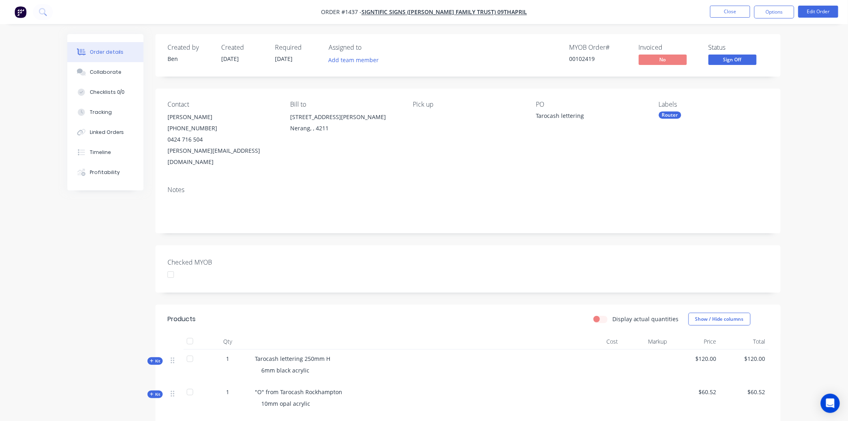
click at [675, 114] on div "Router" at bounding box center [670, 114] width 22 height 7
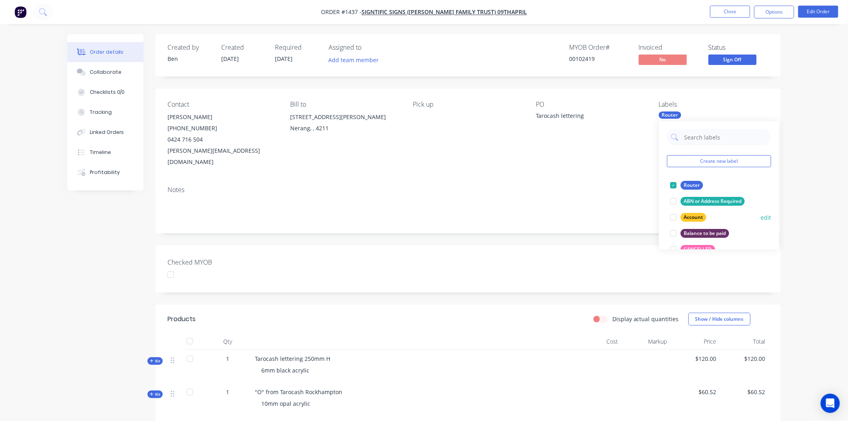
click at [676, 218] on div at bounding box center [674, 217] width 16 height 16
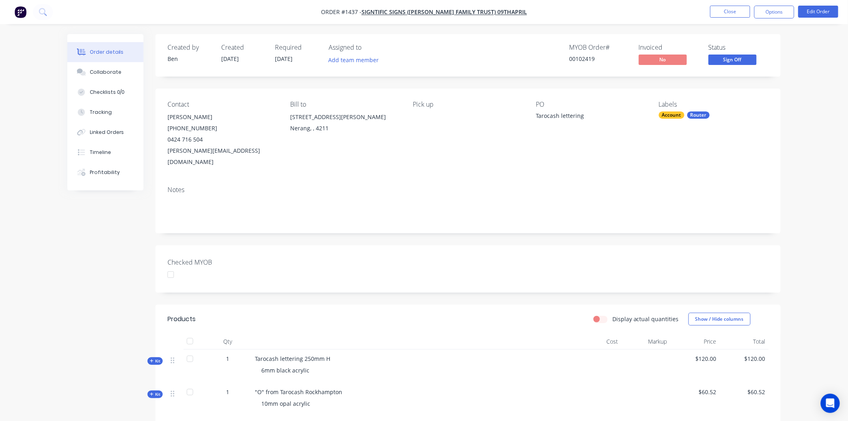
click at [626, 226] on div "Created by [PERSON_NAME] Created [DATE] Required [DATE] Assigned to Add team me…" at bounding box center [469, 290] width 626 height 513
click at [772, 11] on button "Options" at bounding box center [775, 12] width 40 height 13
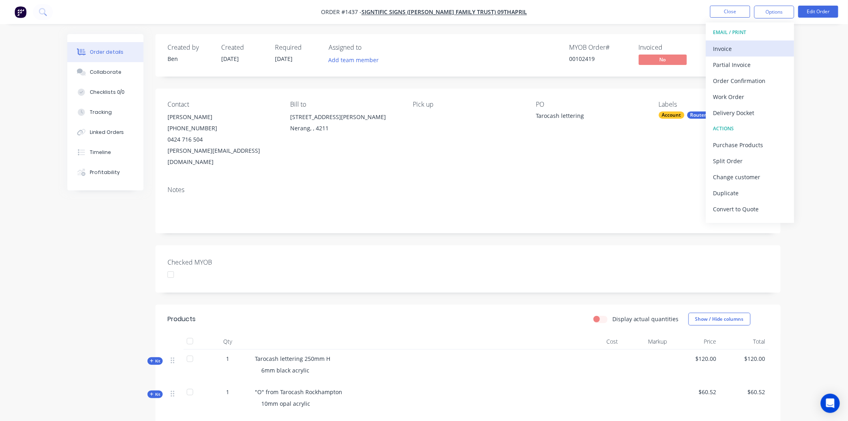
click at [731, 47] on div "Invoice" at bounding box center [751, 49] width 74 height 12
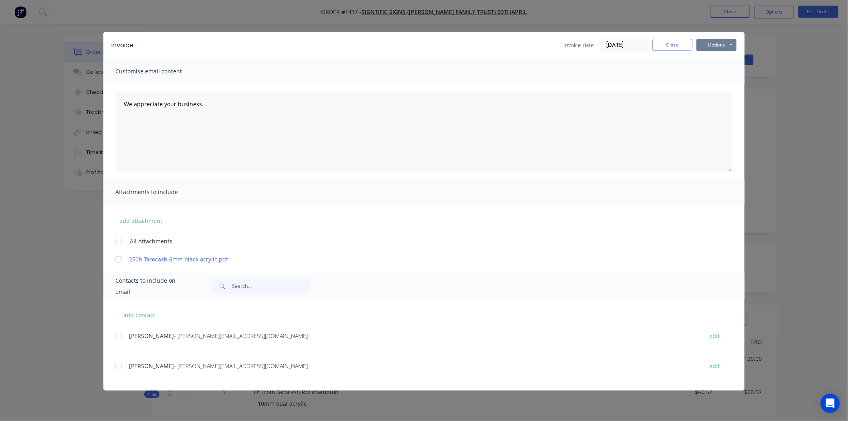
click at [716, 45] on button "Options" at bounding box center [717, 45] width 40 height 12
click at [721, 72] on button "Print" at bounding box center [722, 72] width 51 height 13
click at [674, 43] on button "Close" at bounding box center [673, 45] width 40 height 12
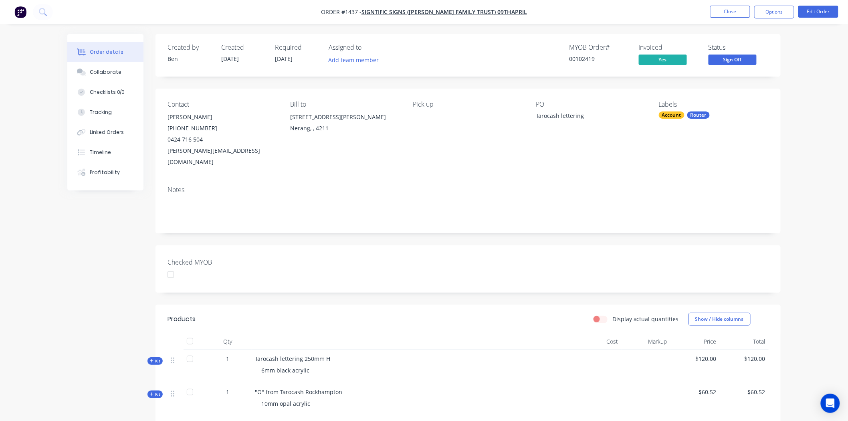
click at [170, 267] on div at bounding box center [171, 275] width 16 height 16
